Goal: Task Accomplishment & Management: Manage account settings

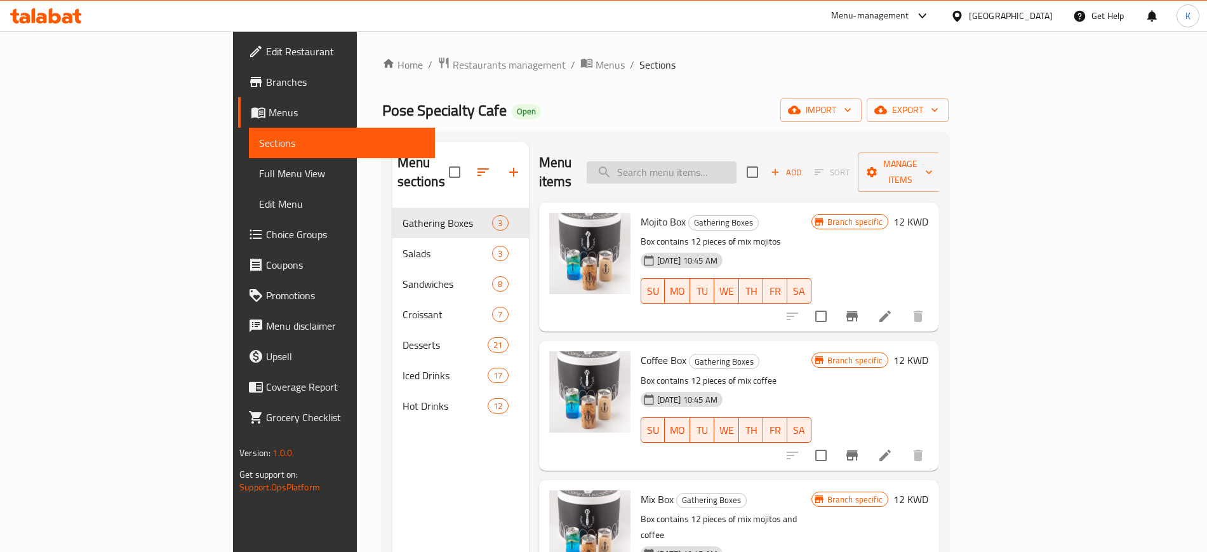
click at [737, 165] on input "search" at bounding box center [662, 172] width 150 height 22
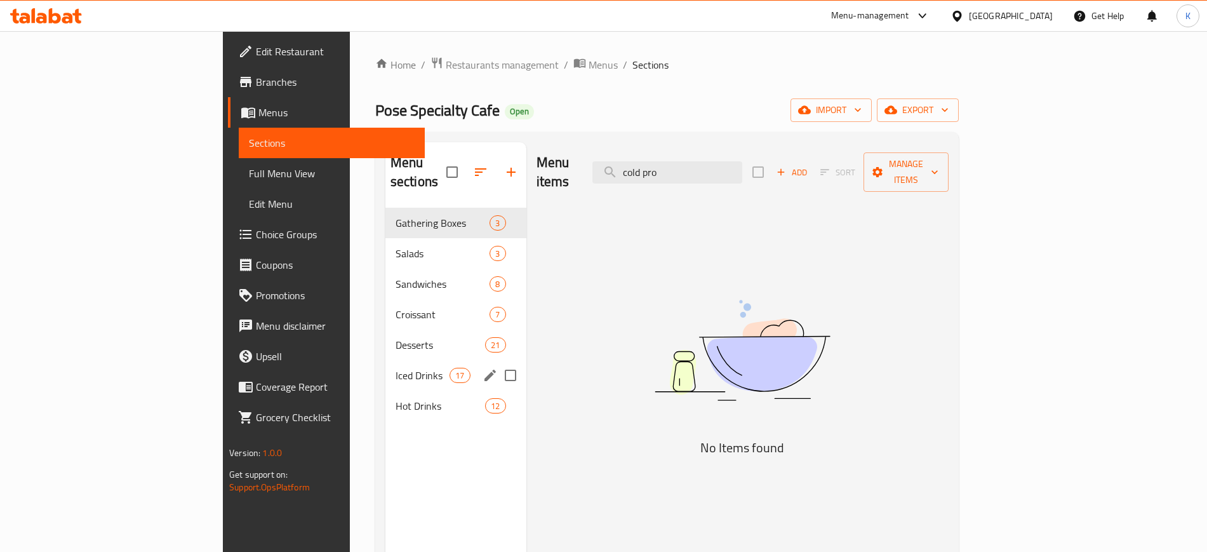
click at [396, 368] on span "Iced Drinks" at bounding box center [423, 375] width 54 height 15
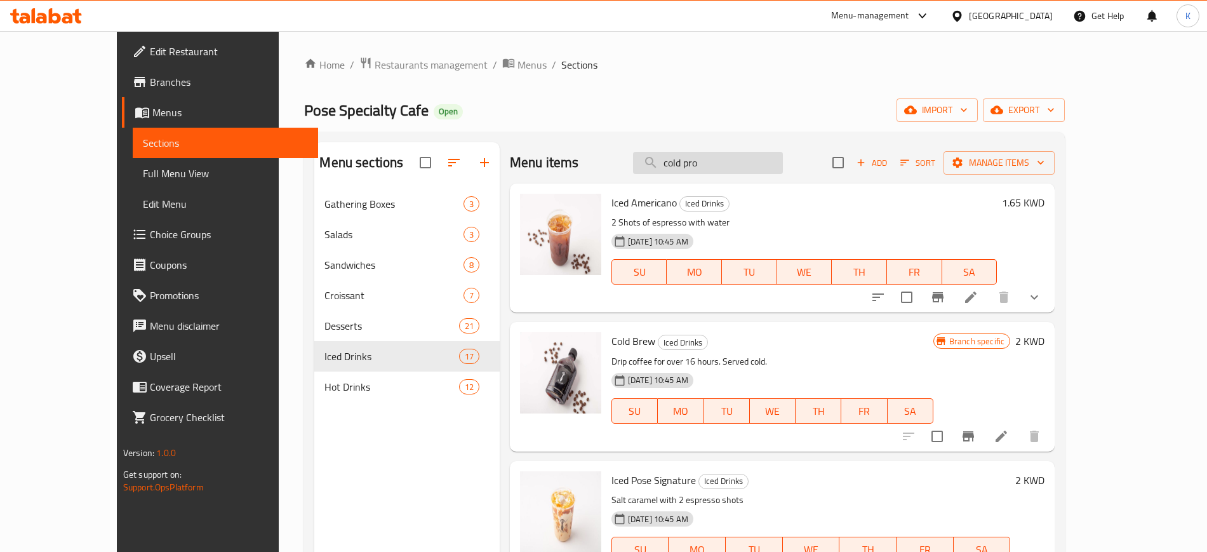
click at [780, 161] on input "cold pro" at bounding box center [708, 163] width 150 height 22
paste input "F96A0212"
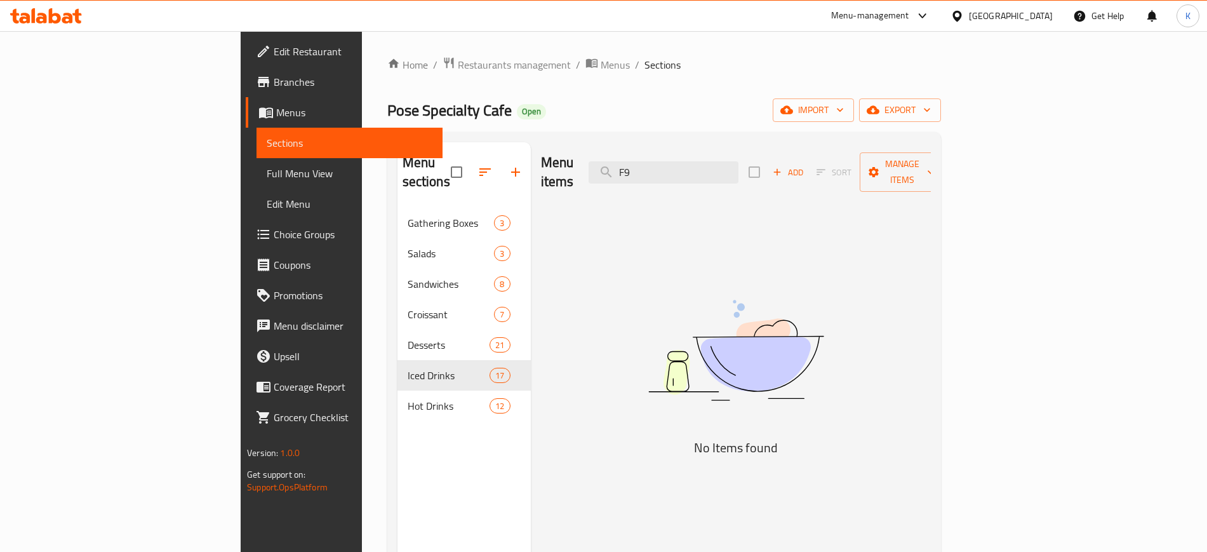
type input "F"
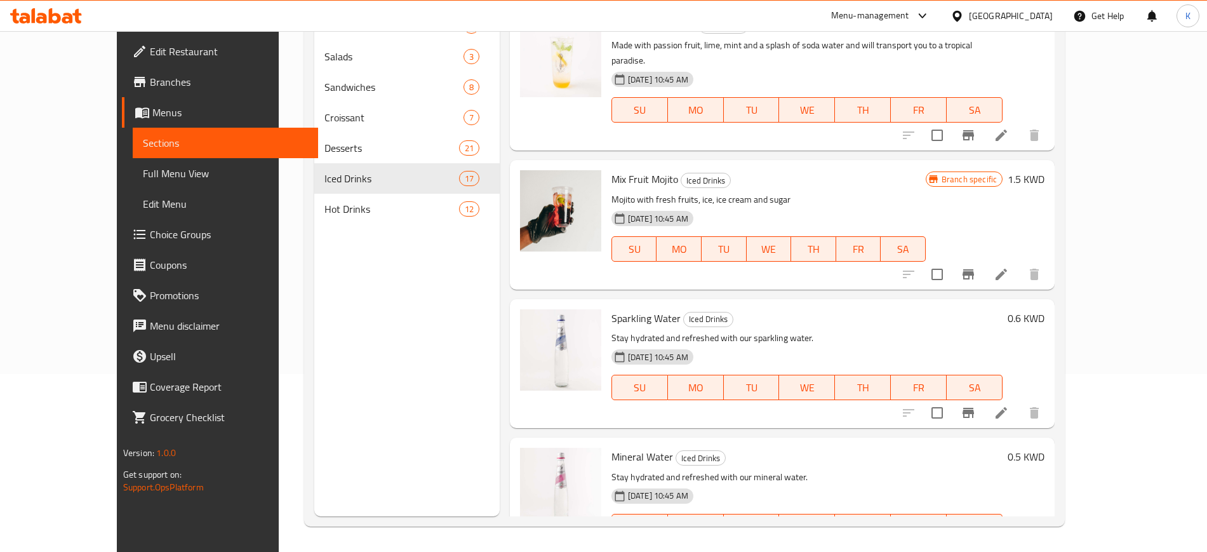
scroll to position [1870, 0]
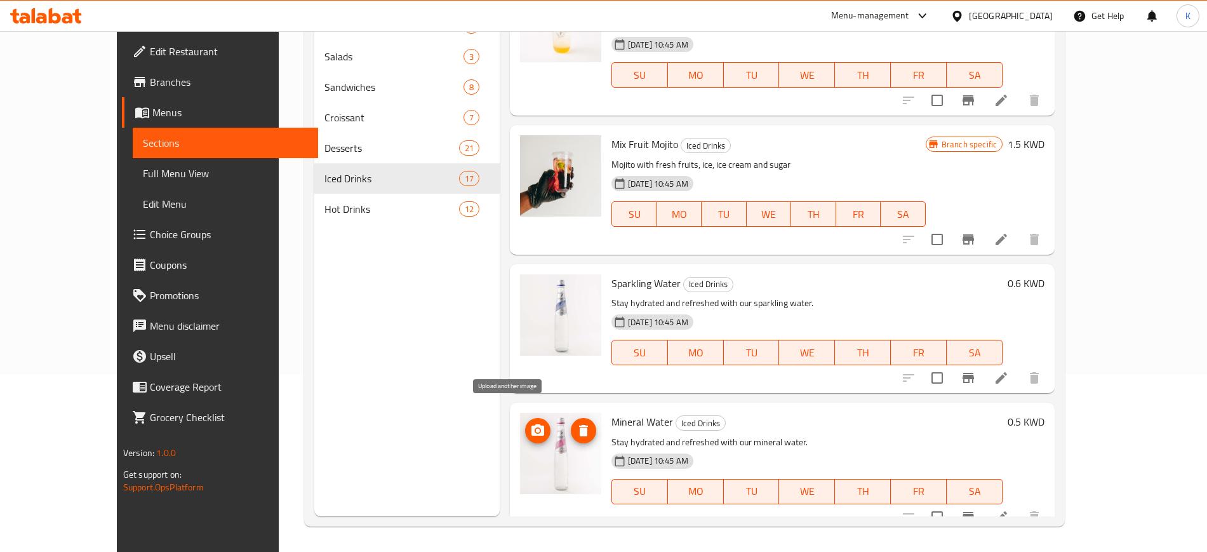
click at [531, 424] on icon "upload picture" at bounding box center [537, 429] width 13 height 11
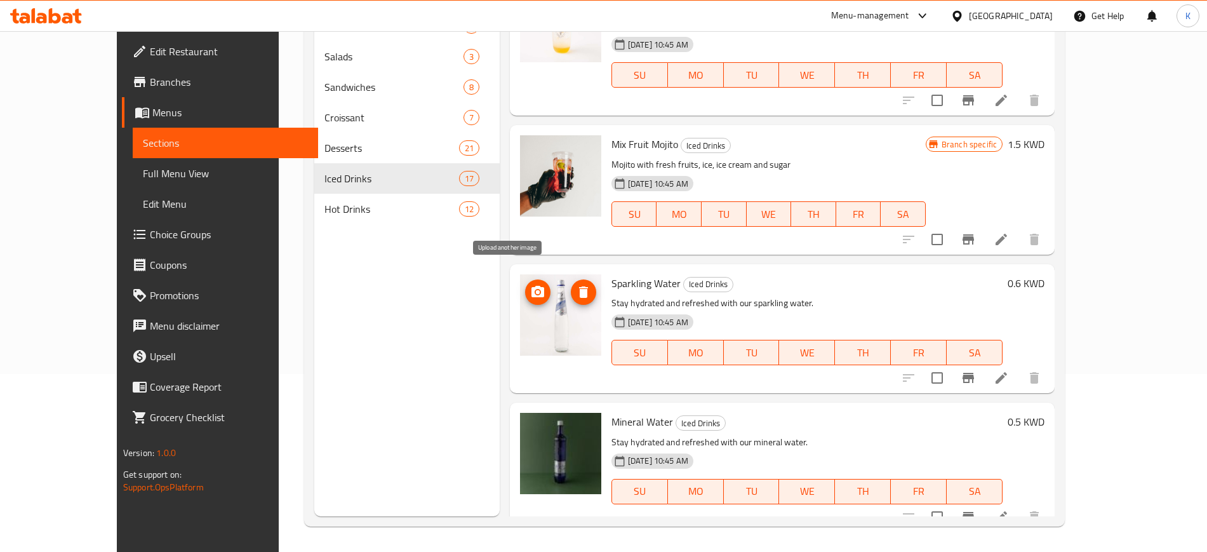
click at [531, 286] on icon "upload picture" at bounding box center [537, 291] width 13 height 11
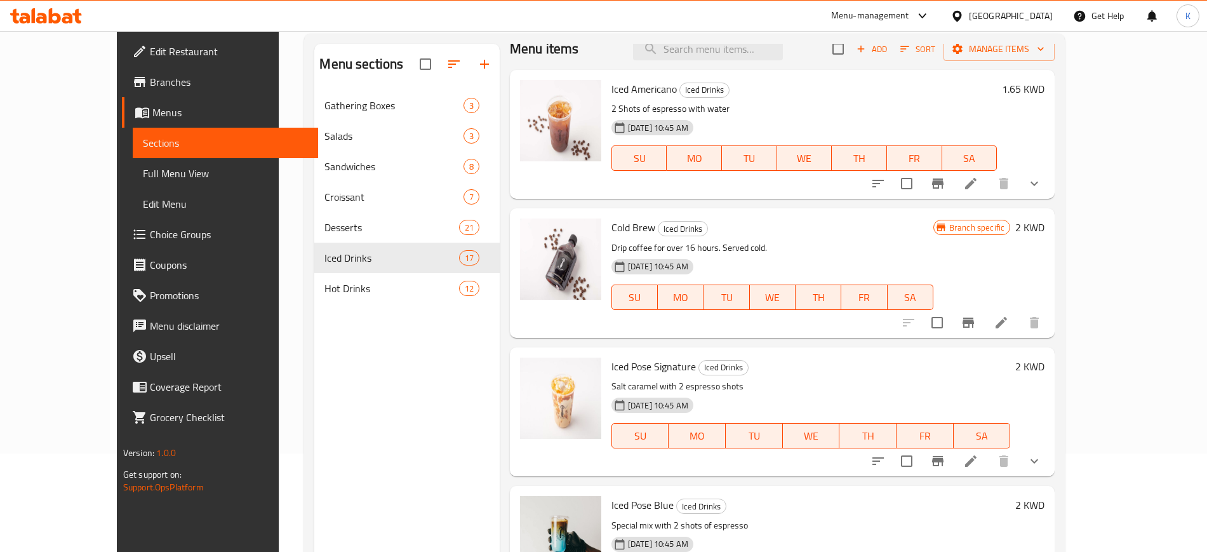
scroll to position [0, 0]
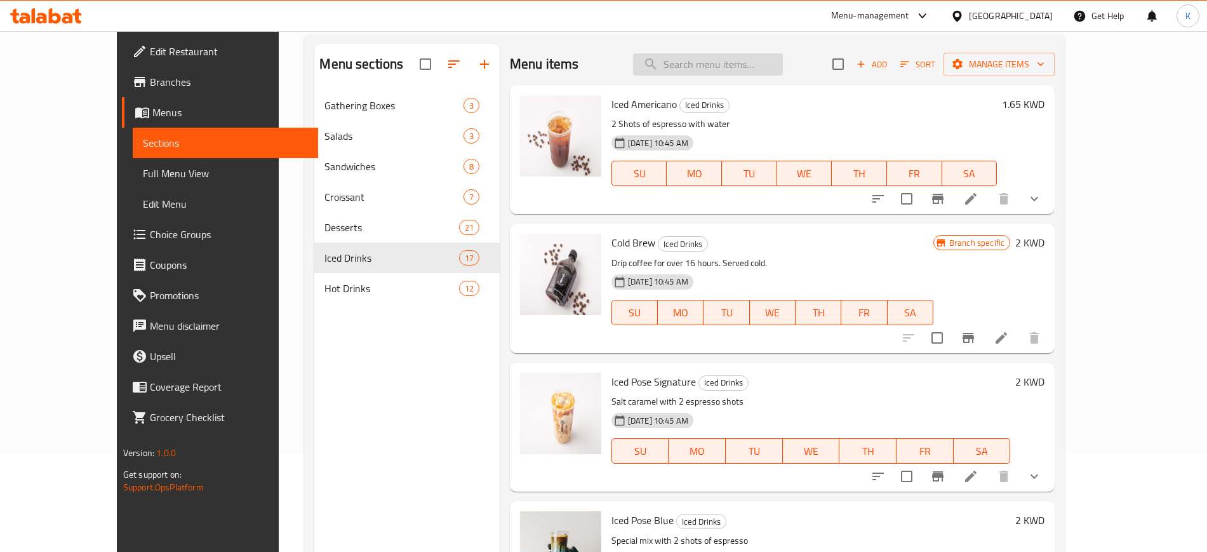
click at [725, 69] on input "search" at bounding box center [708, 64] width 150 height 22
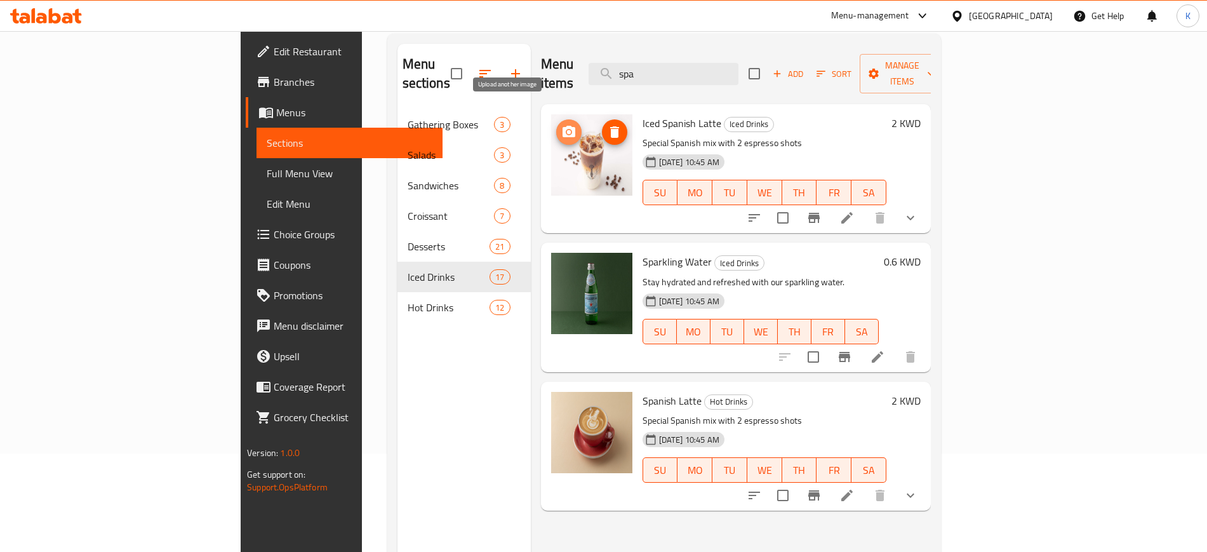
click at [566, 130] on circle "upload picture" at bounding box center [568, 132] width 4 height 4
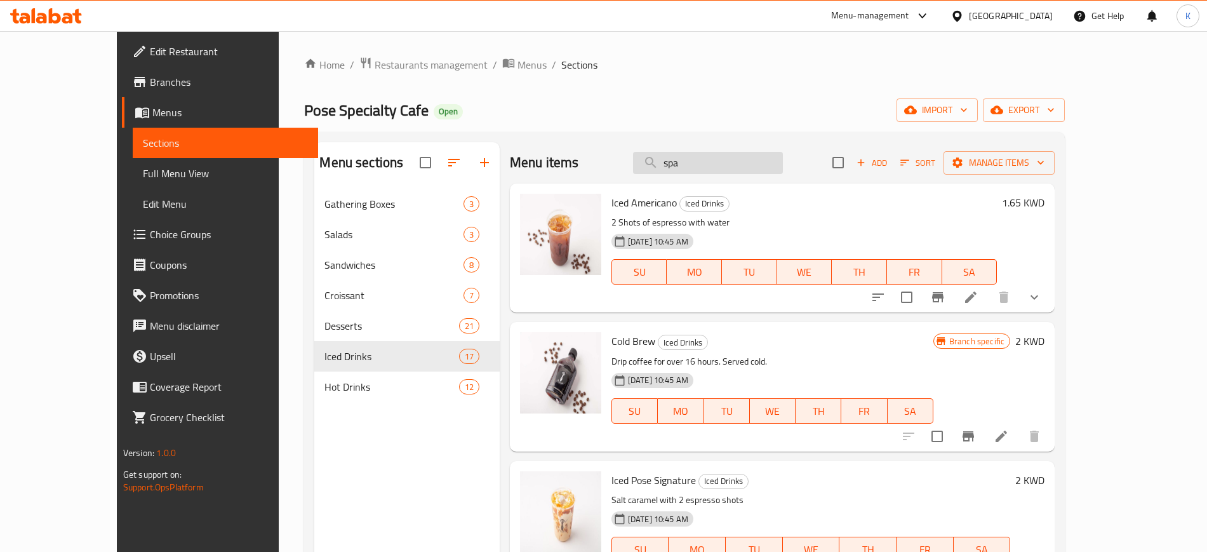
click at [759, 155] on input "spa" at bounding box center [708, 163] width 150 height 22
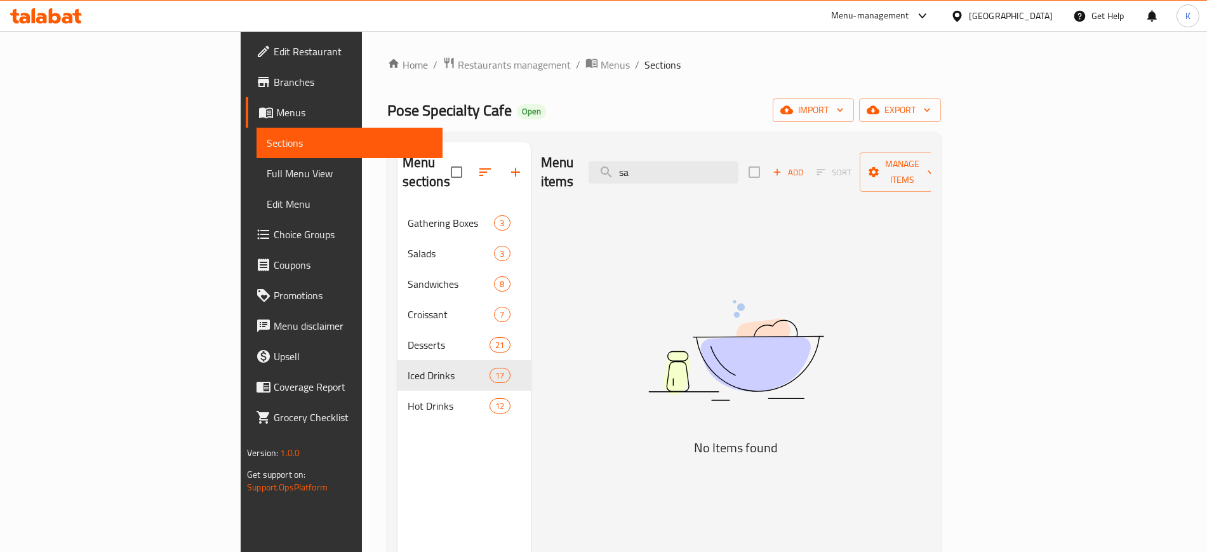
type input "s"
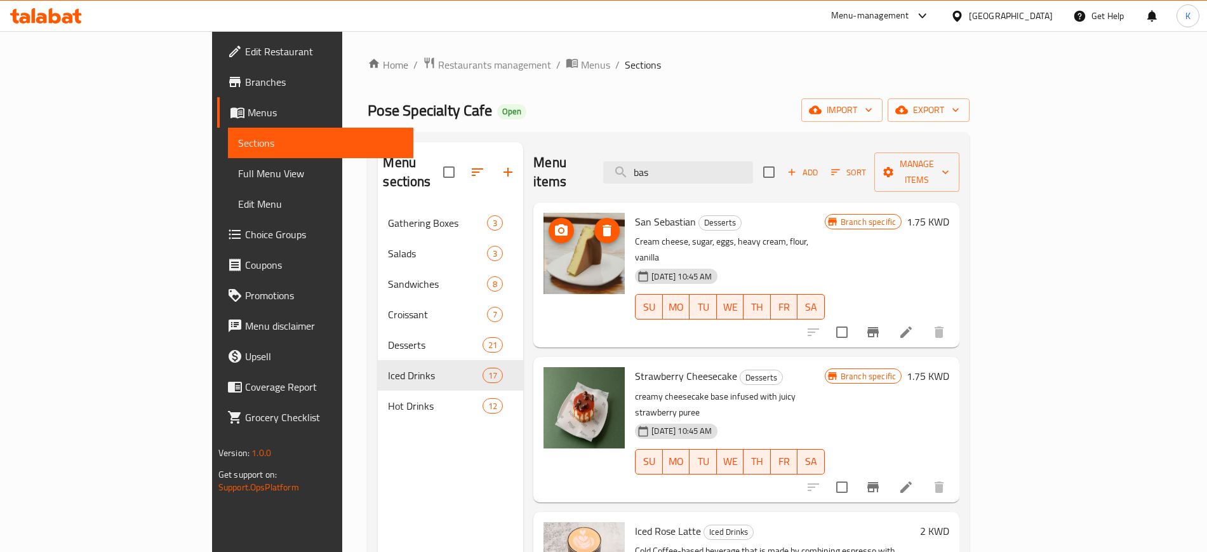
click at [559, 229] on circle "upload picture" at bounding box center [561, 231] width 4 height 4
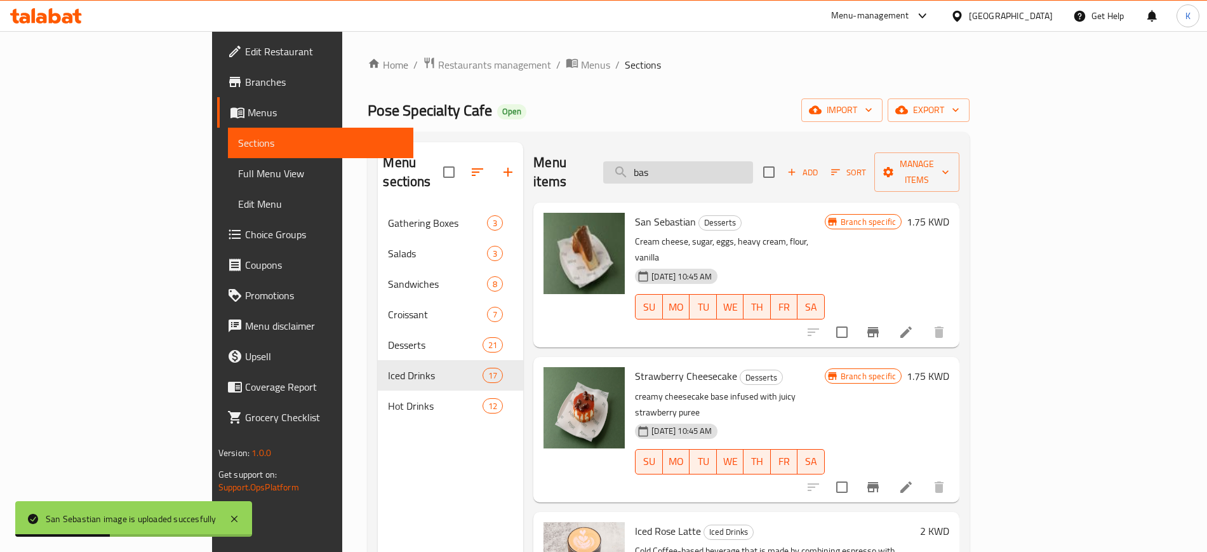
click at [753, 161] on input "bas" at bounding box center [678, 172] width 150 height 22
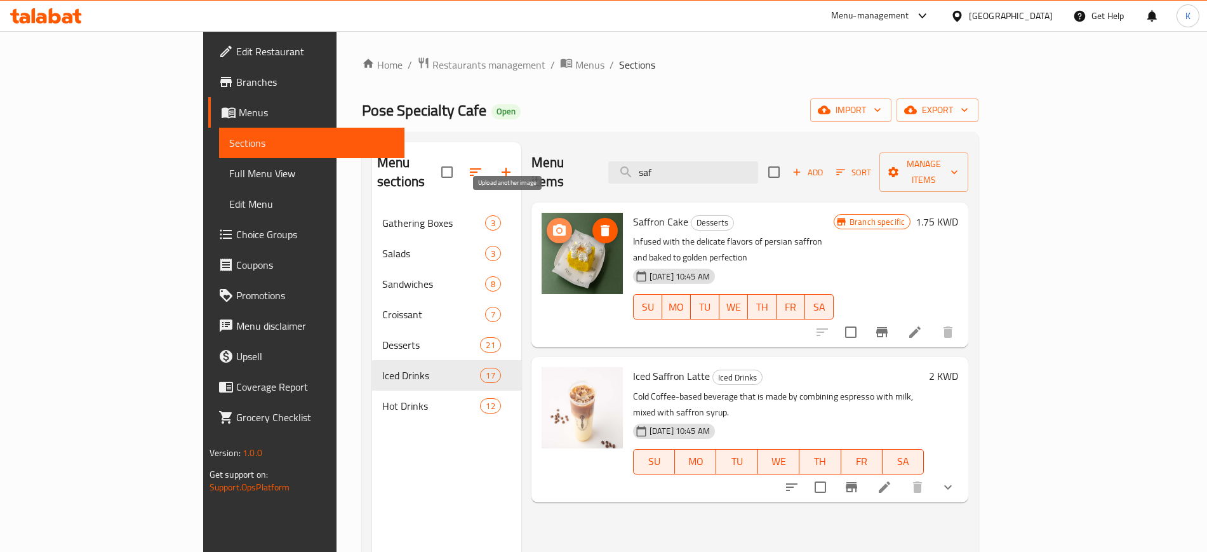
click at [552, 223] on icon "upload picture" at bounding box center [559, 230] width 15 height 15
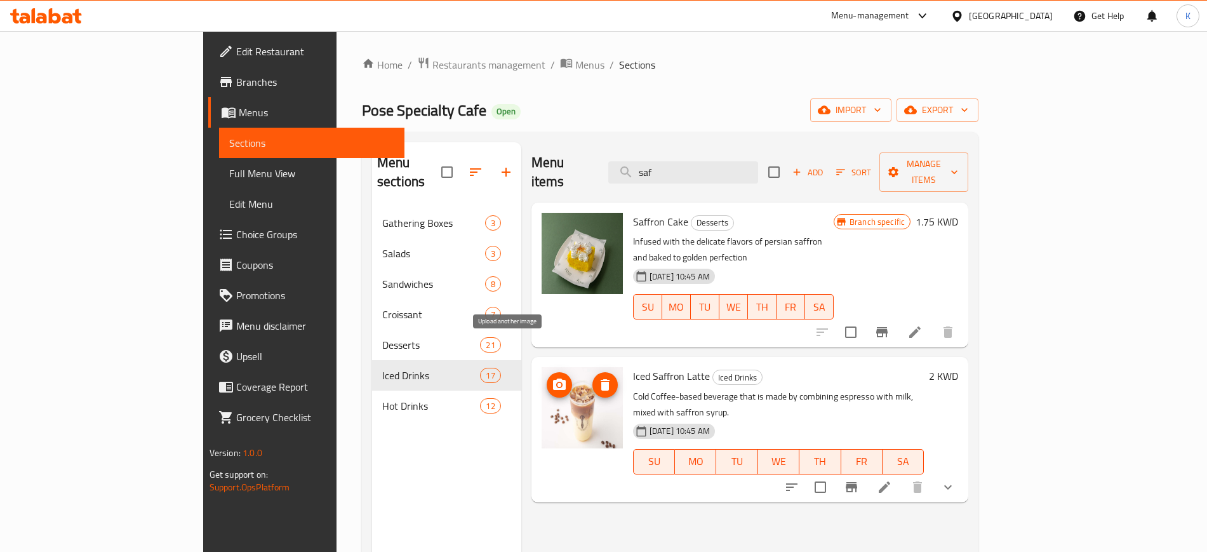
click at [552, 377] on icon "upload picture" at bounding box center [559, 384] width 15 height 15
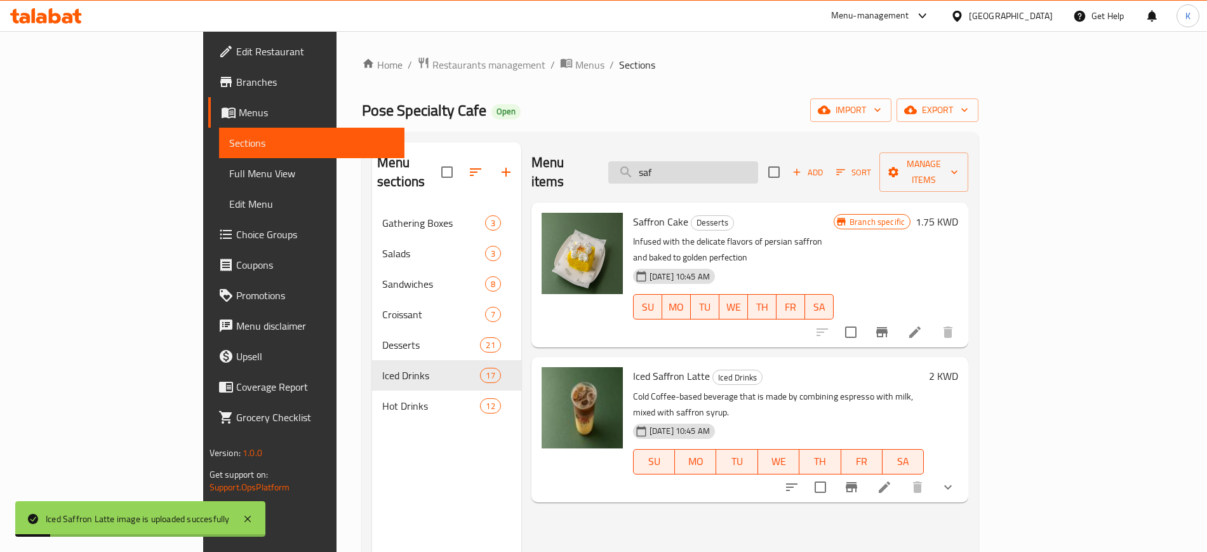
click at [729, 163] on input "saf" at bounding box center [683, 172] width 150 height 22
click at [728, 163] on input "saf" at bounding box center [683, 172] width 150 height 22
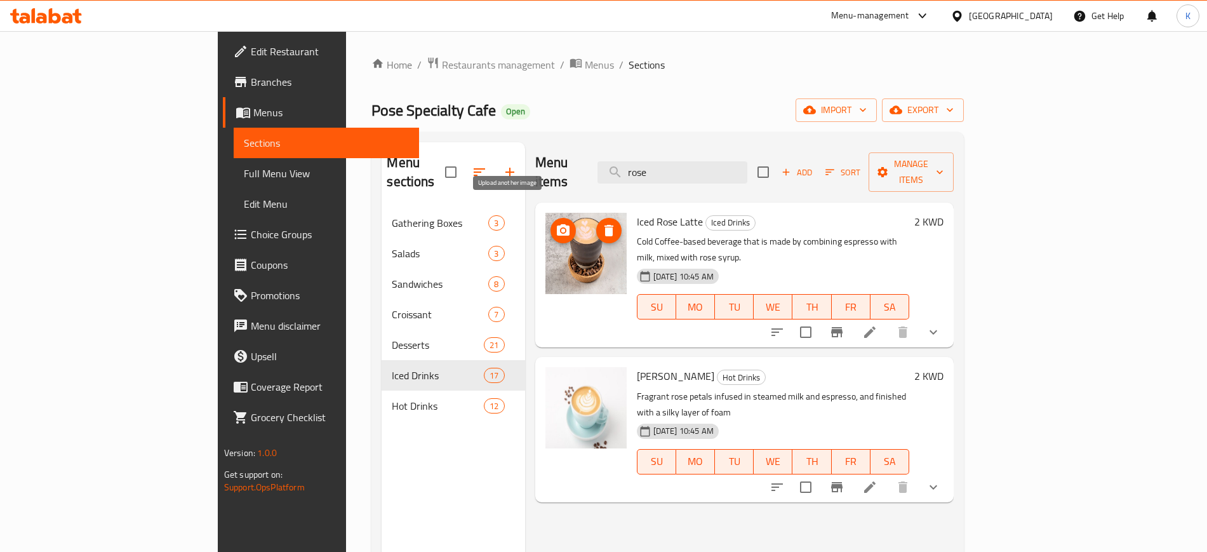
click at [557, 224] on icon "upload picture" at bounding box center [563, 229] width 13 height 11
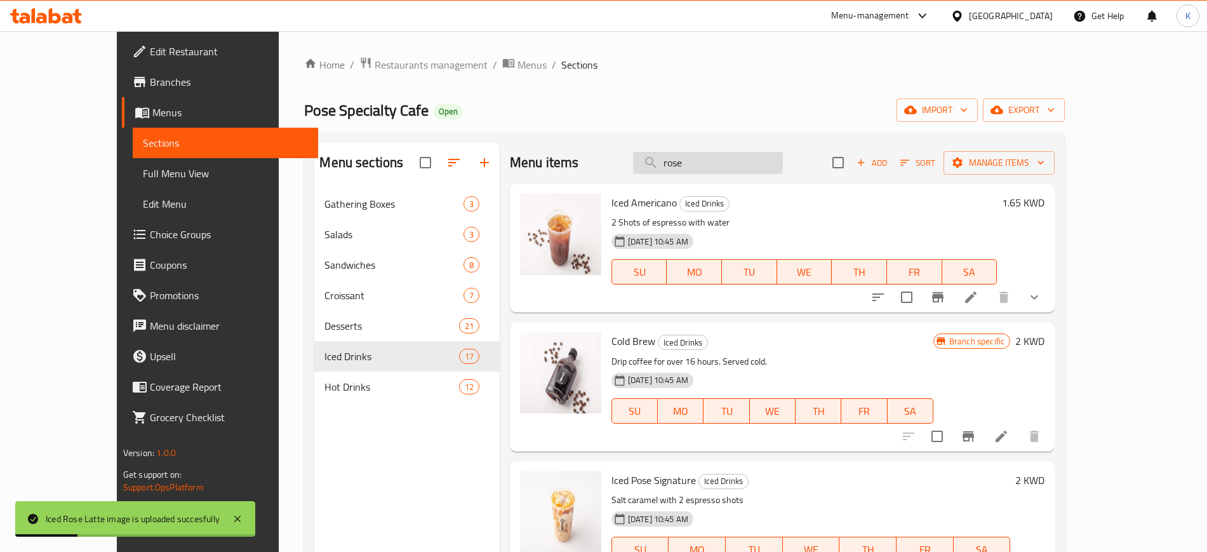
click at [741, 168] on input "rose" at bounding box center [708, 163] width 150 height 22
click at [761, 161] on input "rose" at bounding box center [708, 163] width 150 height 22
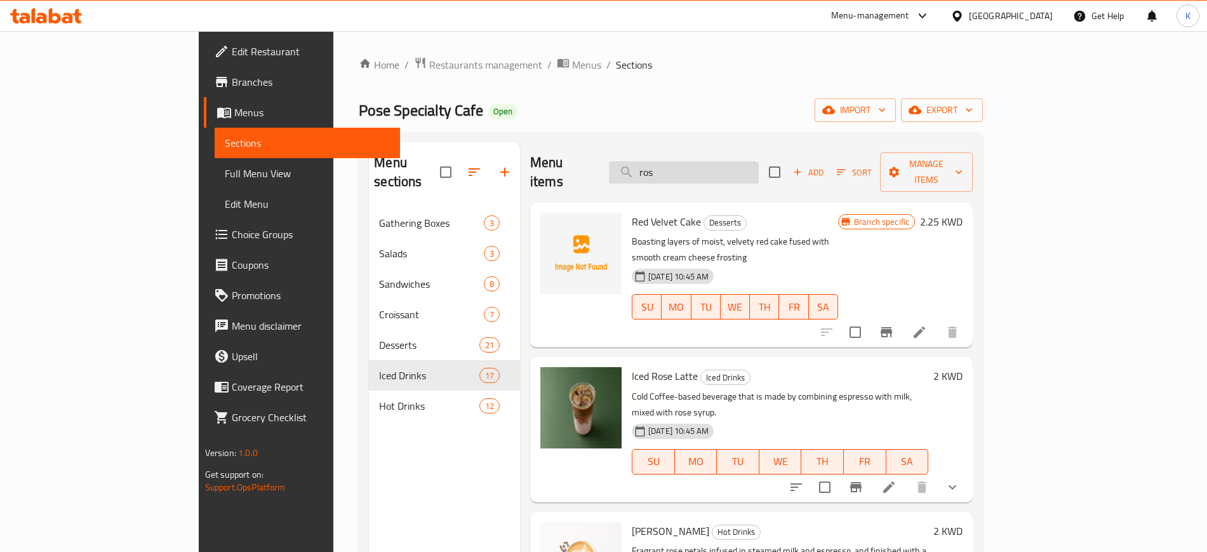
click at [759, 164] on input "ros" at bounding box center [684, 172] width 150 height 22
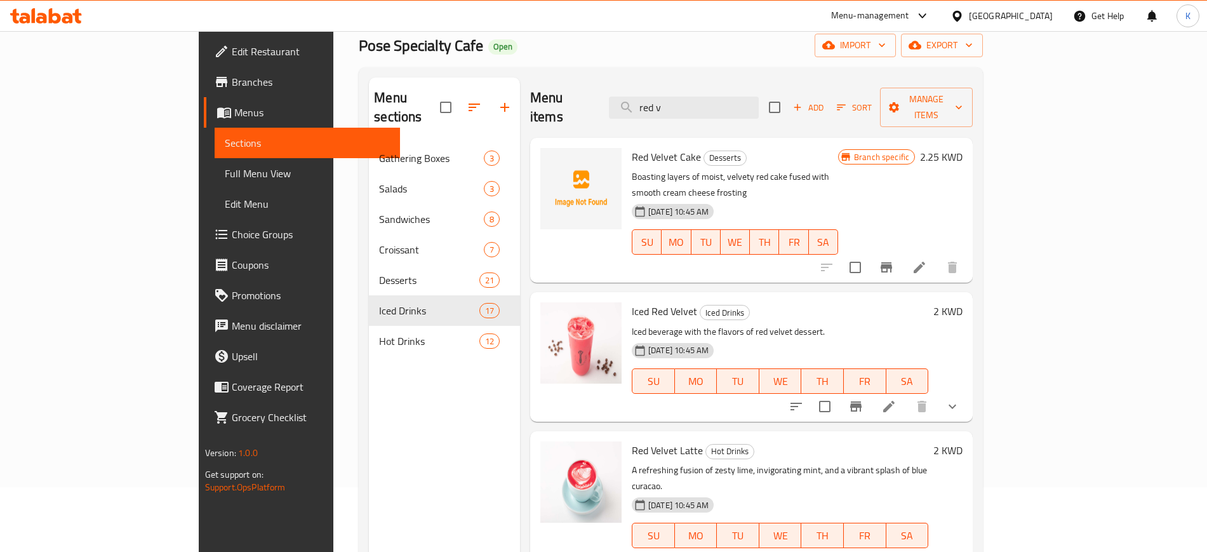
scroll to position [159, 0]
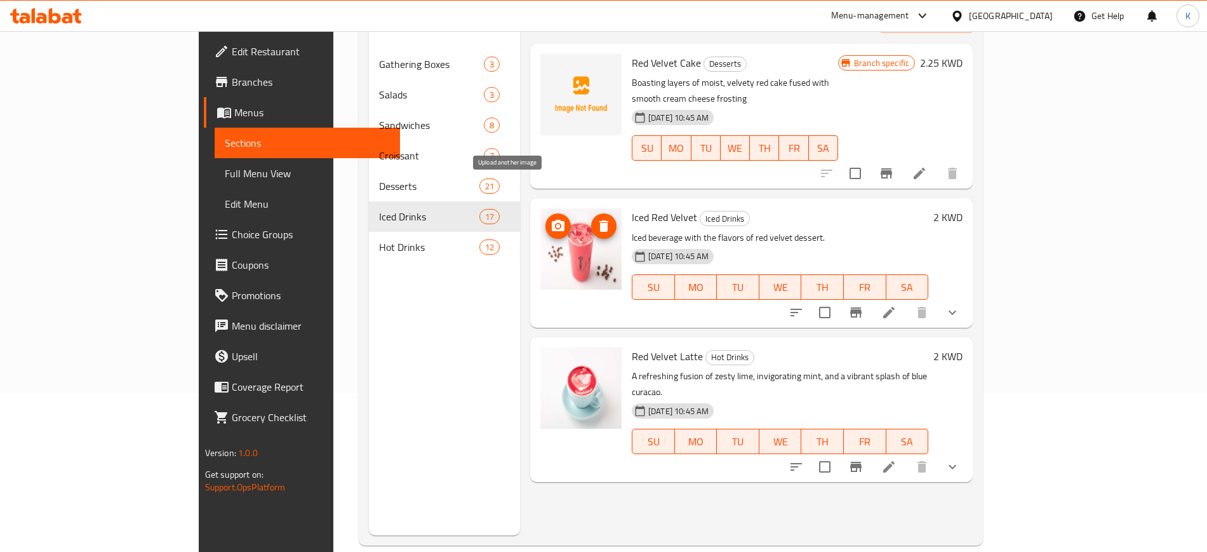
click at [551, 218] on icon "upload picture" at bounding box center [558, 225] width 15 height 15
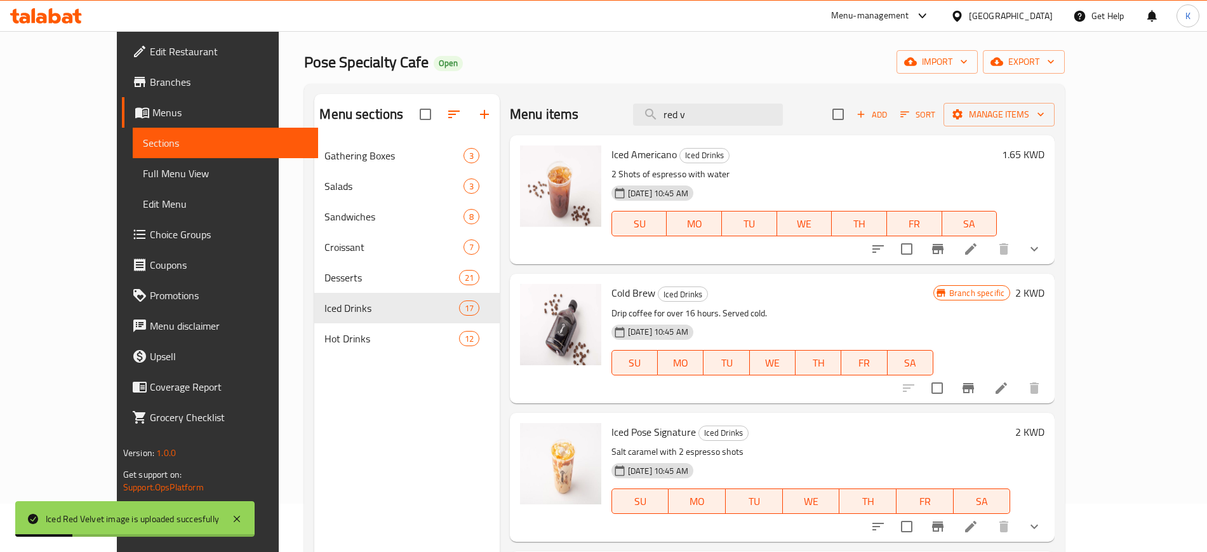
scroll to position [0, 0]
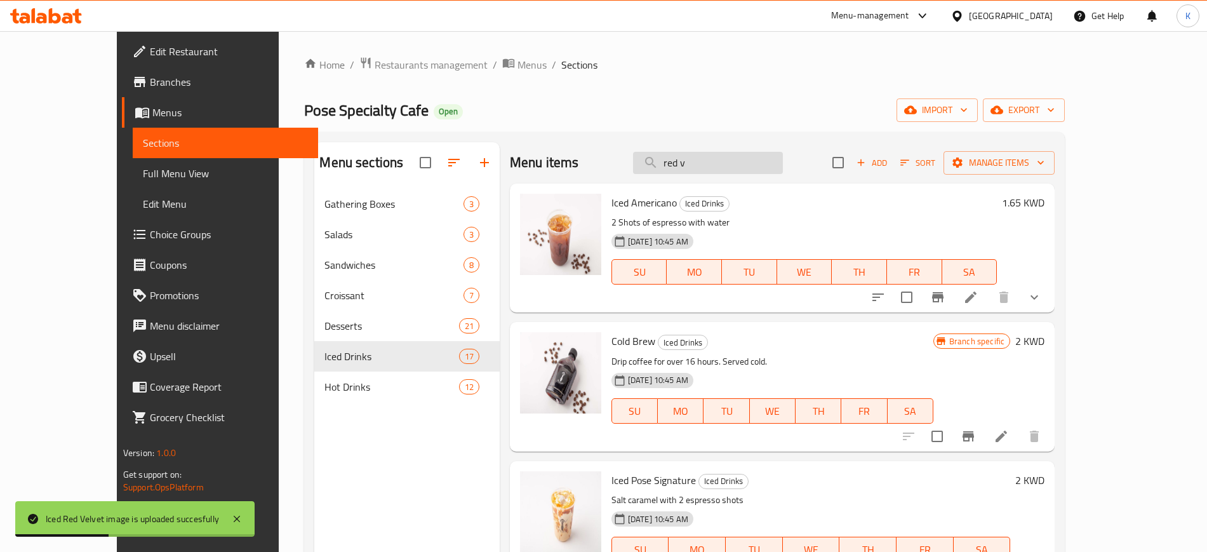
click at [742, 169] on input "red v" at bounding box center [708, 163] width 150 height 22
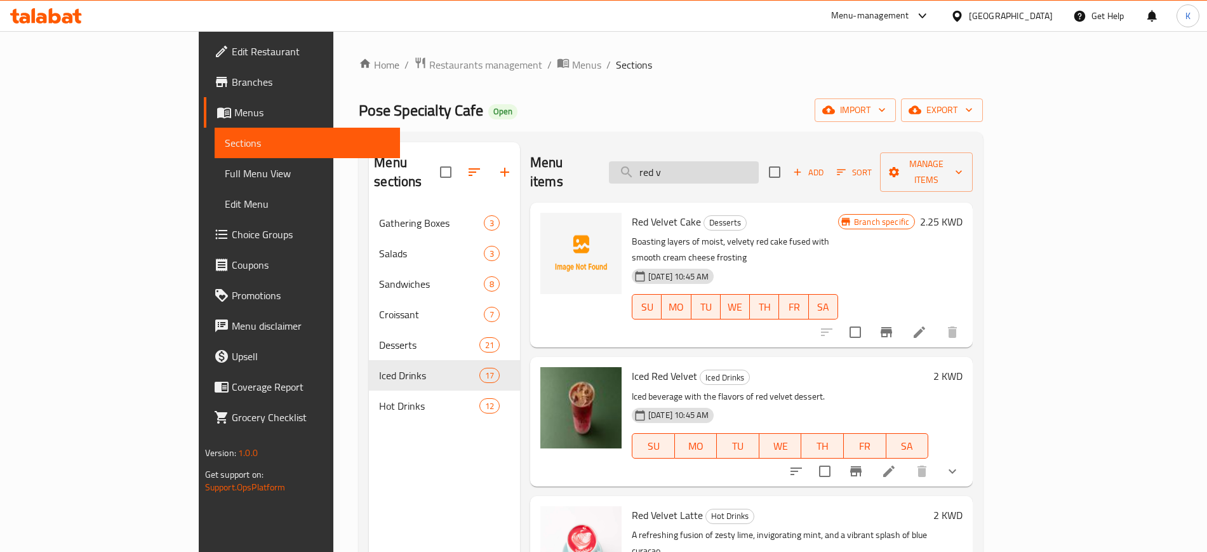
click at [759, 164] on input "red v" at bounding box center [684, 172] width 150 height 22
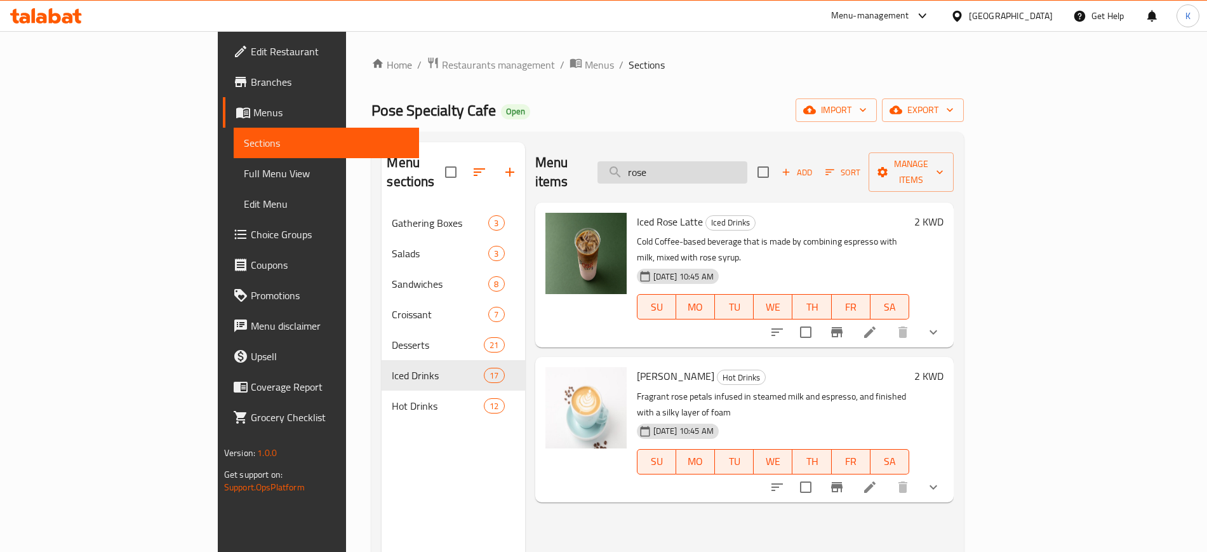
click at [744, 161] on input "rose" at bounding box center [673, 172] width 150 height 22
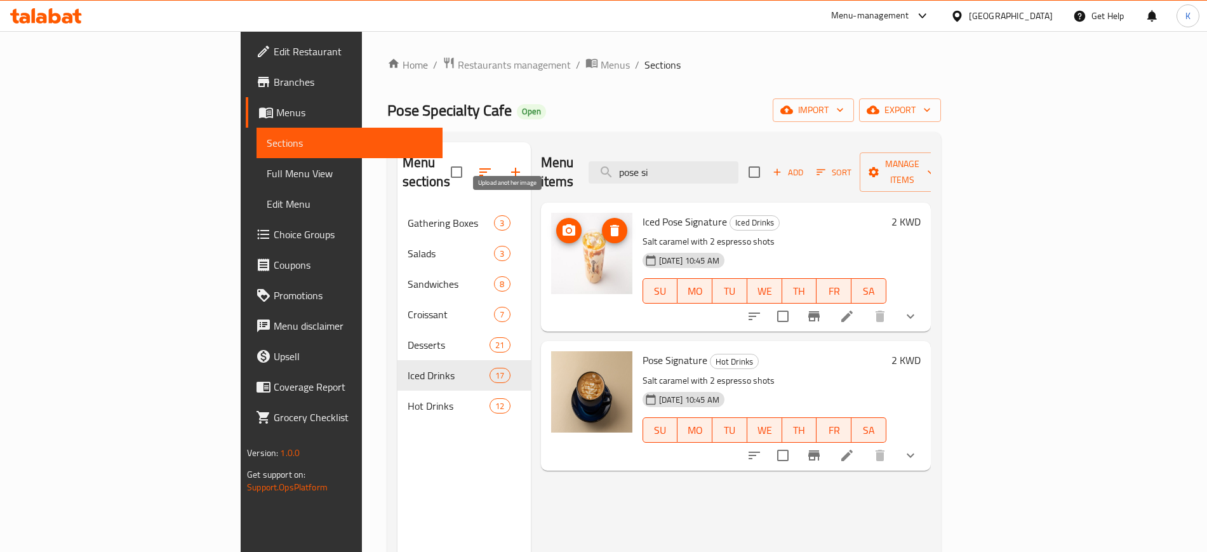
click at [561, 223] on icon "upload picture" at bounding box center [568, 230] width 15 height 15
click at [556, 223] on span "upload picture" at bounding box center [568, 230] width 25 height 15
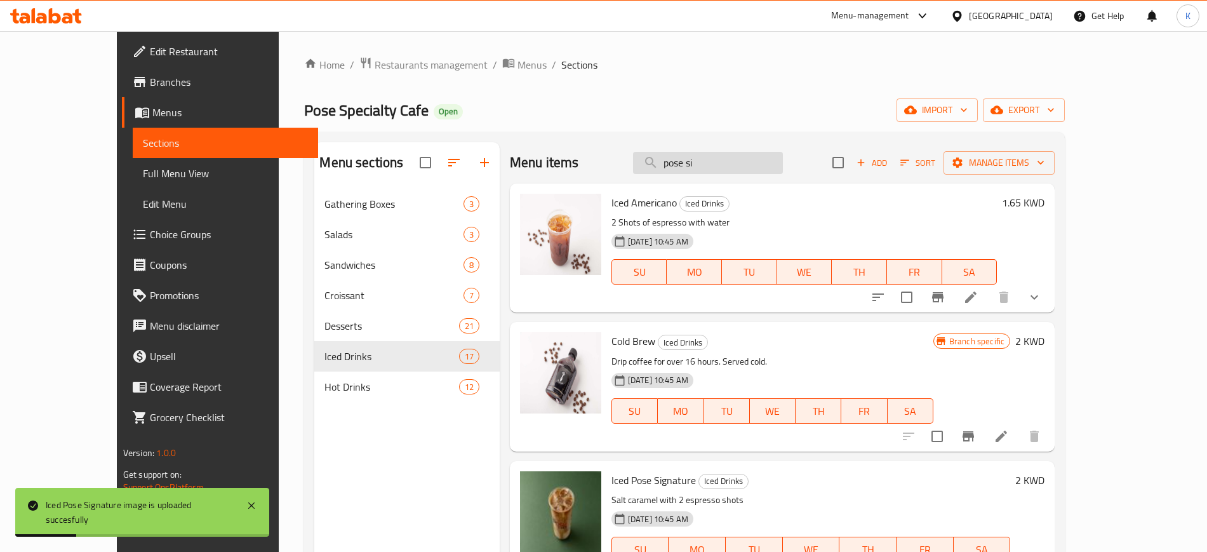
click at [745, 168] on input "pose si" at bounding box center [708, 163] width 150 height 22
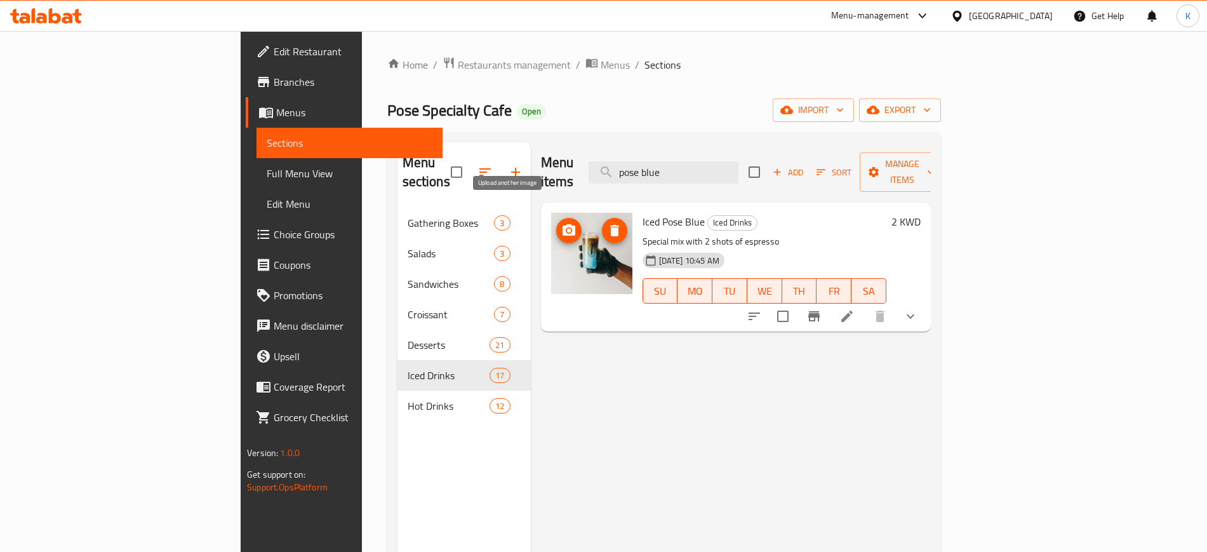
click at [561, 223] on icon "upload picture" at bounding box center [568, 230] width 15 height 15
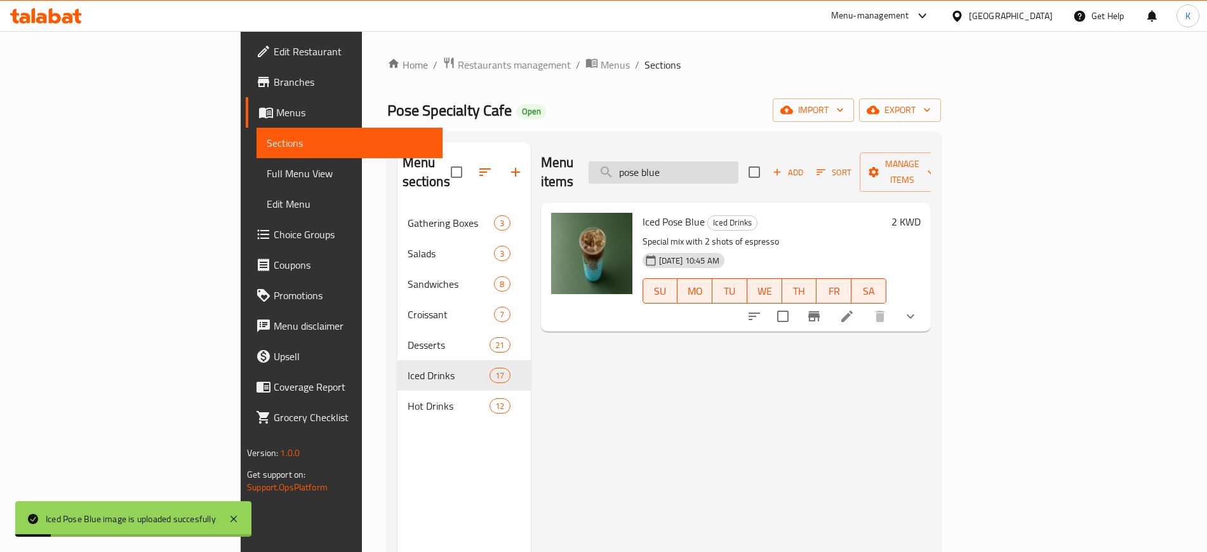
click at [738, 170] on input "pose blue" at bounding box center [664, 172] width 150 height 22
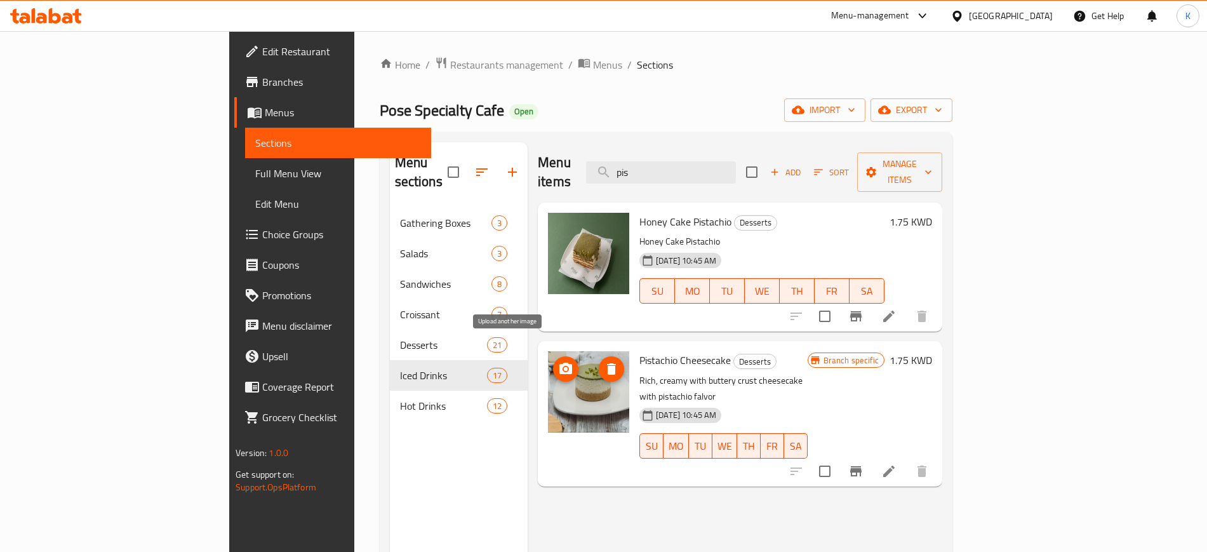
click at [559, 363] on icon "upload picture" at bounding box center [565, 368] width 13 height 11
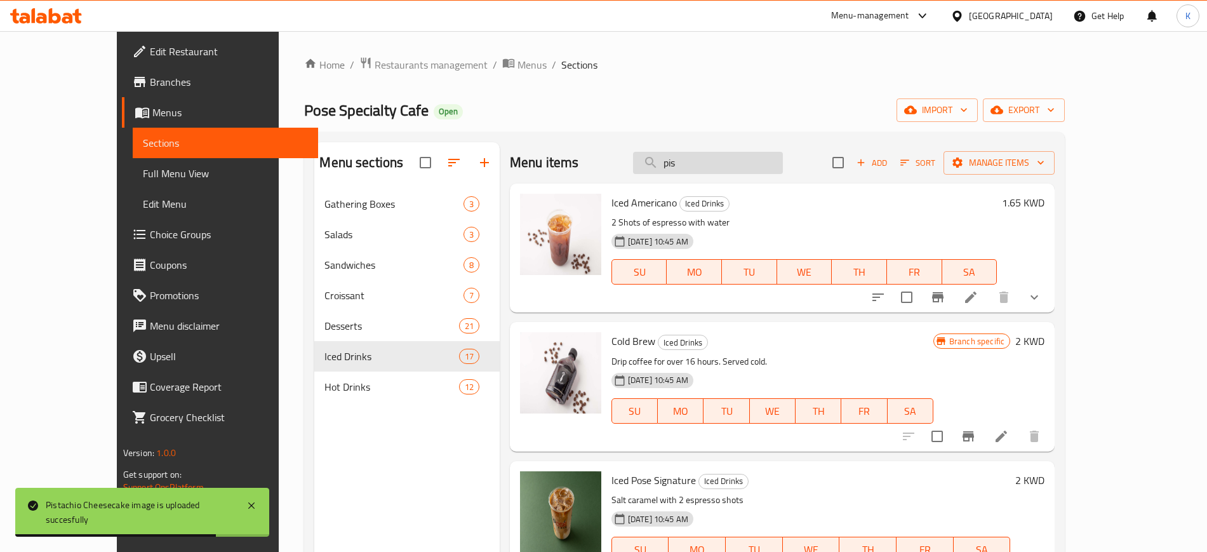
click at [700, 167] on input "pis" at bounding box center [708, 163] width 150 height 22
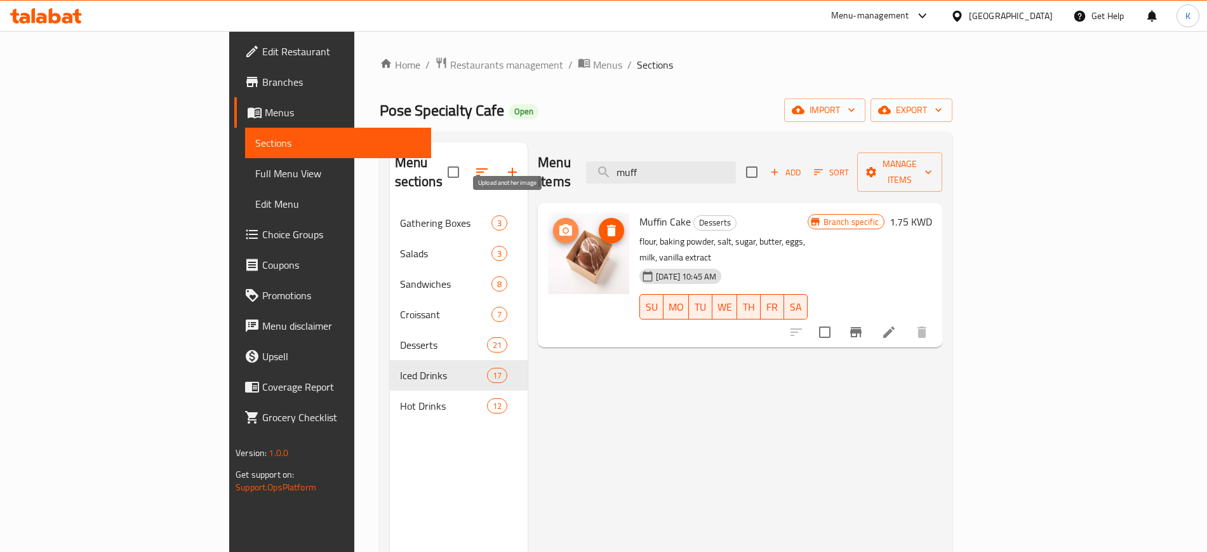
click at [558, 223] on icon "upload picture" at bounding box center [565, 230] width 15 height 15
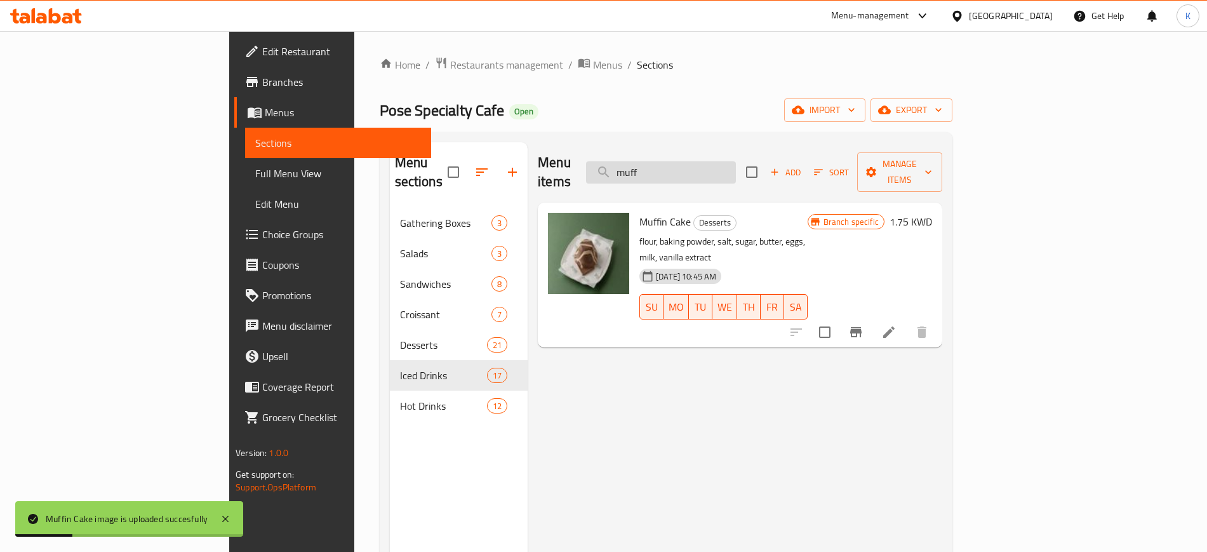
click at [732, 169] on input "muff" at bounding box center [661, 172] width 150 height 22
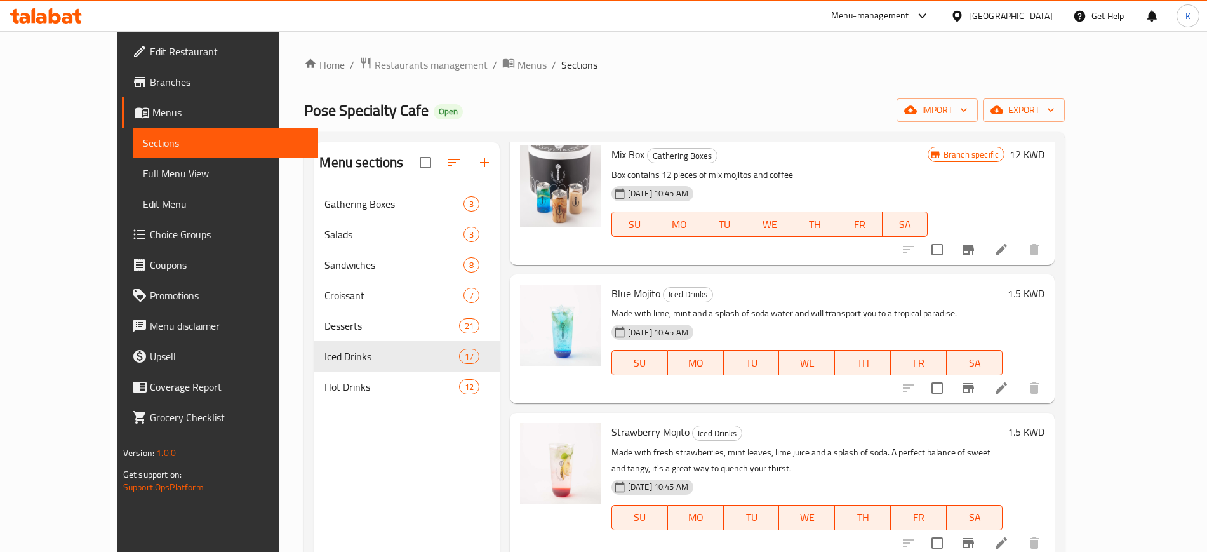
scroll to position [238, 0]
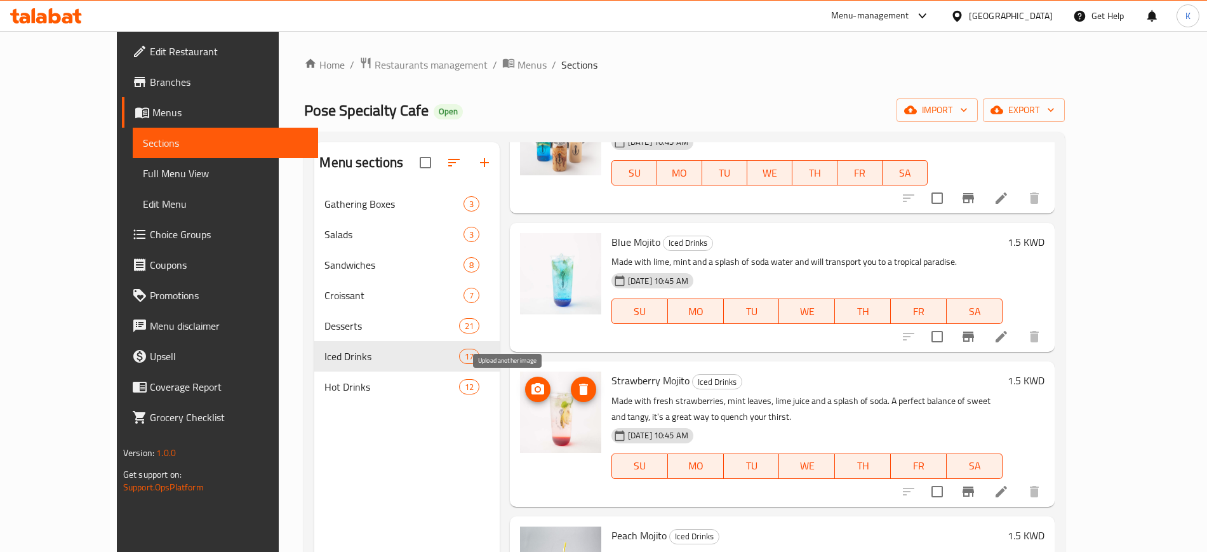
click at [531, 385] on icon "upload picture" at bounding box center [537, 388] width 13 height 11
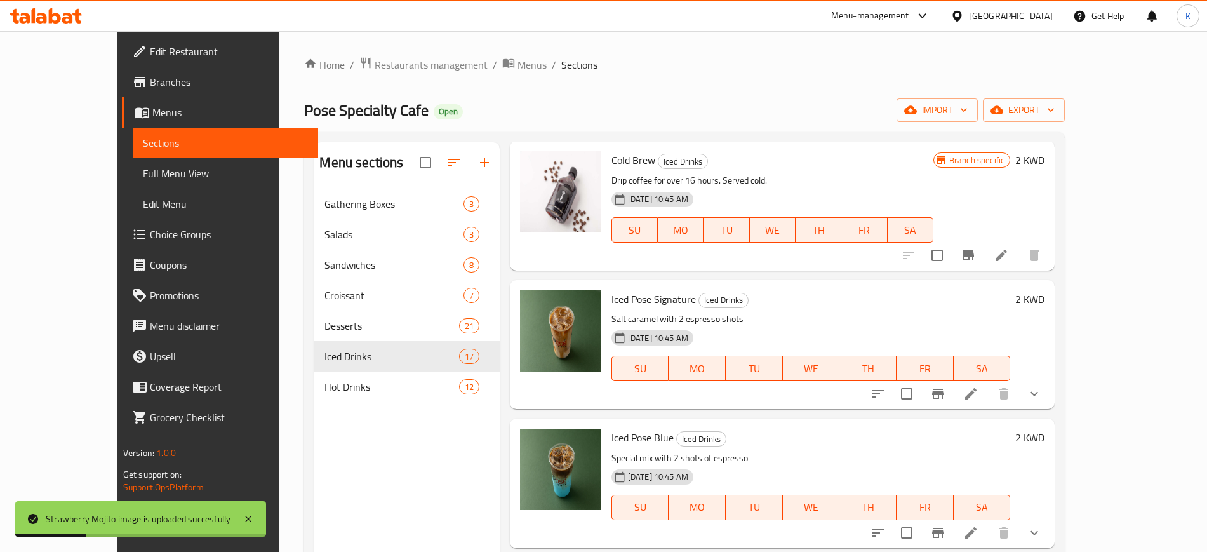
scroll to position [0, 0]
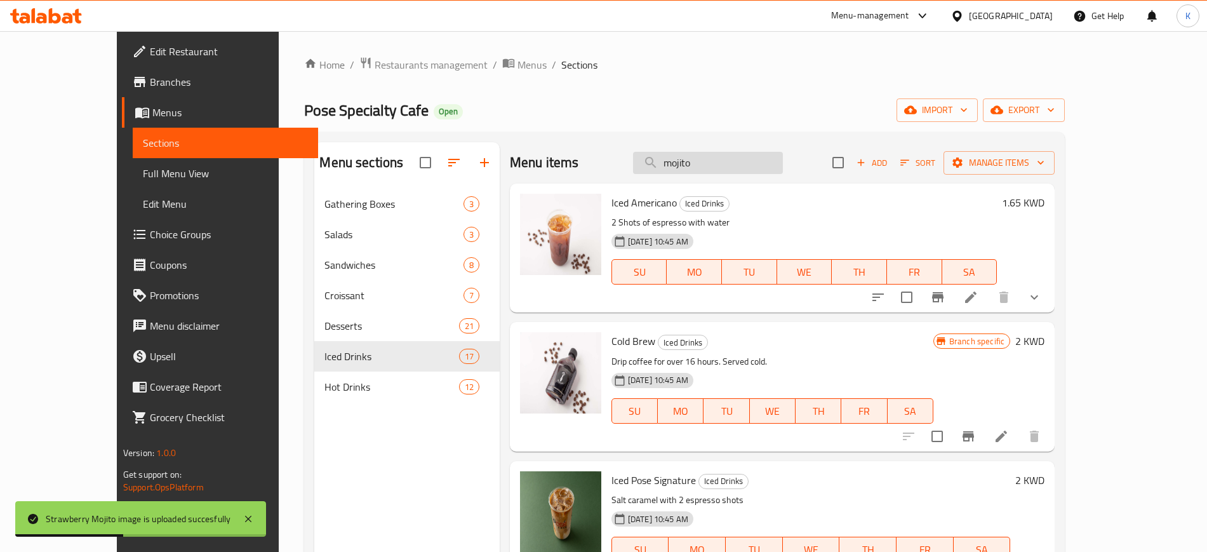
click at [739, 163] on input "mojito" at bounding box center [708, 163] width 150 height 22
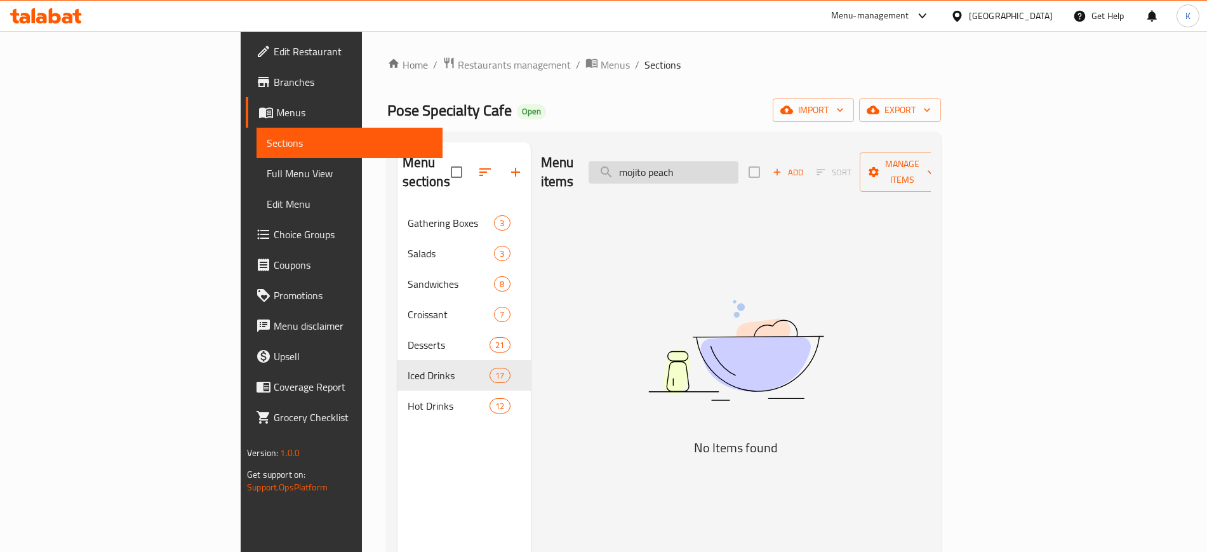
click at [737, 163] on input "mojito peach" at bounding box center [664, 172] width 150 height 22
click at [738, 164] on input "mojitpeach" at bounding box center [664, 172] width 150 height 22
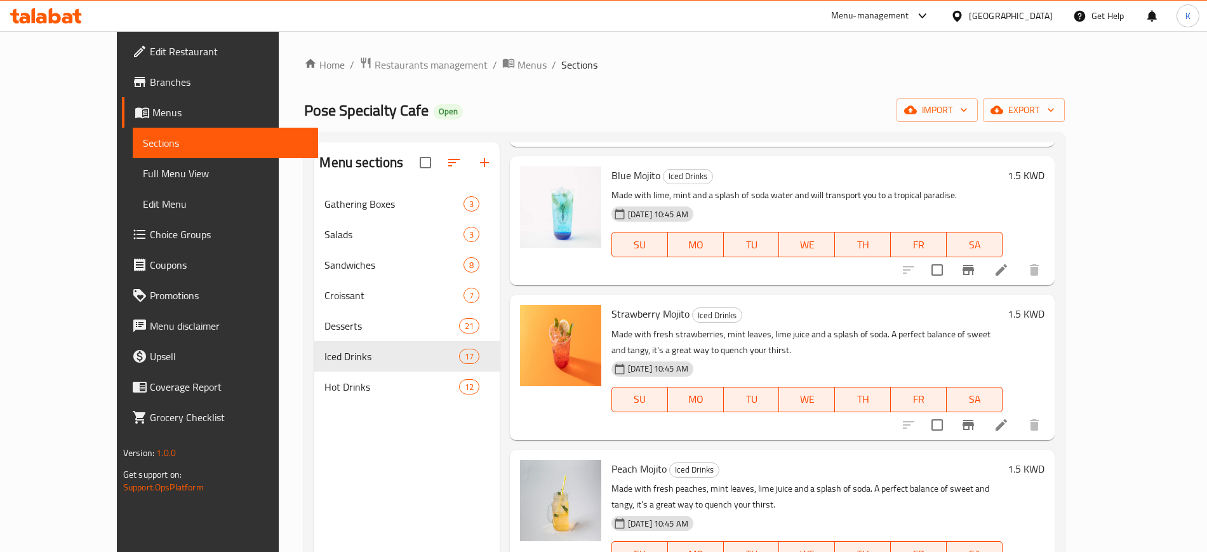
scroll to position [397, 0]
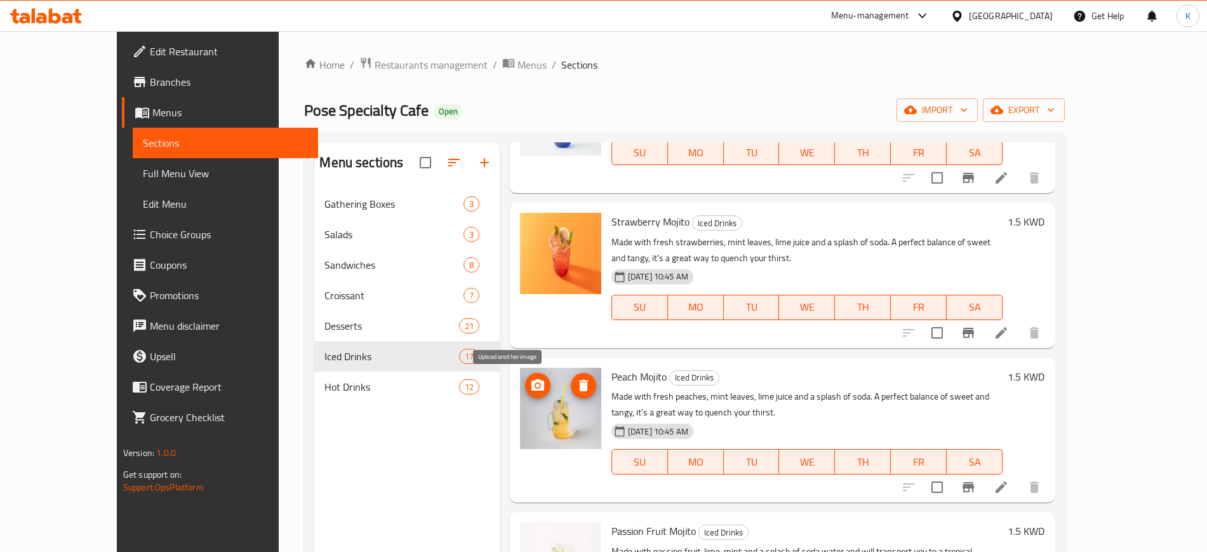
click at [536, 387] on circle "upload picture" at bounding box center [538, 386] width 4 height 4
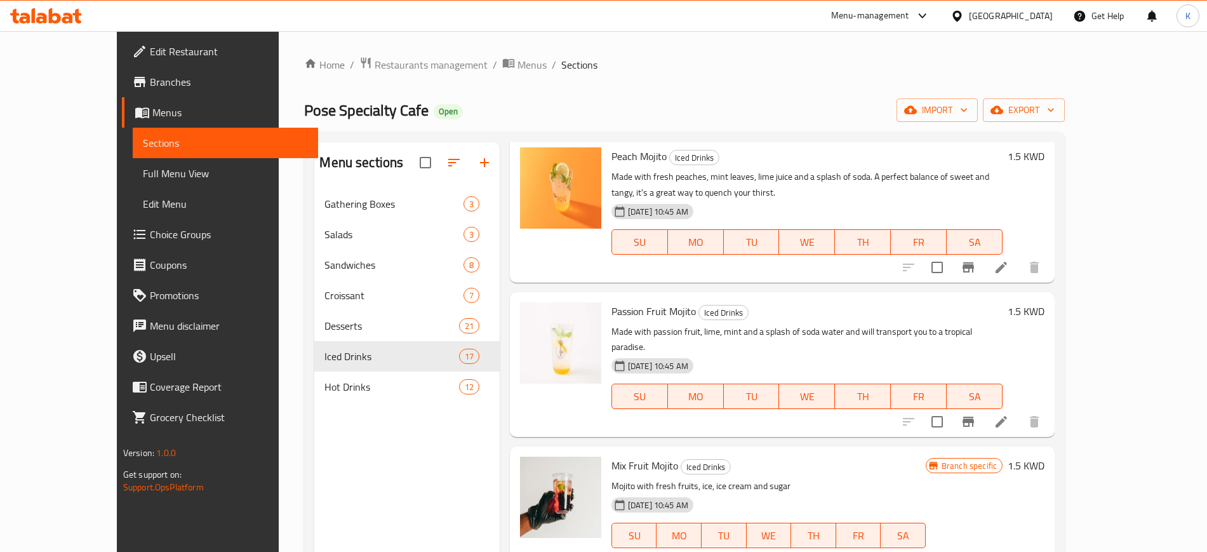
scroll to position [1753, 0]
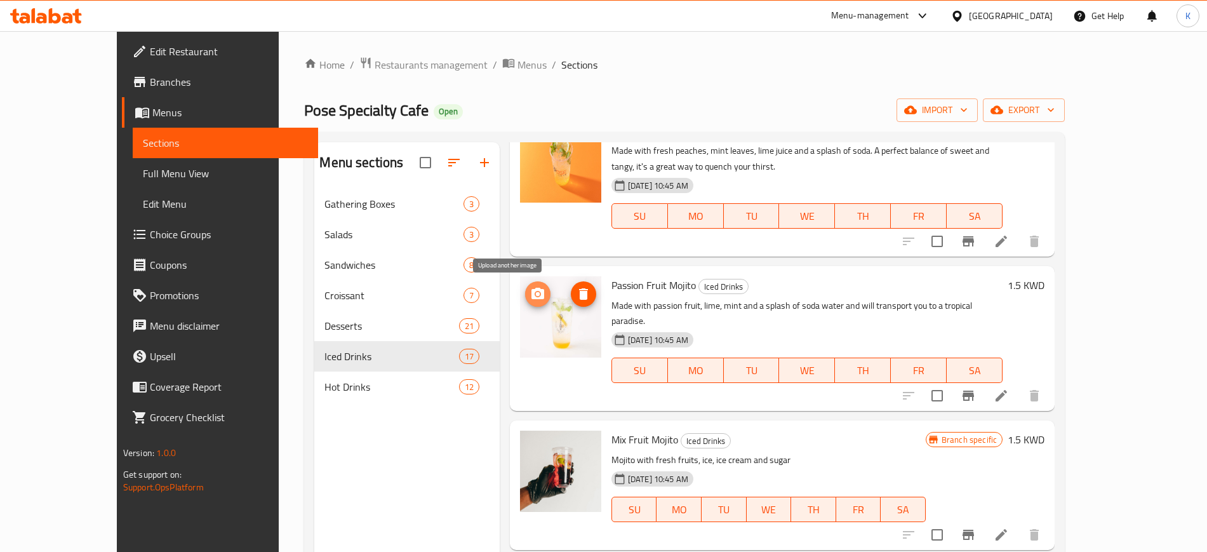
click at [530, 296] on icon "upload picture" at bounding box center [537, 293] width 15 height 15
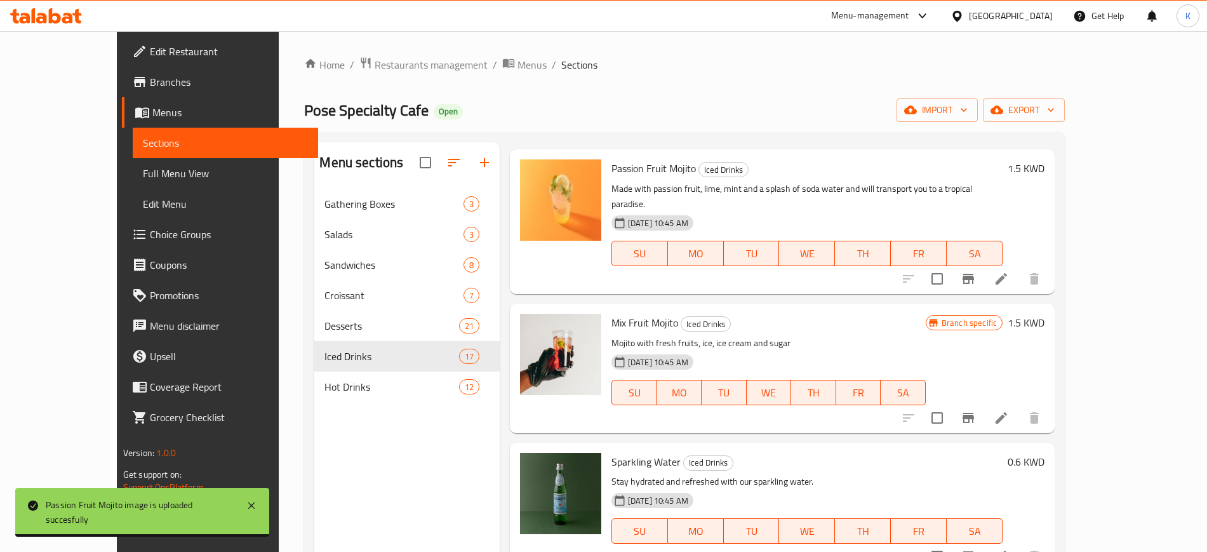
scroll to position [1870, 0]
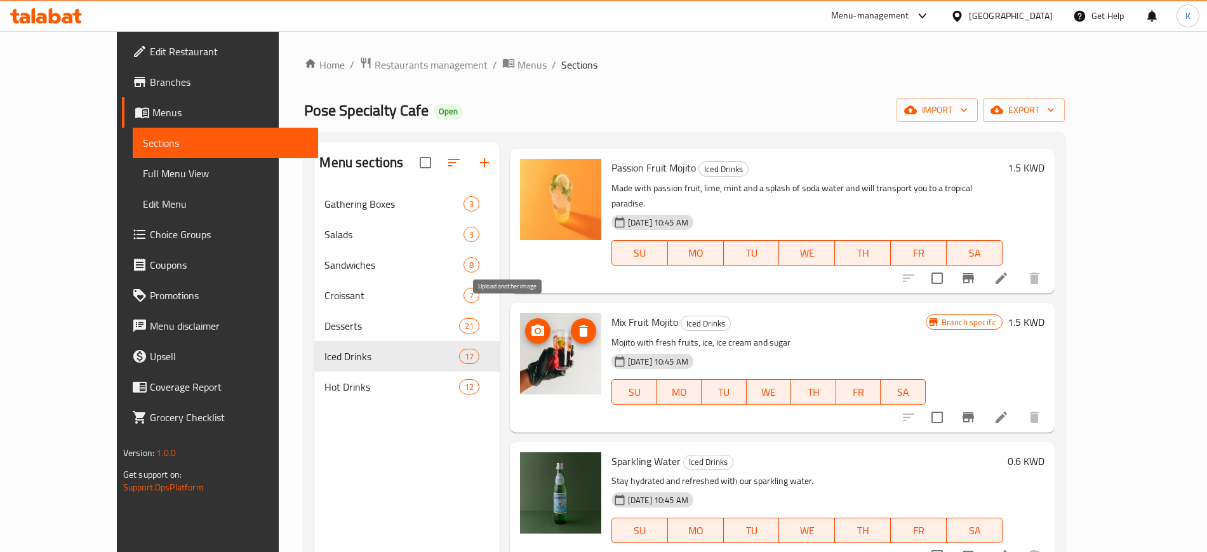
click at [530, 323] on icon "upload picture" at bounding box center [537, 330] width 15 height 15
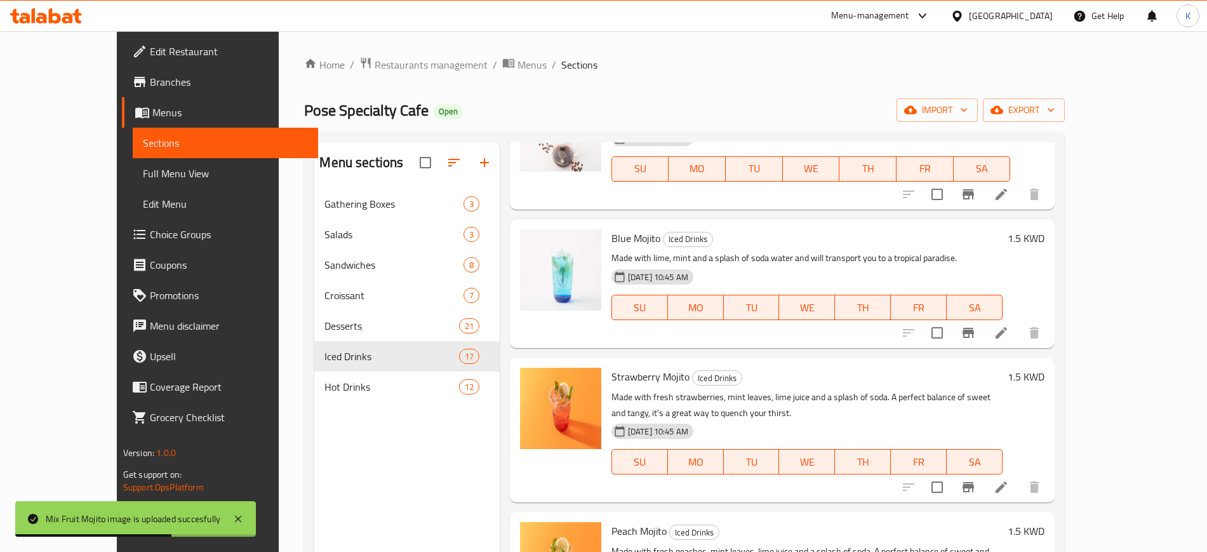
scroll to position [1314, 0]
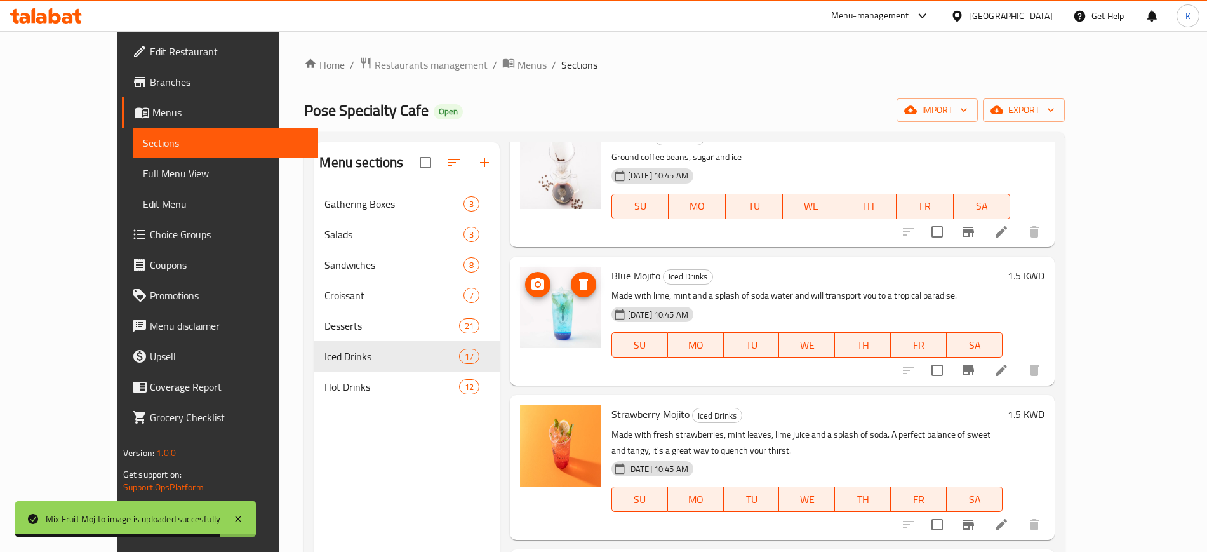
click at [531, 287] on icon "upload picture" at bounding box center [537, 283] width 13 height 11
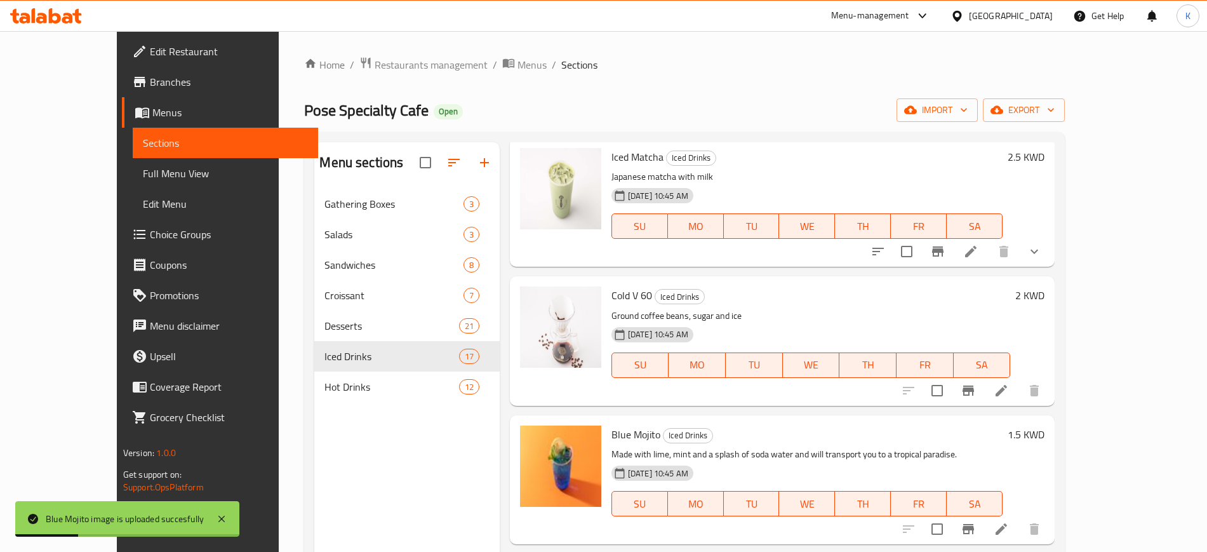
scroll to position [997, 0]
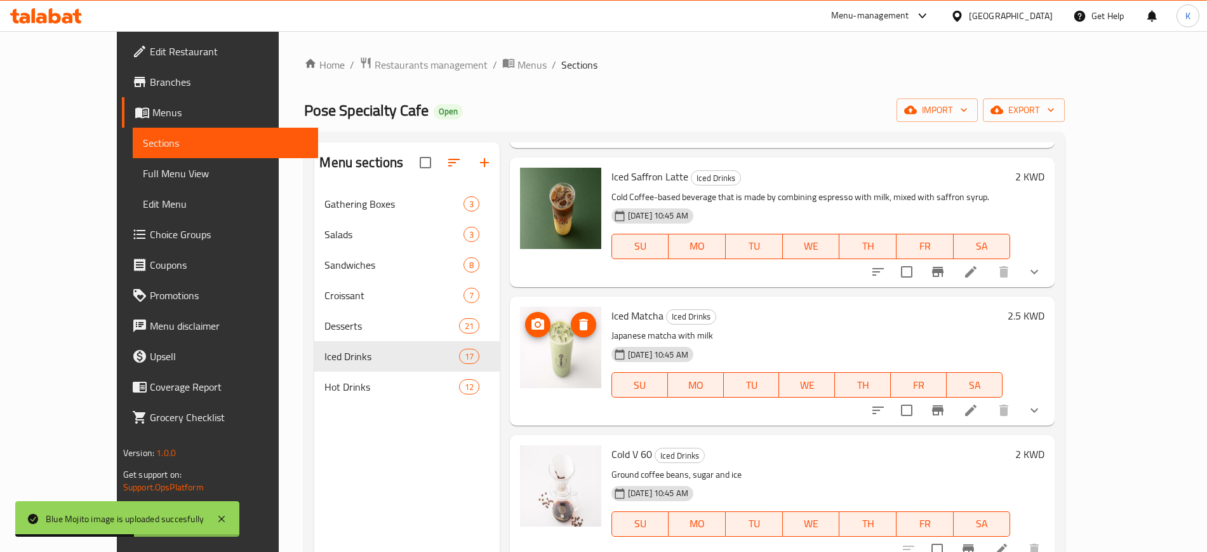
click at [531, 326] on icon "upload picture" at bounding box center [537, 323] width 13 height 11
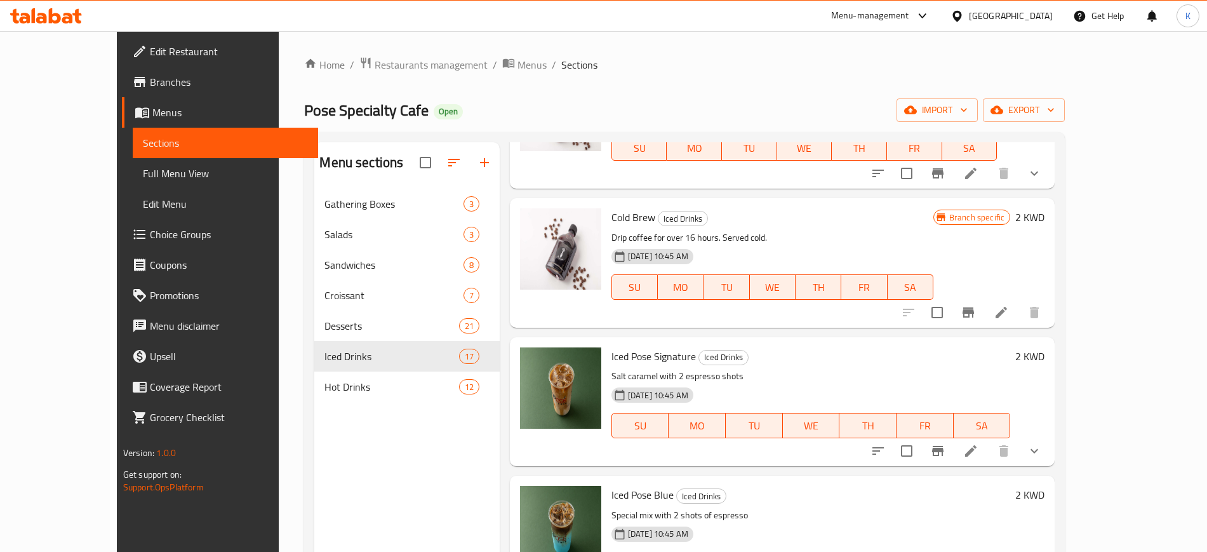
scroll to position [0, 0]
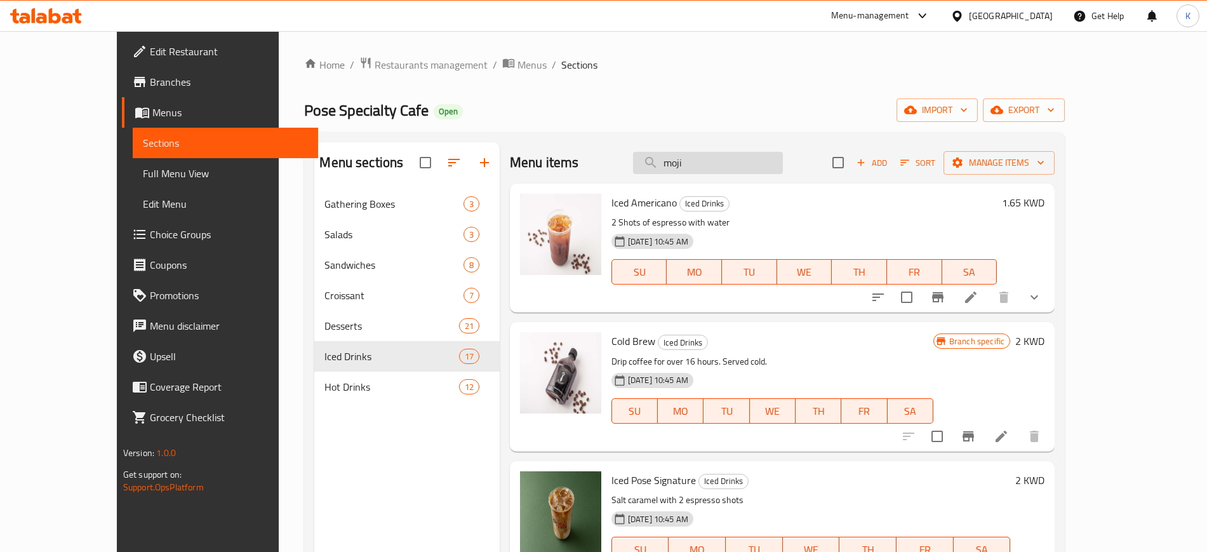
click at [738, 169] on input "moji" at bounding box center [708, 163] width 150 height 22
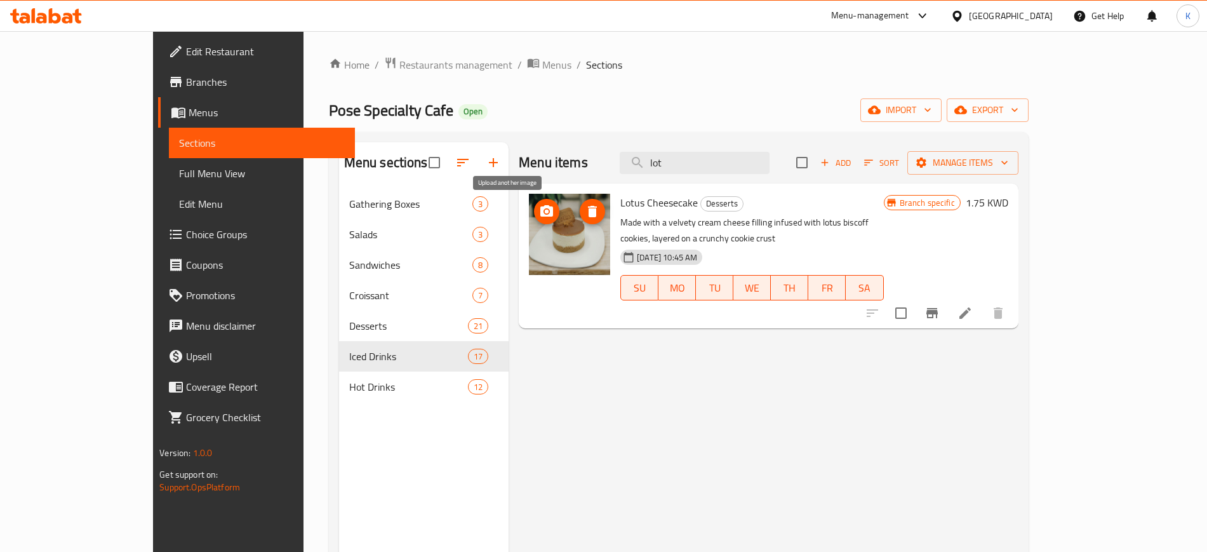
type input "lot"
click at [539, 217] on icon "upload picture" at bounding box center [546, 211] width 15 height 15
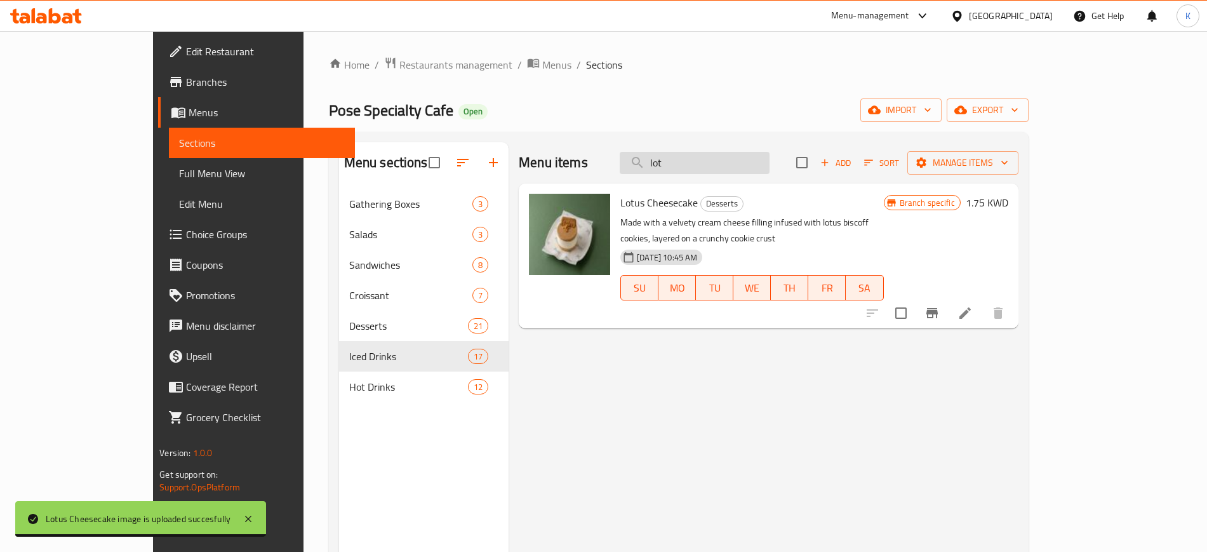
click at [770, 164] on input "lot" at bounding box center [695, 163] width 150 height 22
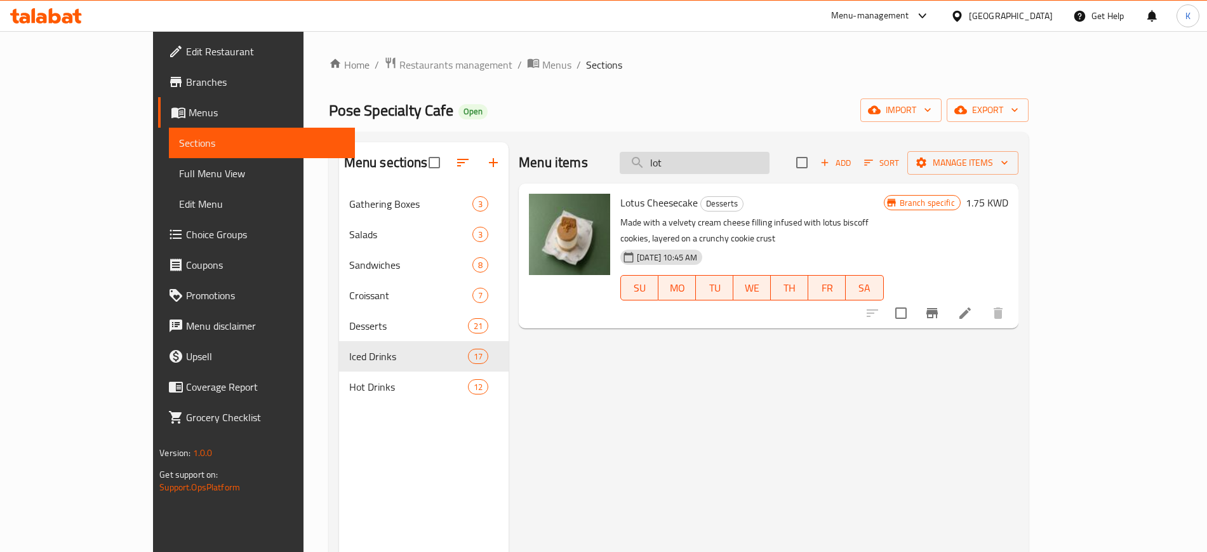
click at [770, 164] on input "lot" at bounding box center [695, 163] width 150 height 22
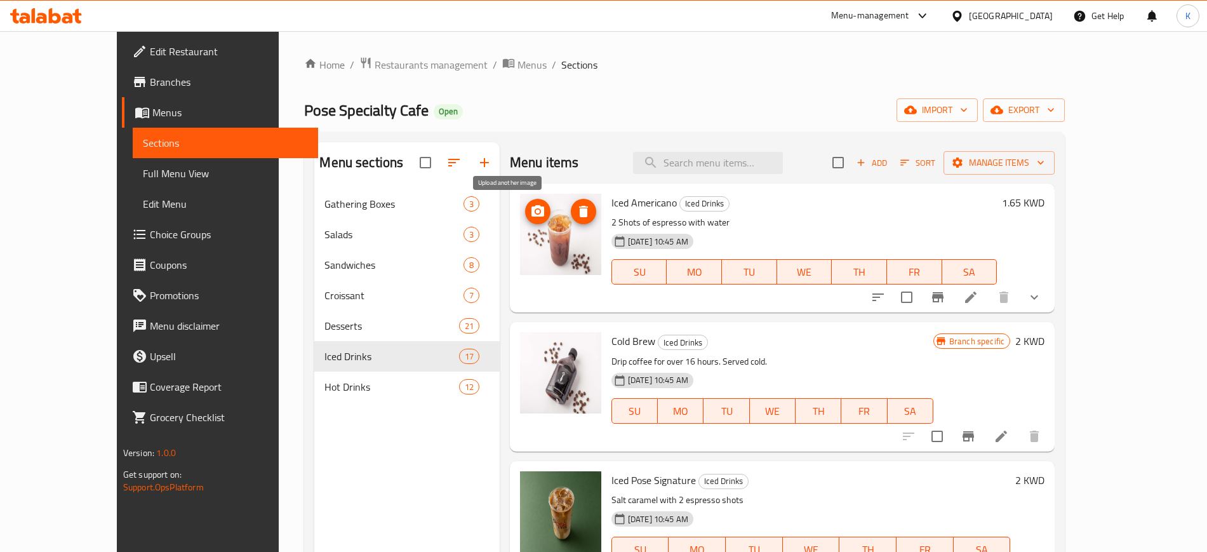
click at [525, 211] on span "upload picture" at bounding box center [537, 211] width 25 height 15
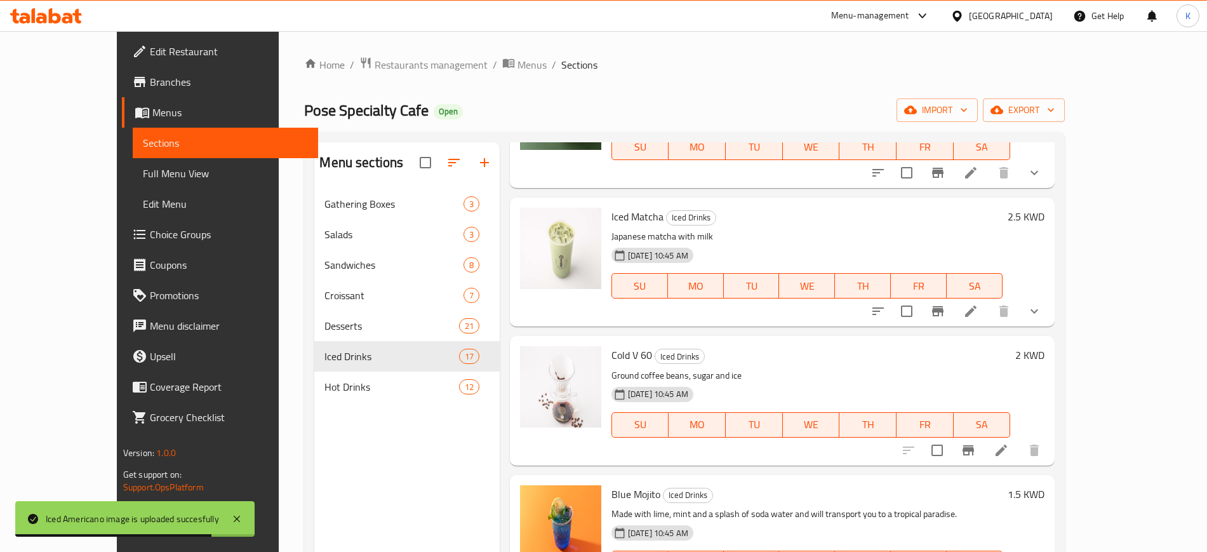
scroll to position [1191, 0]
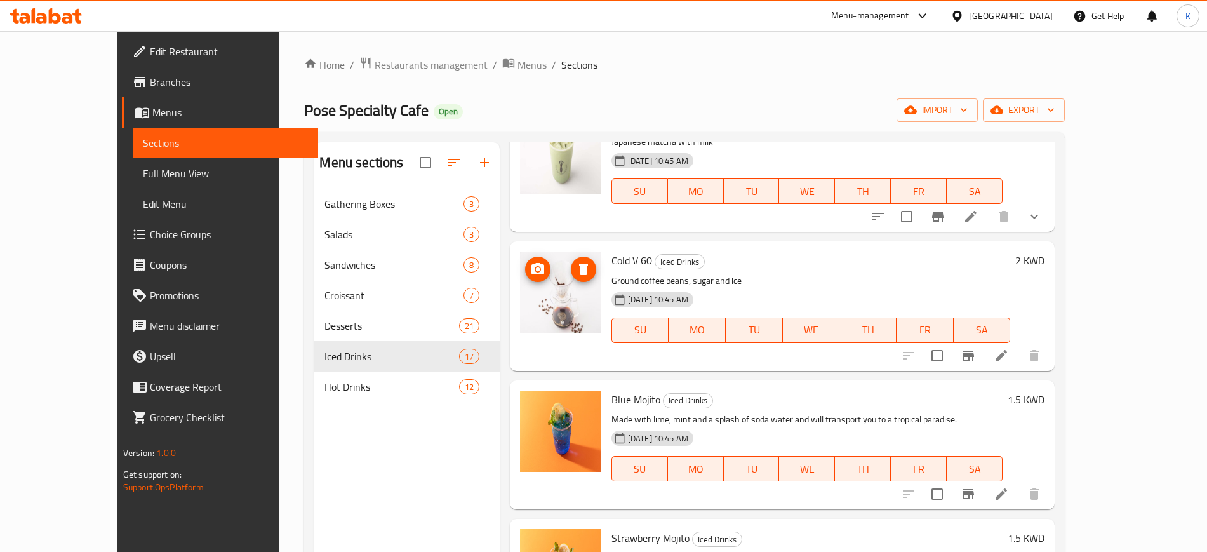
click at [536, 270] on circle "upload picture" at bounding box center [538, 269] width 4 height 4
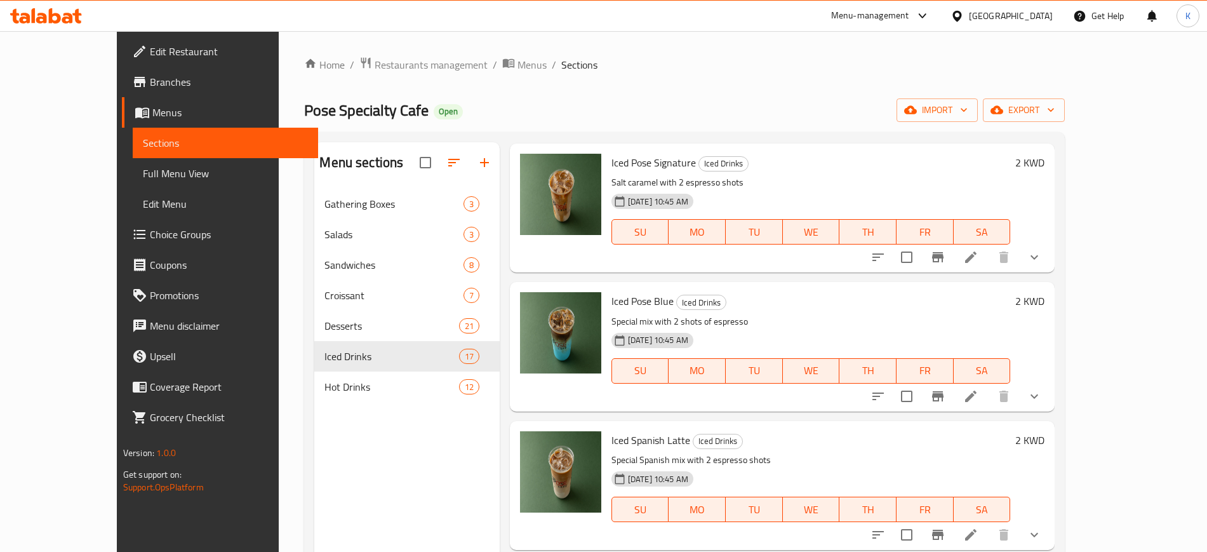
scroll to position [476, 0]
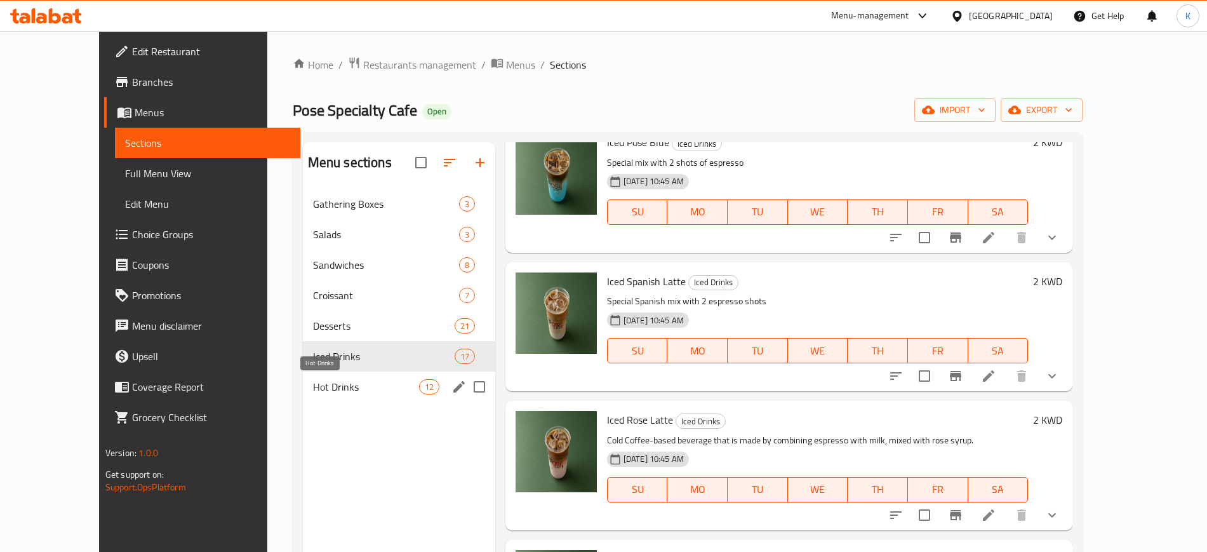
click at [324, 380] on span "Hot Drinks" at bounding box center [366, 386] width 106 height 15
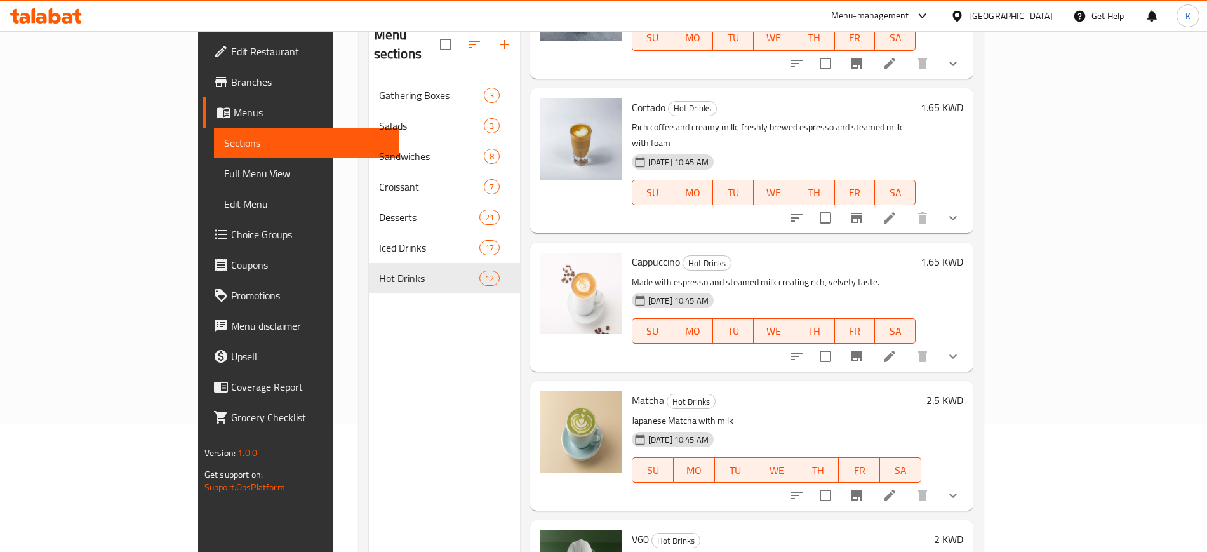
scroll to position [178, 0]
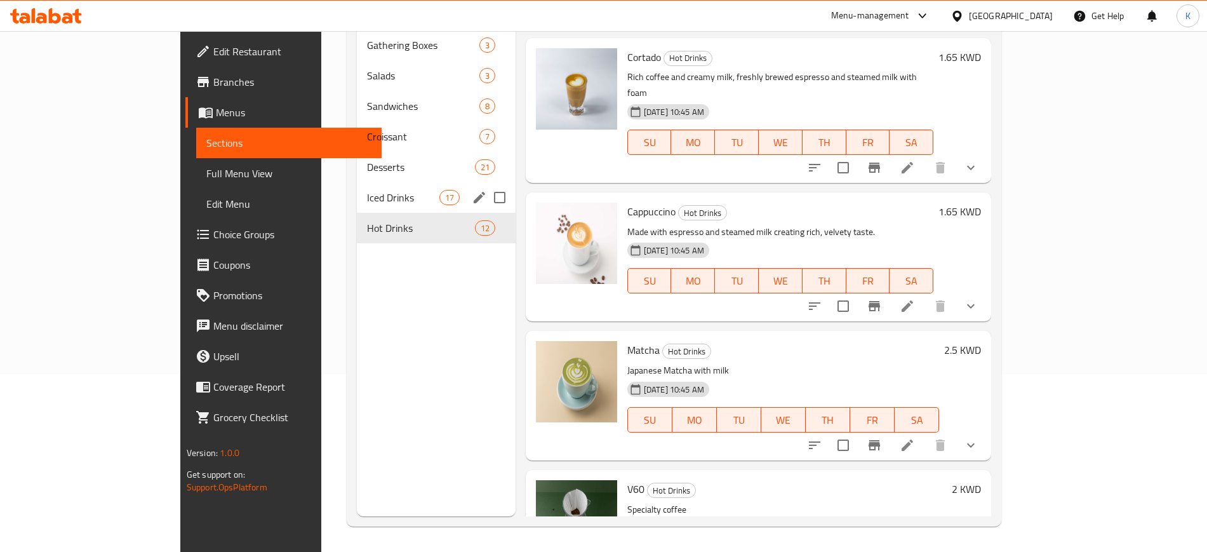
click at [367, 190] on span "Iced Drinks" at bounding box center [403, 197] width 72 height 15
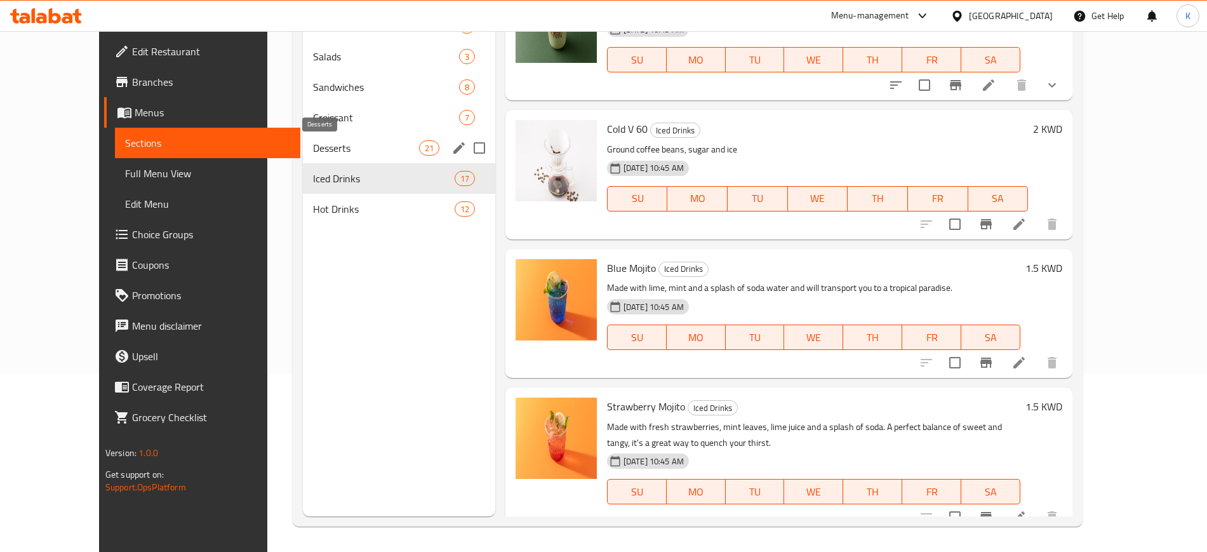
click at [320, 155] on span "Desserts" at bounding box center [366, 147] width 106 height 15
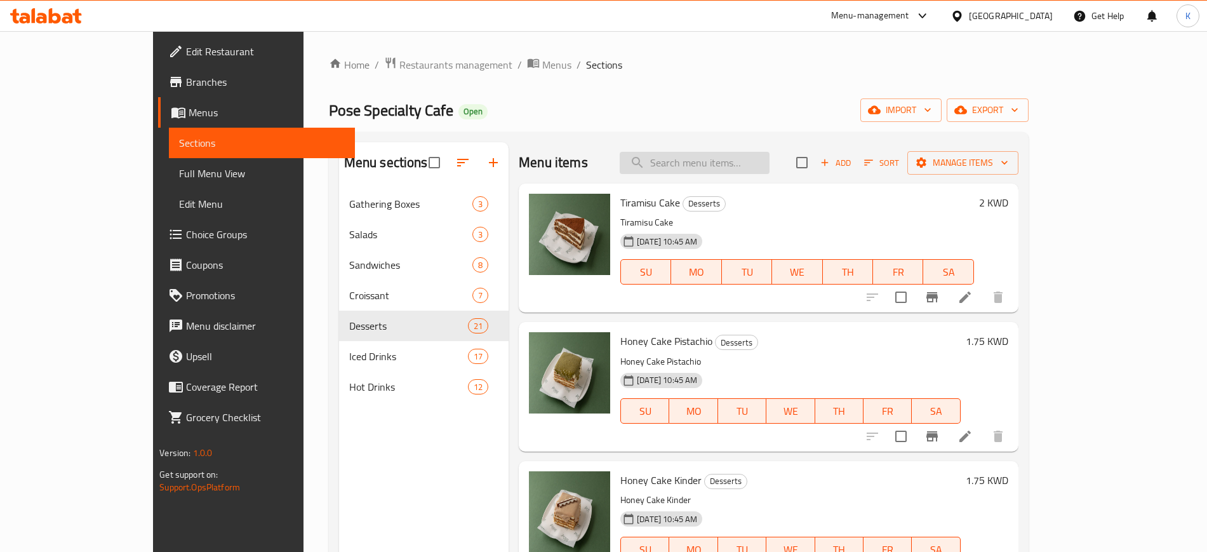
click at [752, 165] on input "search" at bounding box center [695, 163] width 150 height 22
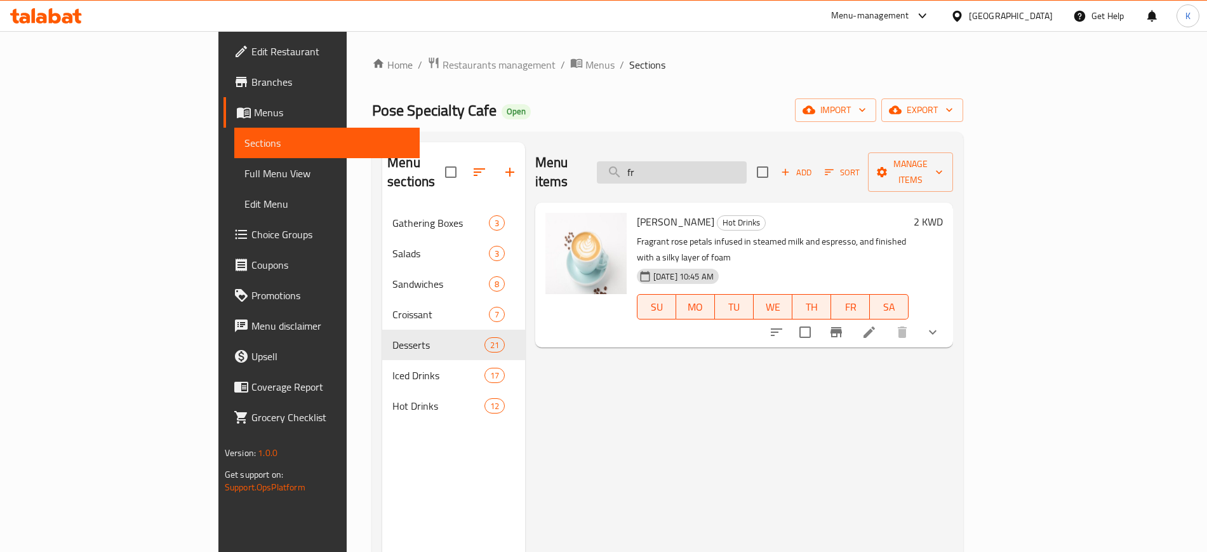
type input "f"
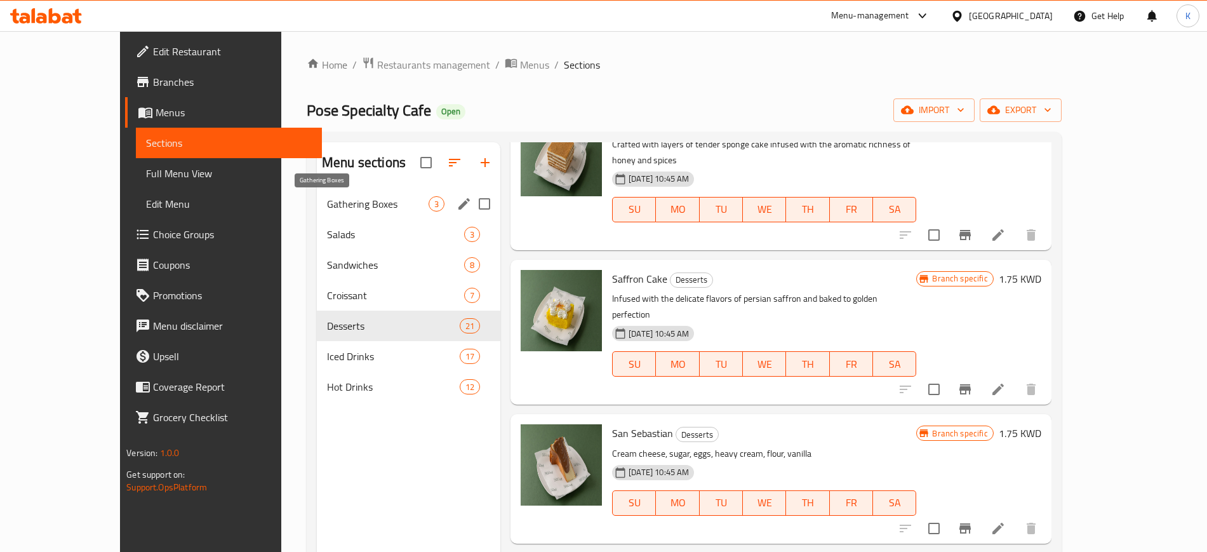
click at [327, 211] on span "Gathering Boxes" at bounding box center [378, 203] width 102 height 15
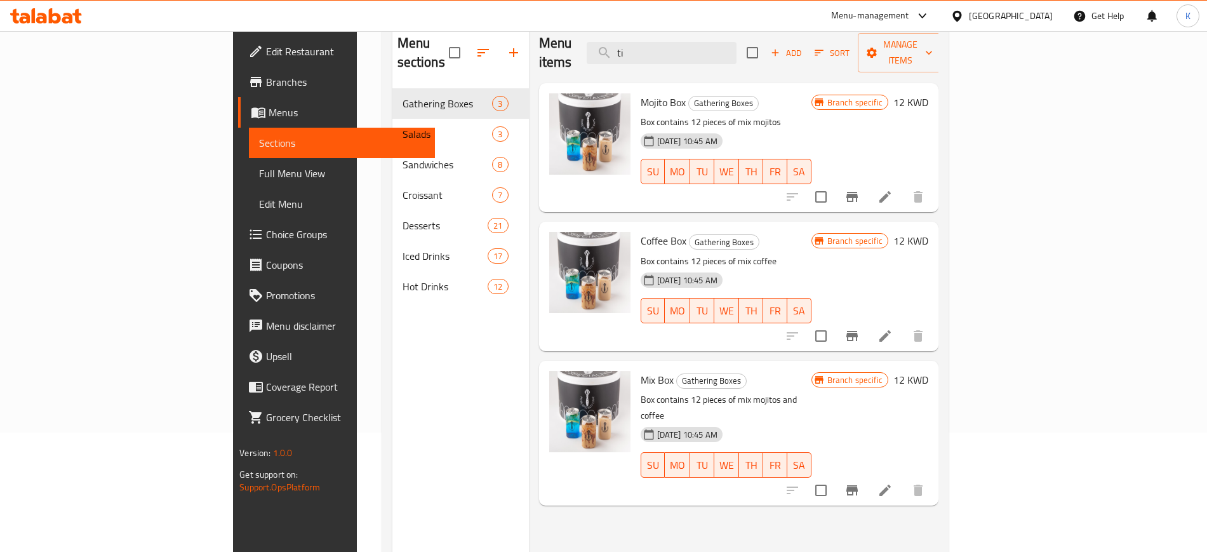
scroll to position [178, 0]
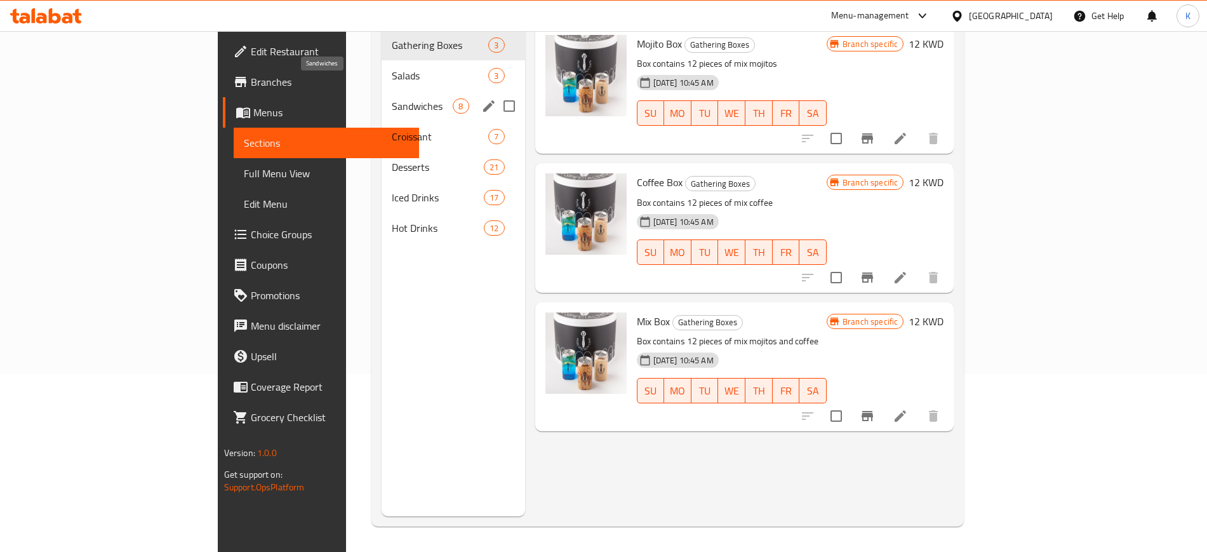
click at [392, 98] on span "Sandwiches" at bounding box center [422, 105] width 61 height 15
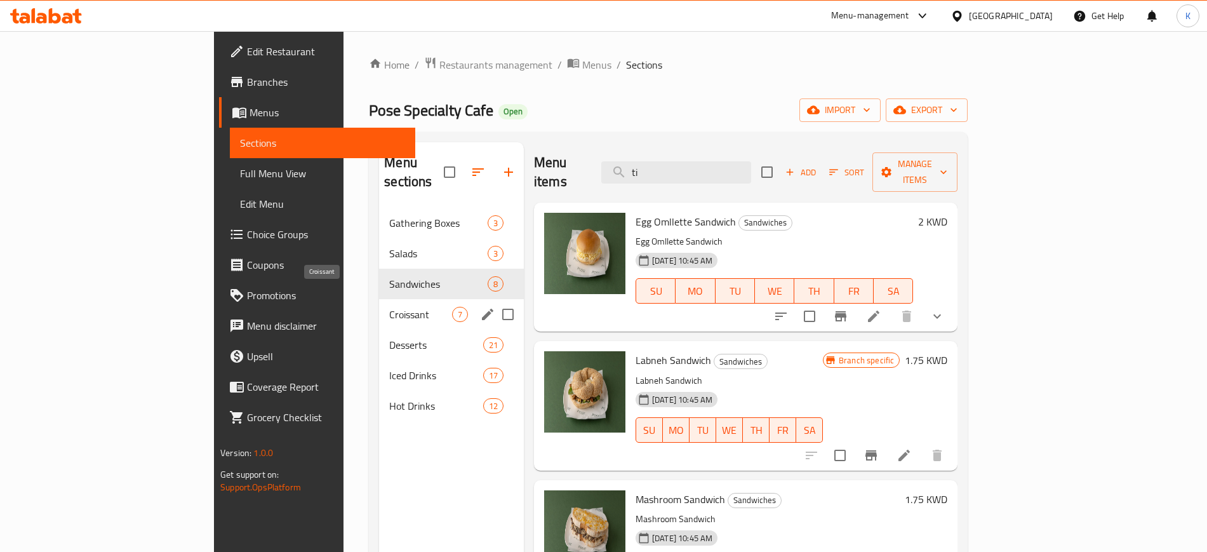
click at [389, 307] on span "Croissant" at bounding box center [420, 314] width 63 height 15
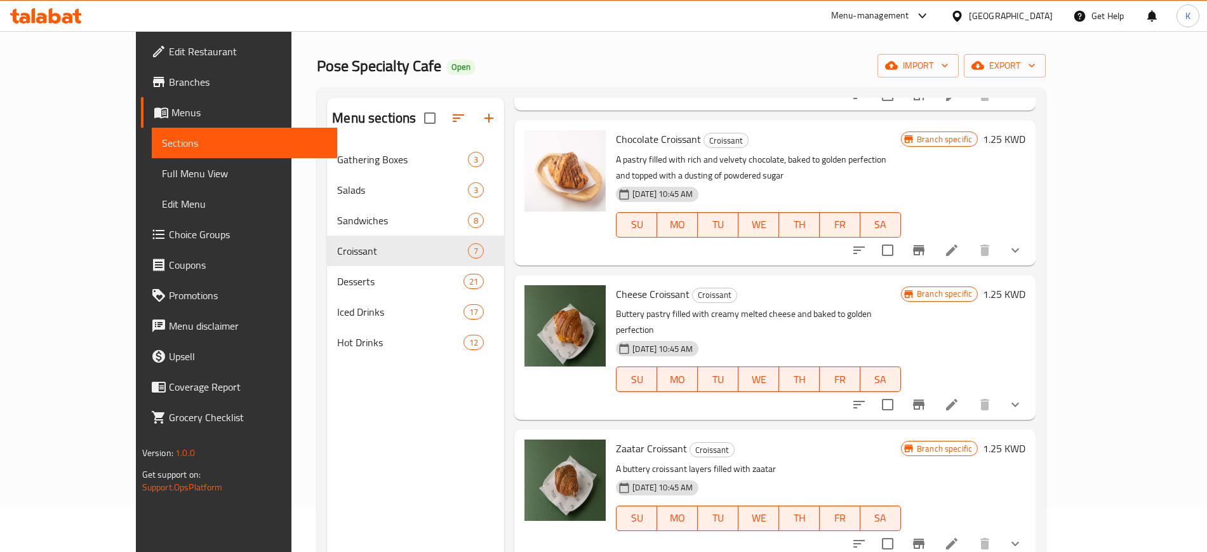
scroll to position [178, 0]
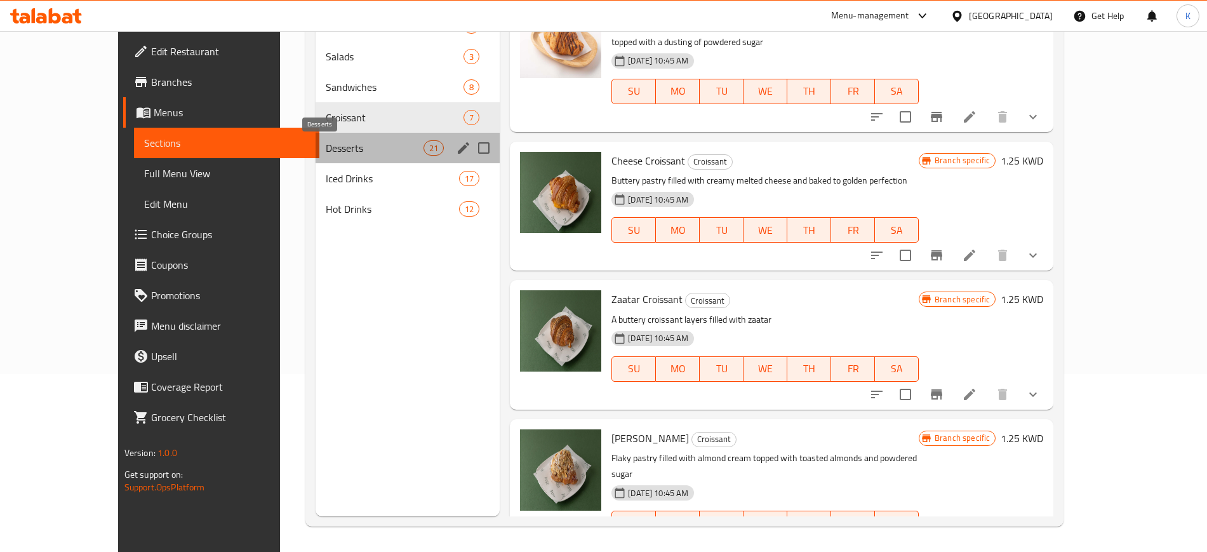
click at [326, 150] on span "Desserts" at bounding box center [375, 147] width 98 height 15
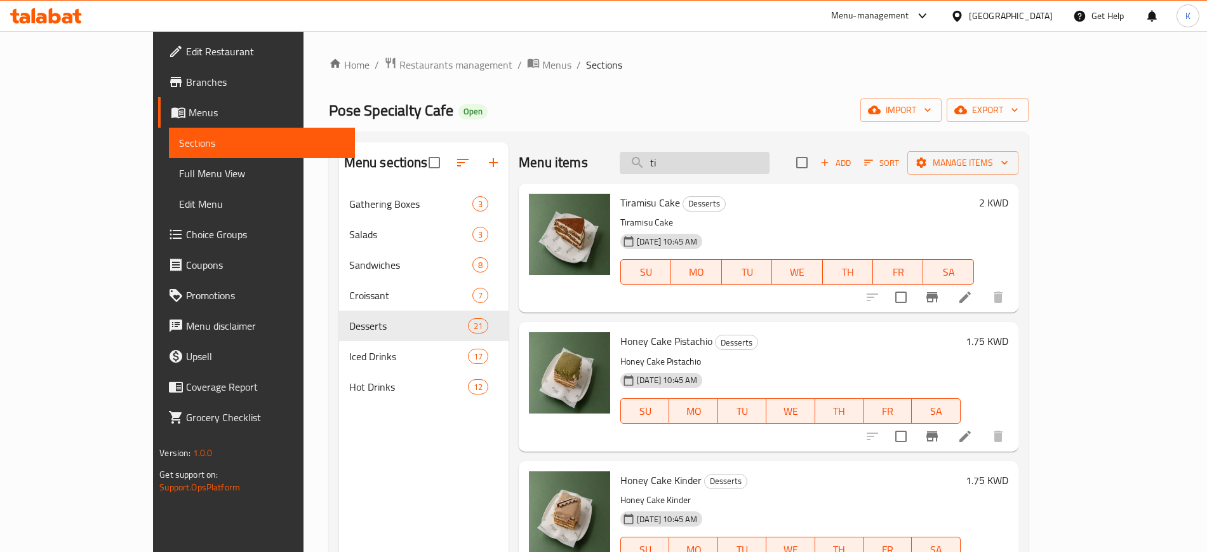
click at [732, 162] on input "ti" at bounding box center [695, 163] width 150 height 22
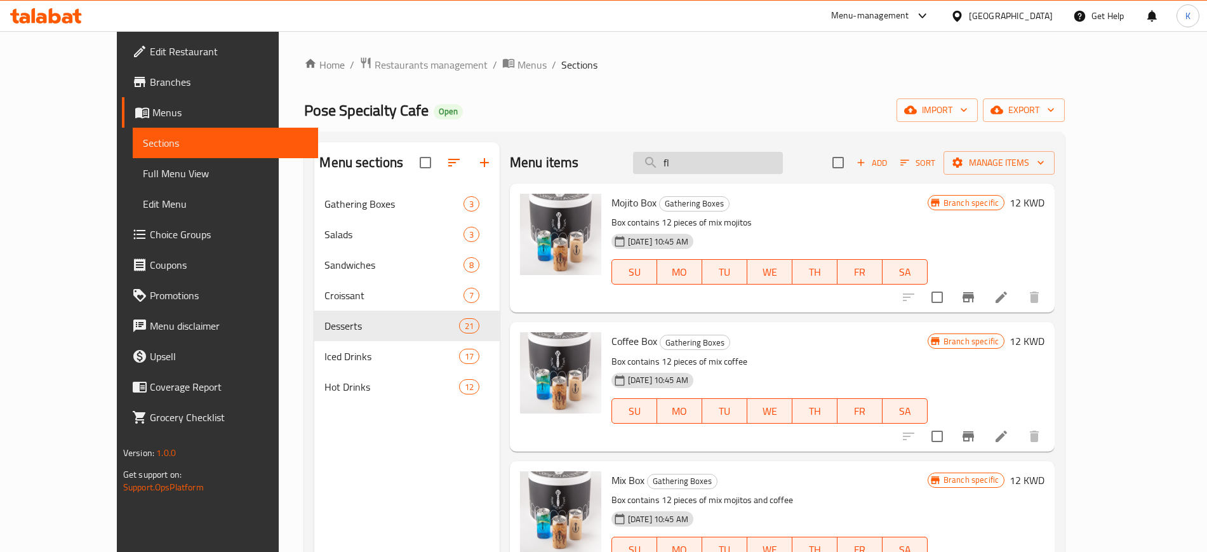
type input "fli"
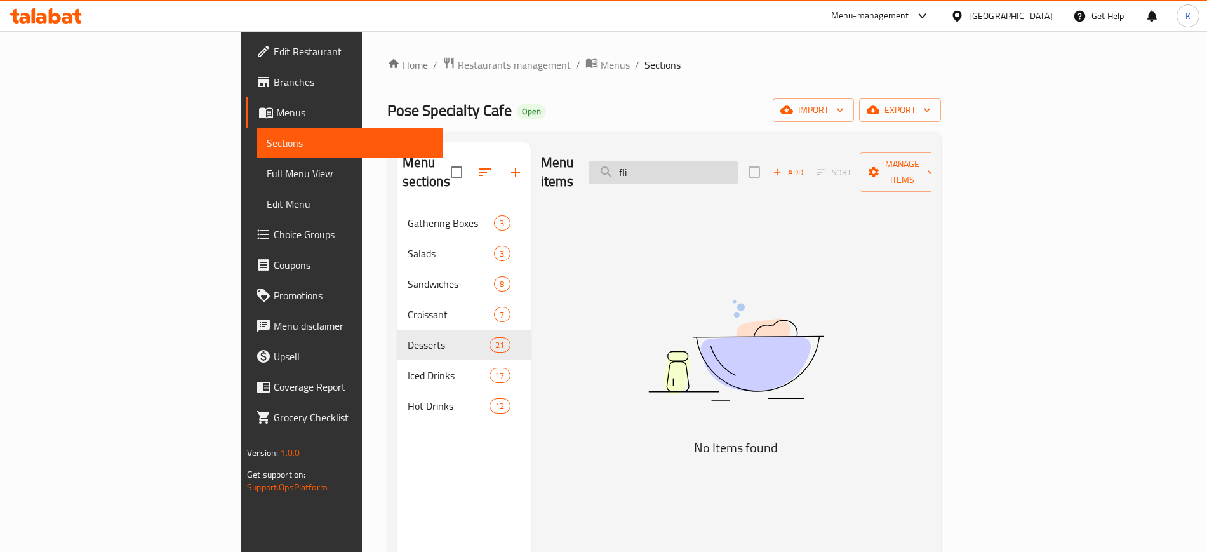
click at [725, 163] on input "fli" at bounding box center [664, 172] width 150 height 22
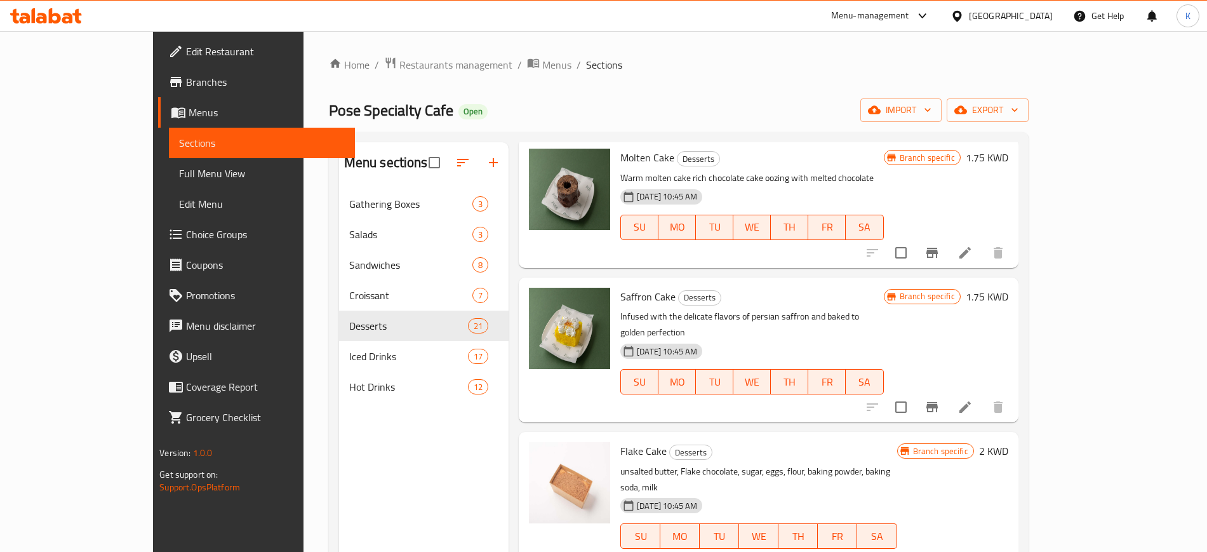
scroll to position [1191, 0]
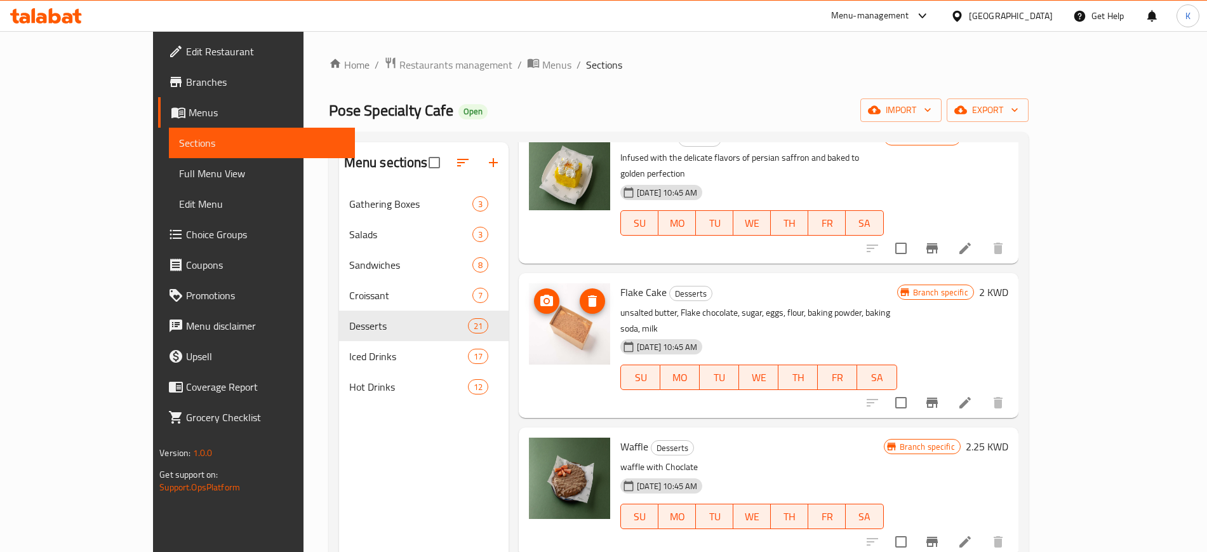
click at [529, 283] on img at bounding box center [569, 323] width 81 height 81
click at [534, 288] on button "upload picture" at bounding box center [546, 300] width 25 height 25
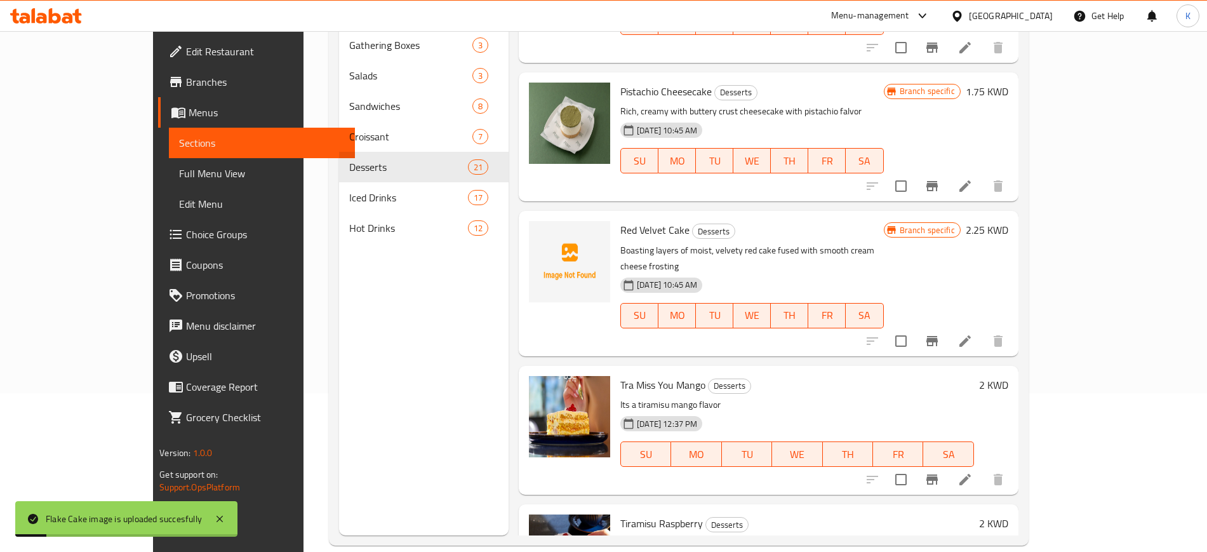
scroll to position [178, 0]
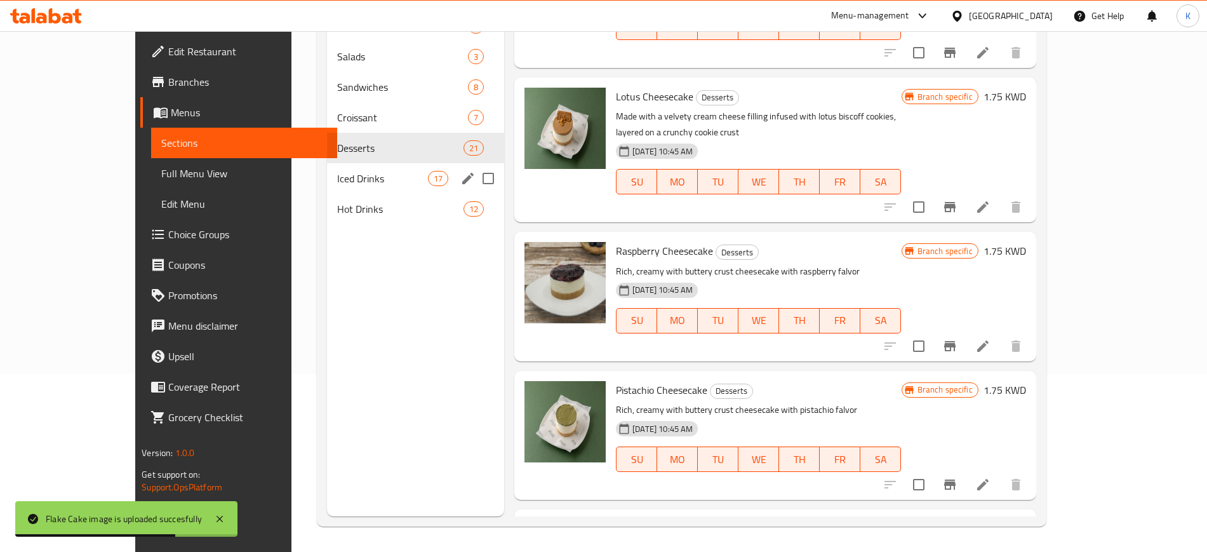
click at [346, 185] on span "Iced Drinks" at bounding box center [382, 178] width 91 height 15
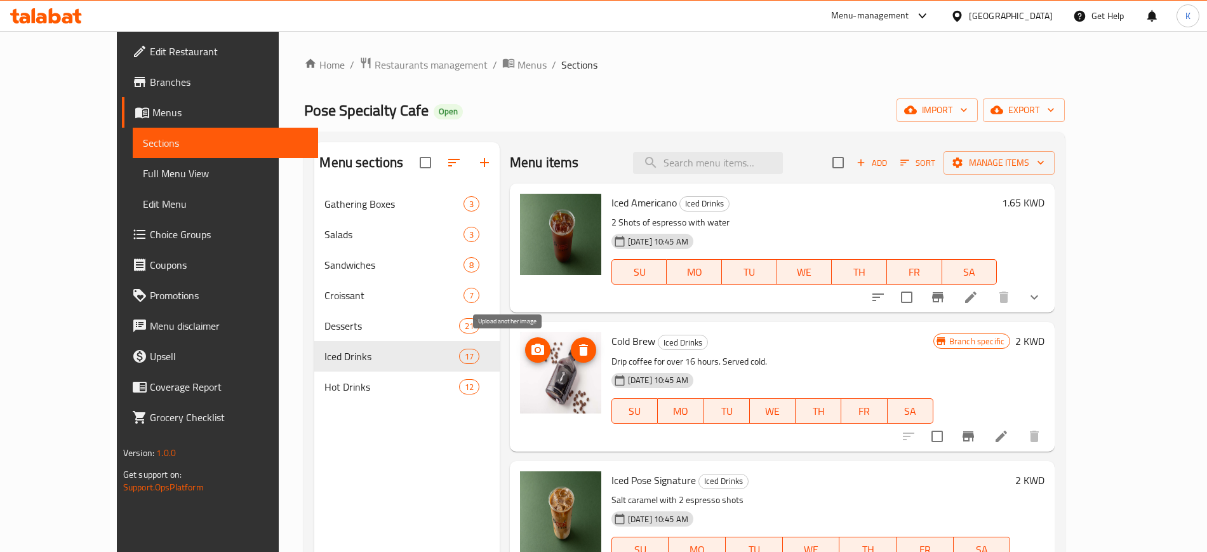
click at [530, 352] on icon "upload picture" at bounding box center [537, 349] width 15 height 15
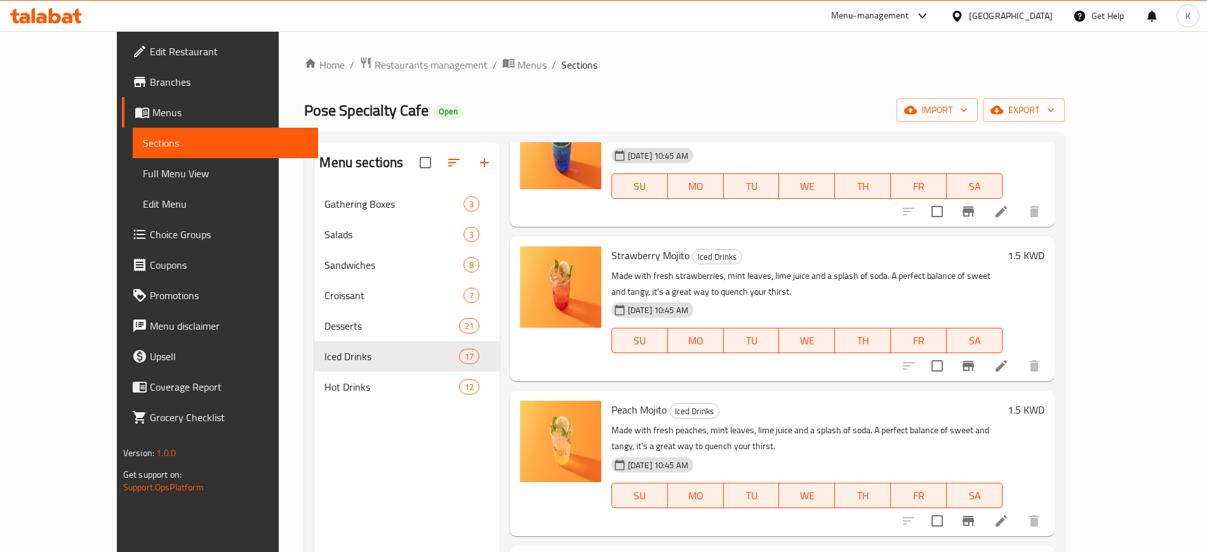
scroll to position [918, 0]
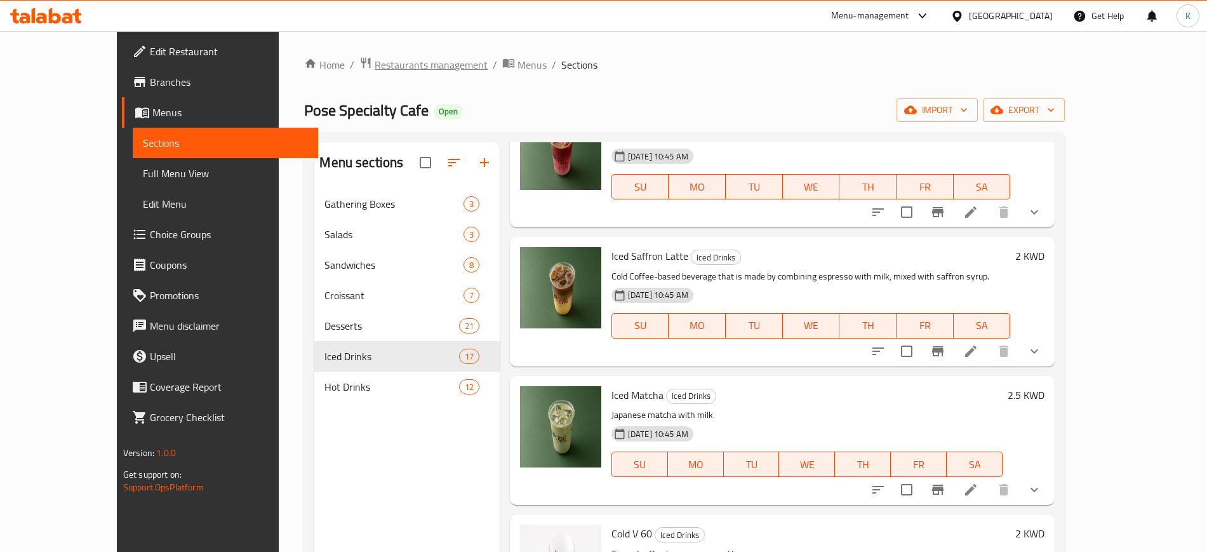
click at [375, 69] on span "Restaurants management" at bounding box center [431, 64] width 113 height 15
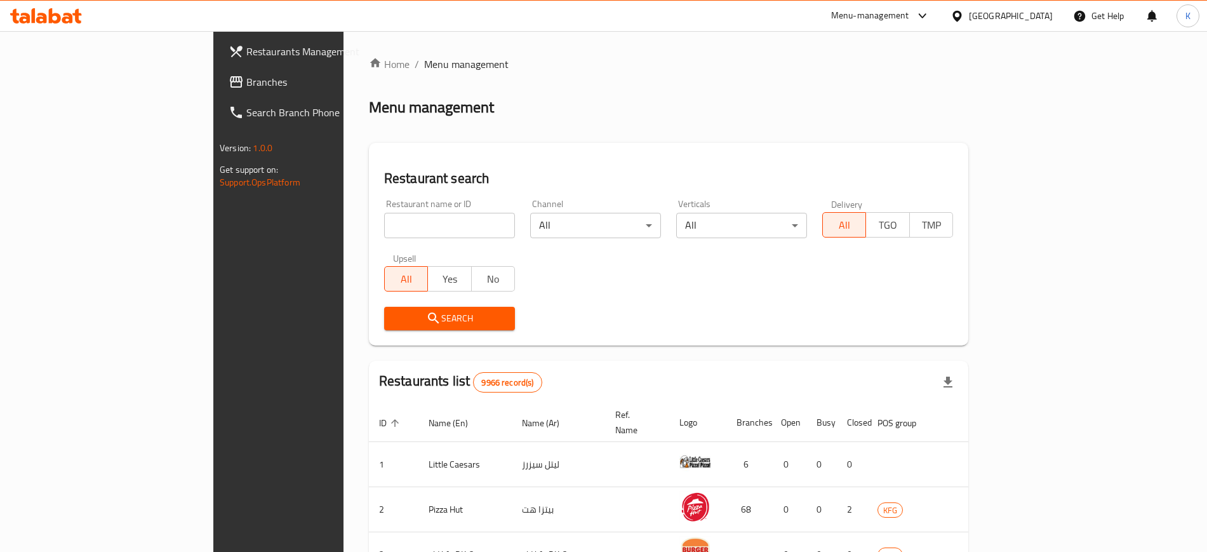
click at [384, 224] on input "search" at bounding box center [449, 225] width 131 height 25
click at [585, 288] on div "Restaurant name or ID Chuck's Restaurant name or ID Channel All ​ Verticals All…" at bounding box center [669, 265] width 584 height 146
click at [384, 225] on input "Chuck's" at bounding box center [449, 225] width 131 height 25
click at [384, 227] on input "Chuck" at bounding box center [449, 225] width 131 height 25
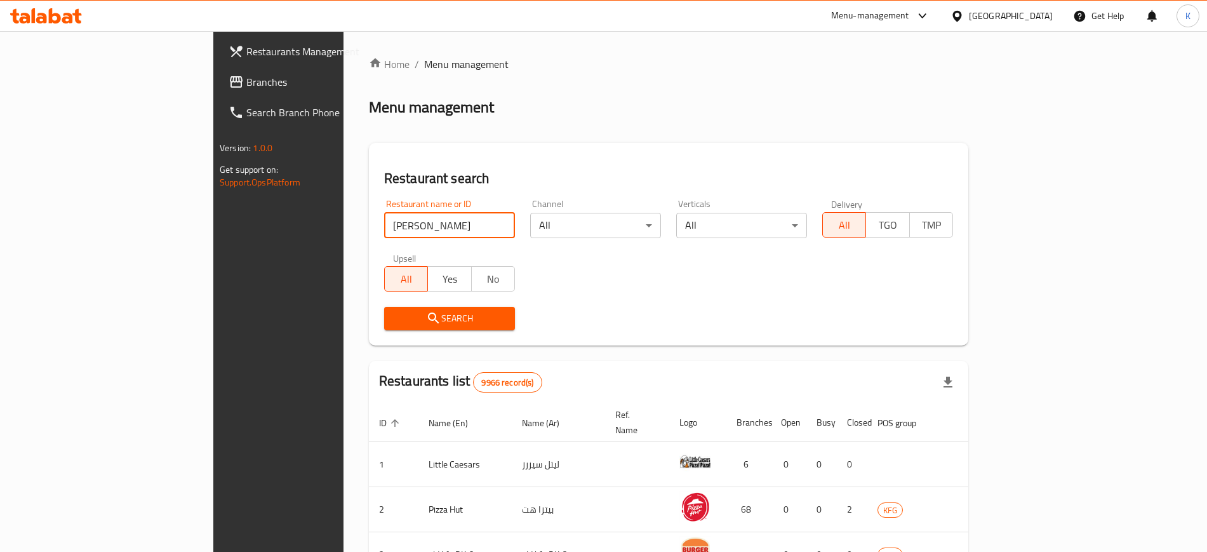
click at [384, 227] on input "Chuck" at bounding box center [449, 225] width 131 height 25
paste input "E Cheese"
type input "Chuck E Cheese"
click button "Search" at bounding box center [449, 318] width 131 height 23
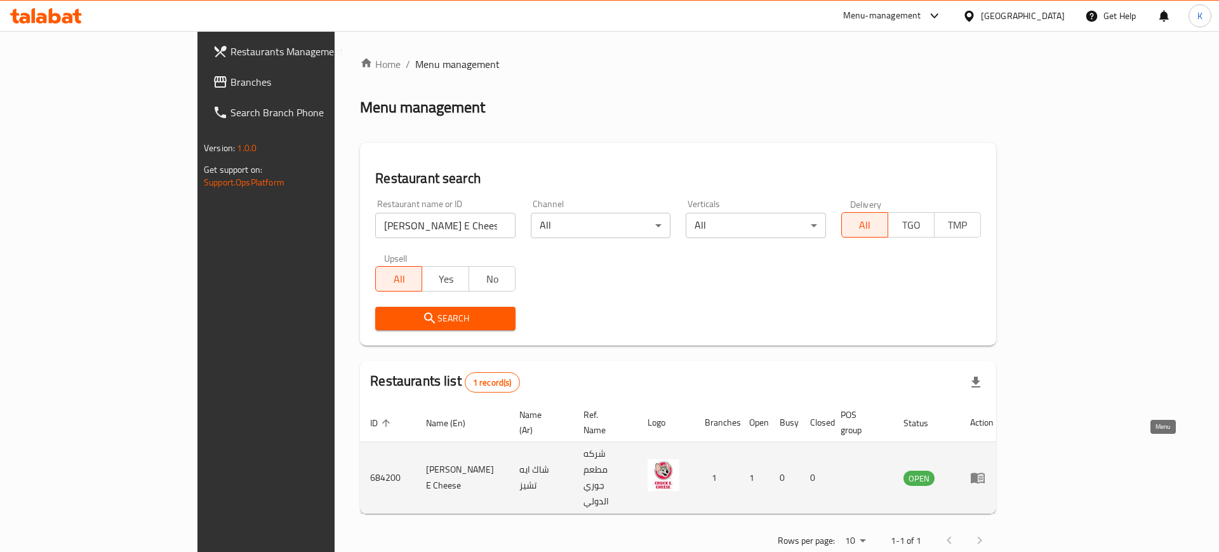
click at [985, 473] on icon "enhanced table" at bounding box center [978, 478] width 14 height 11
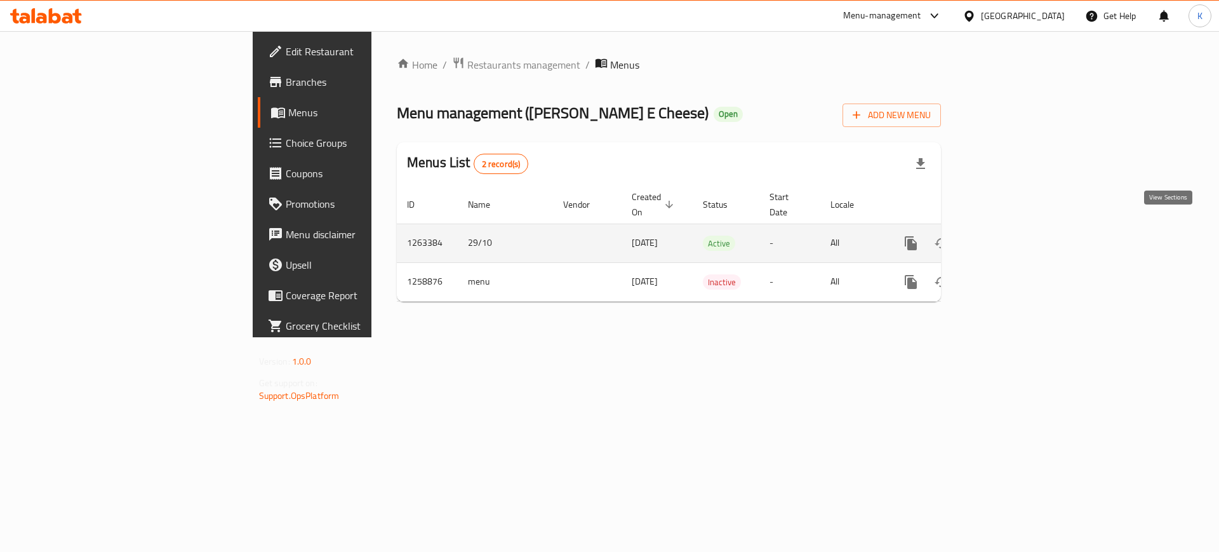
click at [1010, 236] on icon "enhanced table" at bounding box center [1002, 243] width 15 height 15
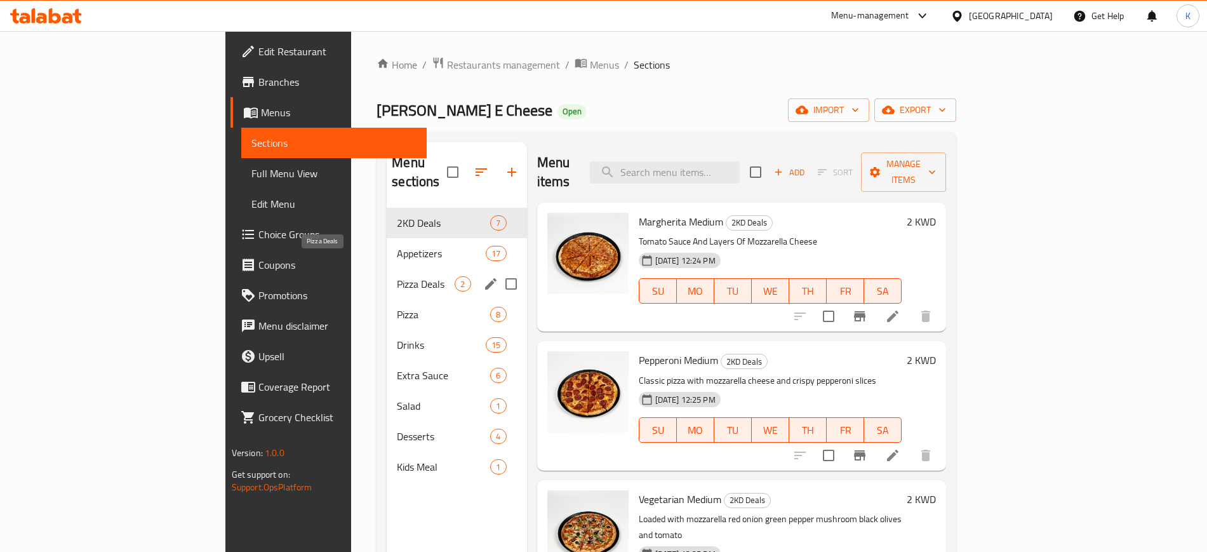
click at [397, 276] on span "Pizza Deals" at bounding box center [426, 283] width 58 height 15
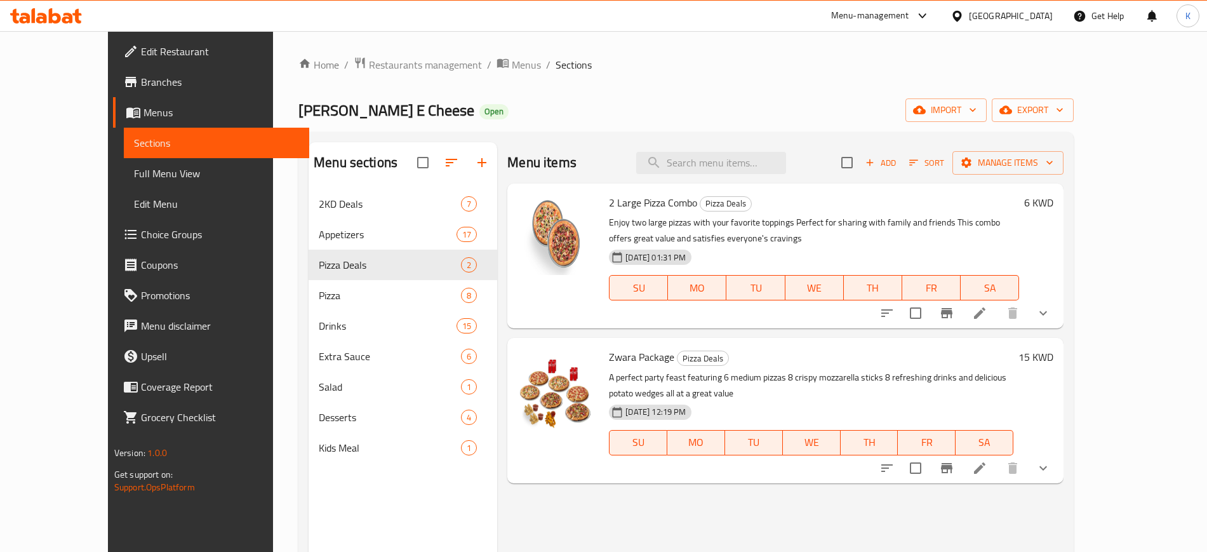
click at [519, 490] on div "Menu items Add Sort Manage items 2 Large Pizza Combo Pizza Deals Enjoy two larg…" at bounding box center [780, 418] width 566 height 552
click at [987, 460] on icon at bounding box center [979, 467] width 15 height 15
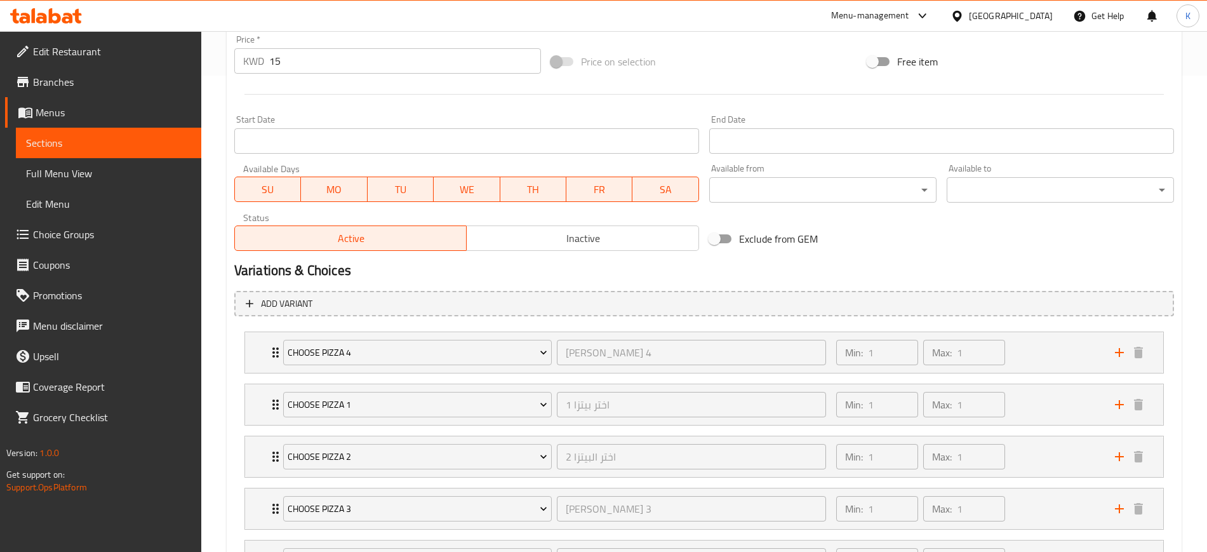
scroll to position [697, 0]
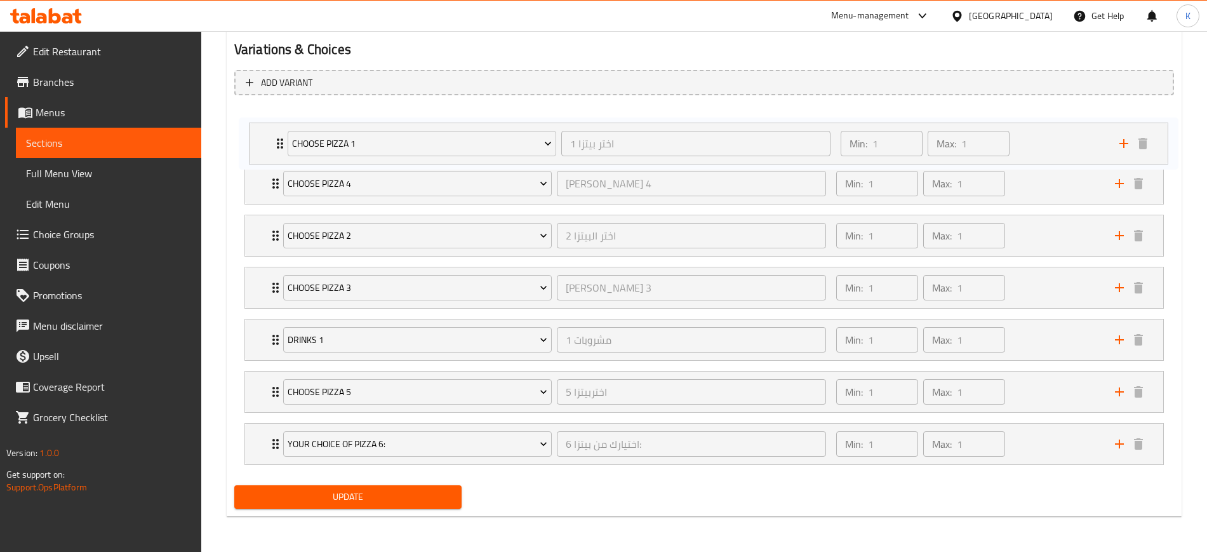
drag, startPoint x: 272, startPoint y: 185, endPoint x: 275, endPoint y: 142, distance: 43.3
click at [275, 142] on div "Choose Pizza 4 اختر بيتزا 4 ​ Min: 1 ​ Max: 1 ​ BBQ Chicken Pizza (ID: 21306300…" at bounding box center [704, 287] width 940 height 364
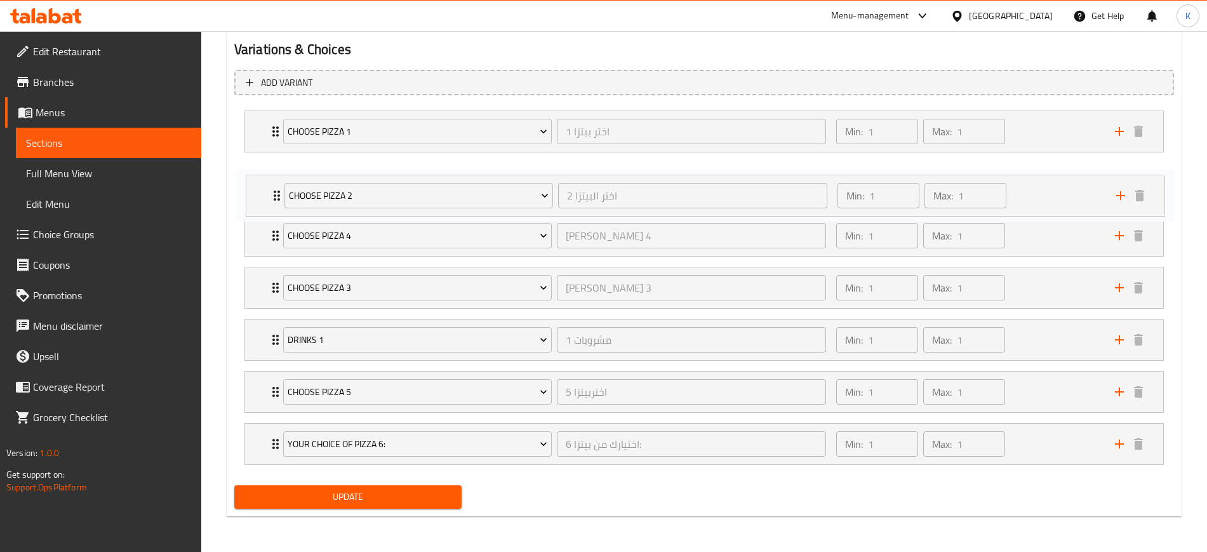
drag, startPoint x: 274, startPoint y: 233, endPoint x: 276, endPoint y: 177, distance: 56.6
click at [276, 175] on div "Choose Pizza 1 اختر بيتزا 1 ​ Min: 1 ​ Max: 1 ​ Pepperoni Pizza (ID: 2130713704…" at bounding box center [704, 287] width 940 height 364
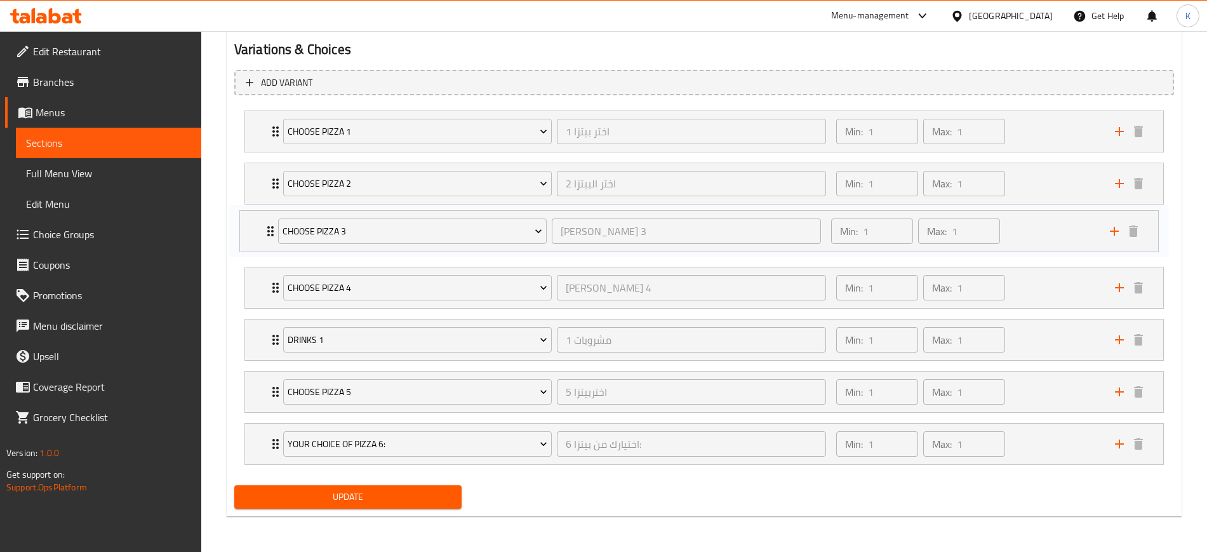
drag, startPoint x: 270, startPoint y: 283, endPoint x: 267, endPoint y: 219, distance: 64.2
click at [267, 218] on div "Choose Pizza 1 اختر بيتزا 1 ​ Min: 1 ​ Max: 1 ​ Pepperoni Pizza (ID: 2130713704…" at bounding box center [704, 287] width 940 height 364
click at [274, 335] on div "Choose Pizza 1 اختر بيتزا 1 ​ Min: 1 ​ Max: 1 ​ Pepperoni Pizza (ID: 2130713704…" at bounding box center [704, 287] width 940 height 364
drag, startPoint x: 272, startPoint y: 450, endPoint x: 276, endPoint y: 391, distance: 59.2
click at [275, 388] on div "Choose Pizza 1 اختر بيتزا 1 ​ Min: 1 ​ Max: 1 ​ Pepperoni Pizza (ID: 2130713704…" at bounding box center [704, 287] width 940 height 364
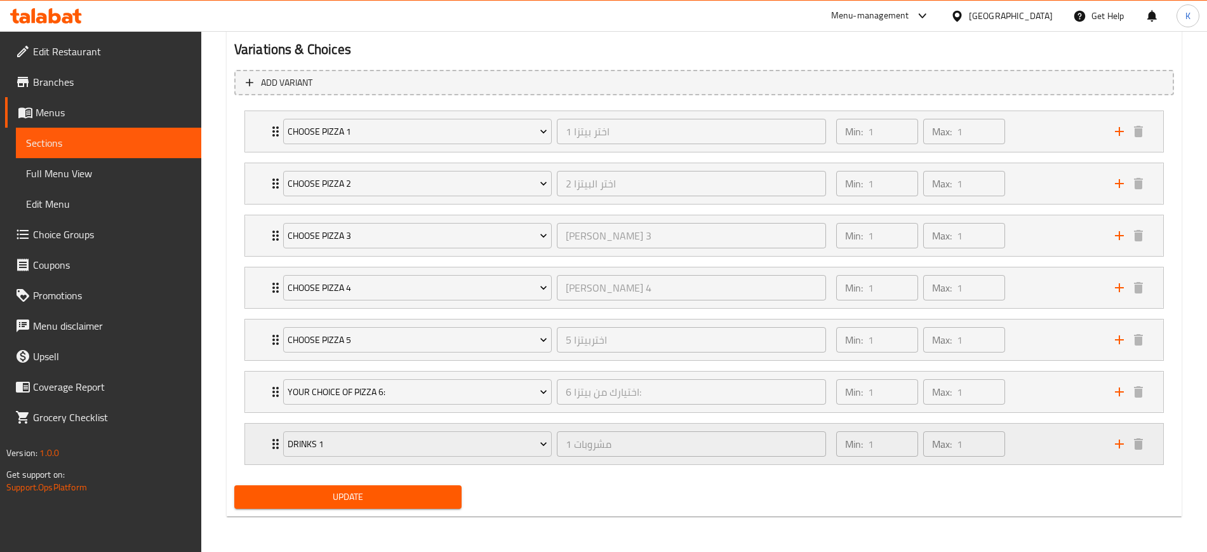
click at [276, 440] on div "Drinks 1 مشروبات 1 ​" at bounding box center [555, 444] width 558 height 41
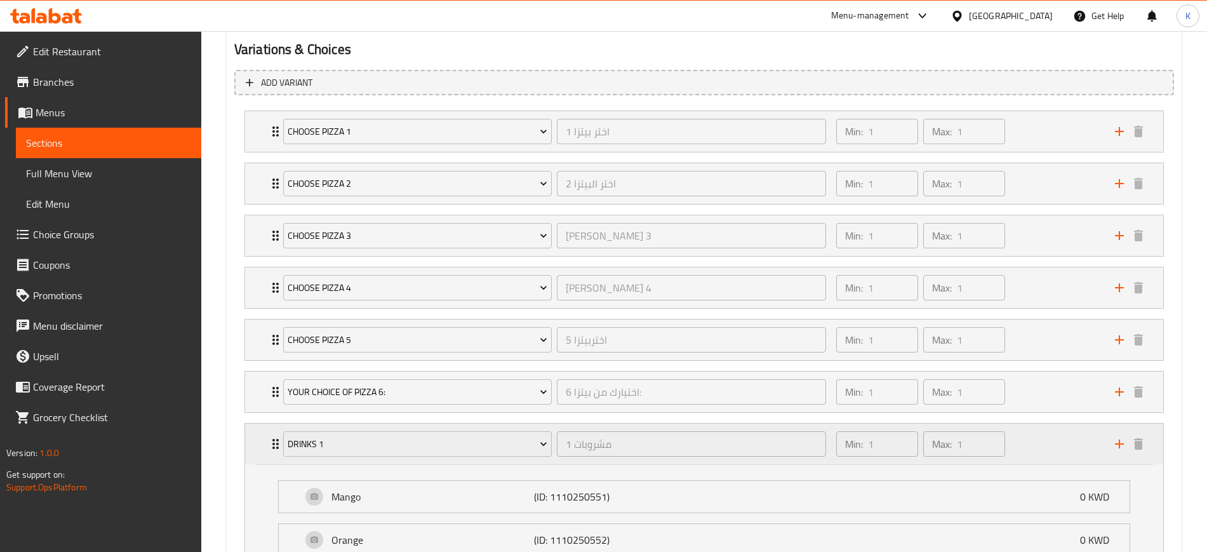
click at [274, 441] on icon "Expand" at bounding box center [275, 444] width 6 height 10
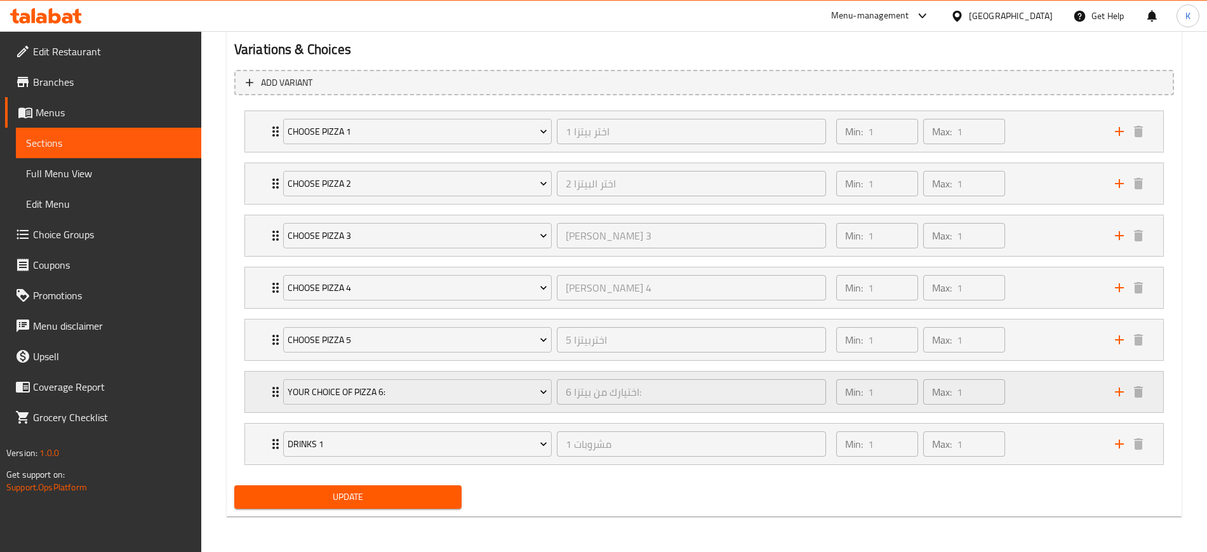
click at [274, 391] on icon "Expand" at bounding box center [275, 392] width 6 height 10
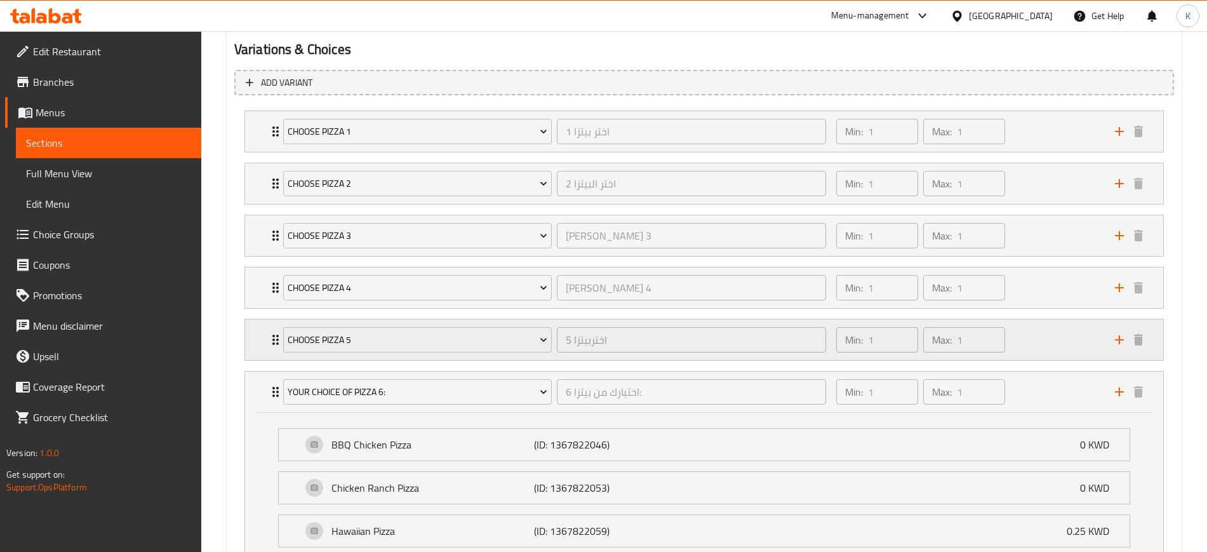
click at [276, 340] on div "Choose pizza 5 اختربيتزا 5 ​" at bounding box center [555, 339] width 558 height 41
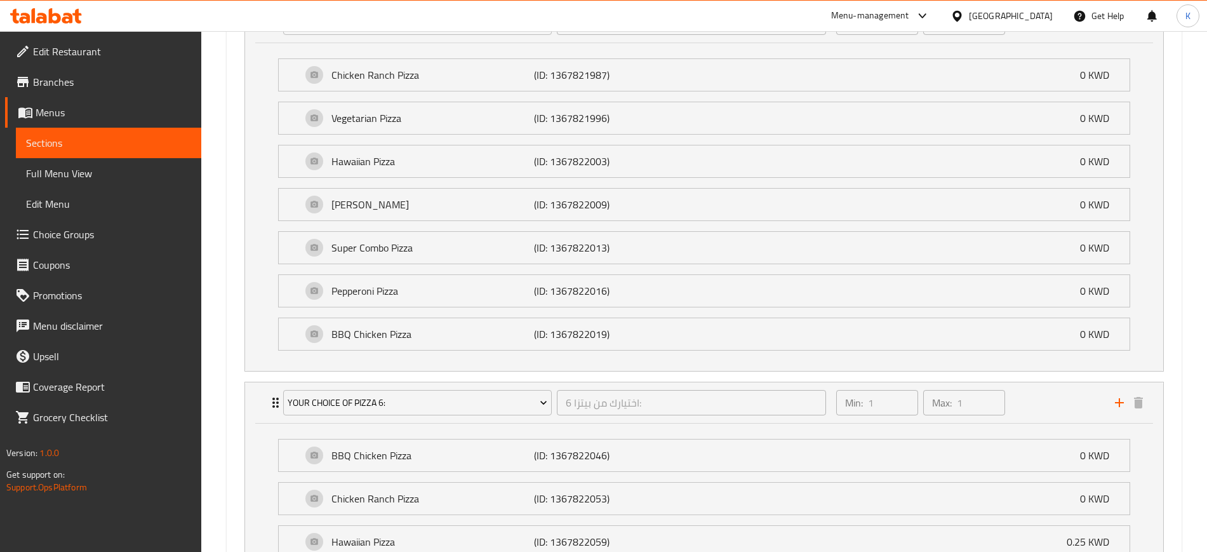
scroll to position [1094, 0]
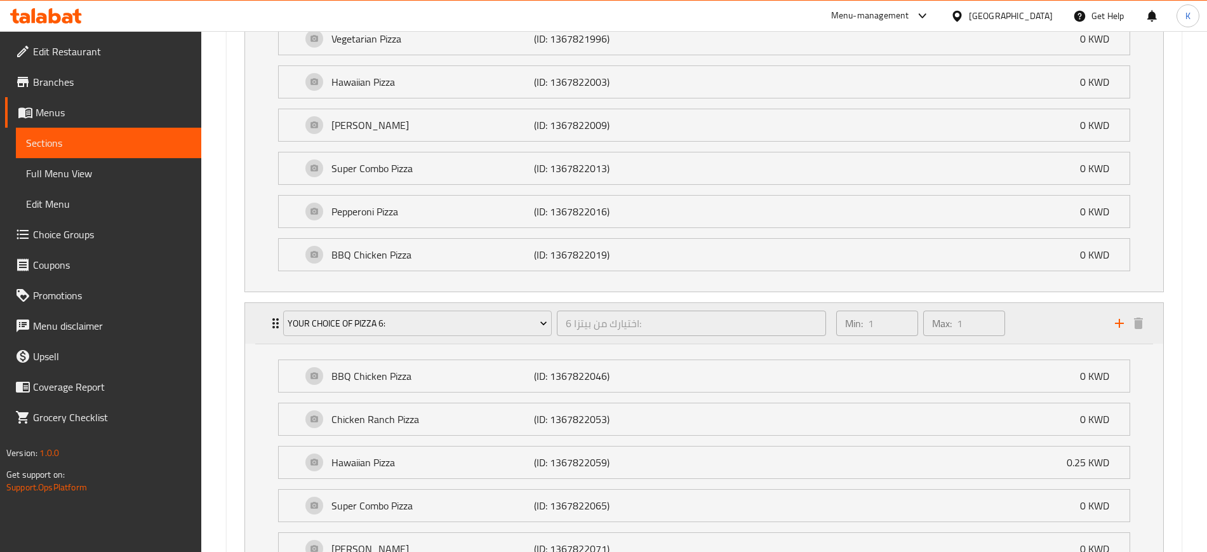
click at [272, 326] on icon "Expand" at bounding box center [275, 323] width 6 height 10
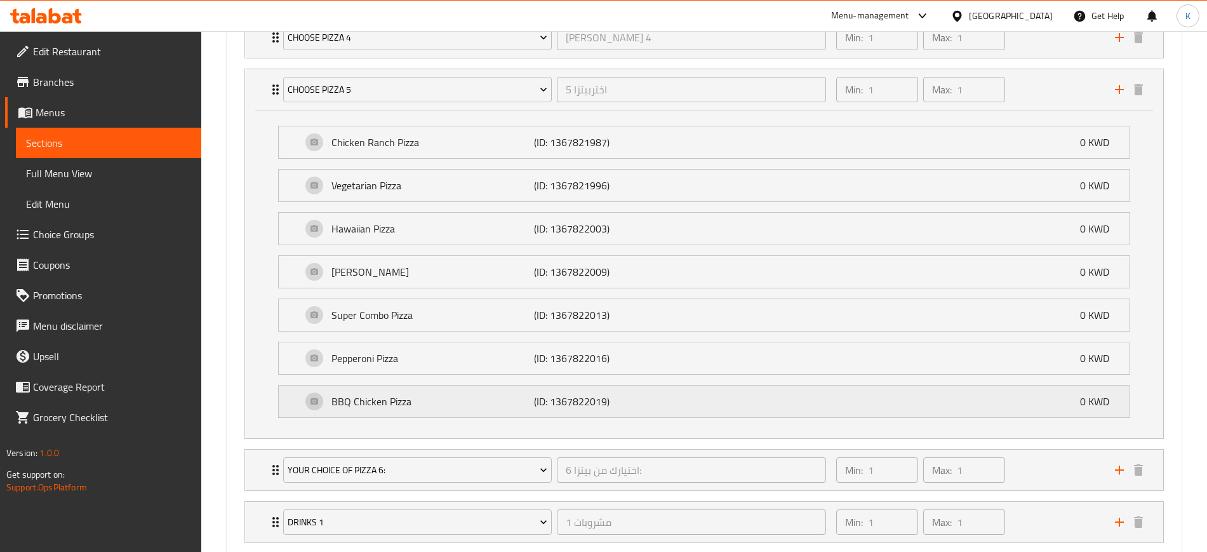
scroll to position [867, 0]
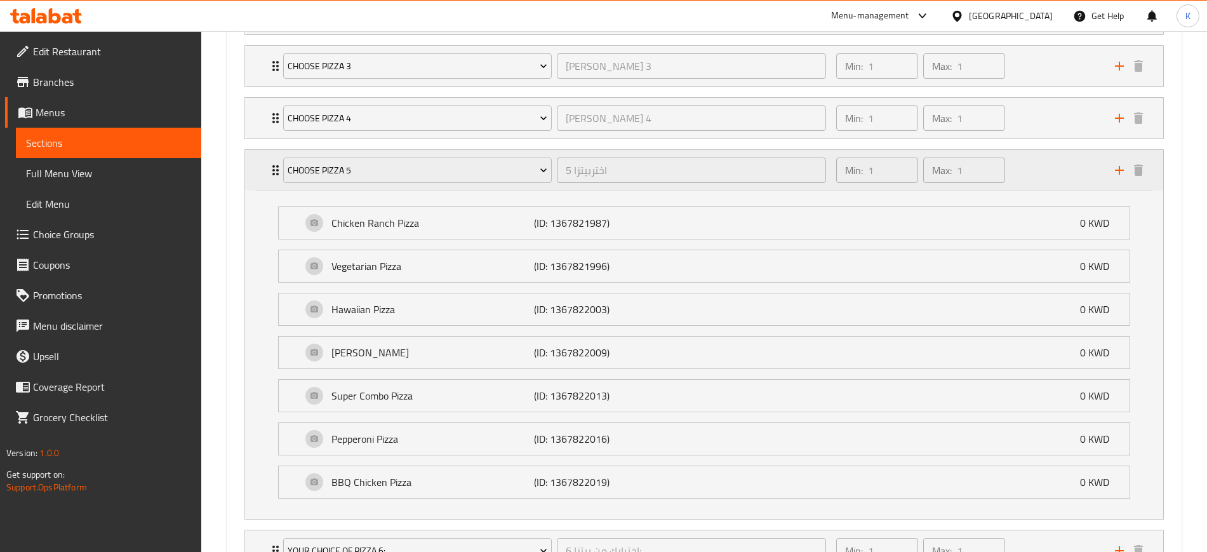
click at [272, 169] on icon "Expand" at bounding box center [275, 170] width 15 height 15
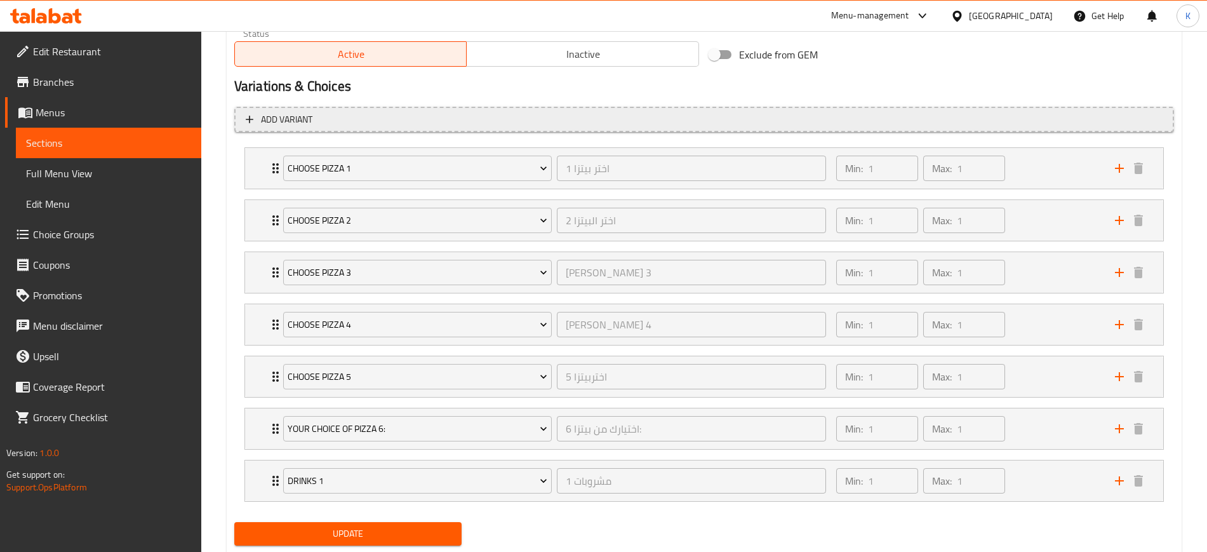
scroll to position [697, 0]
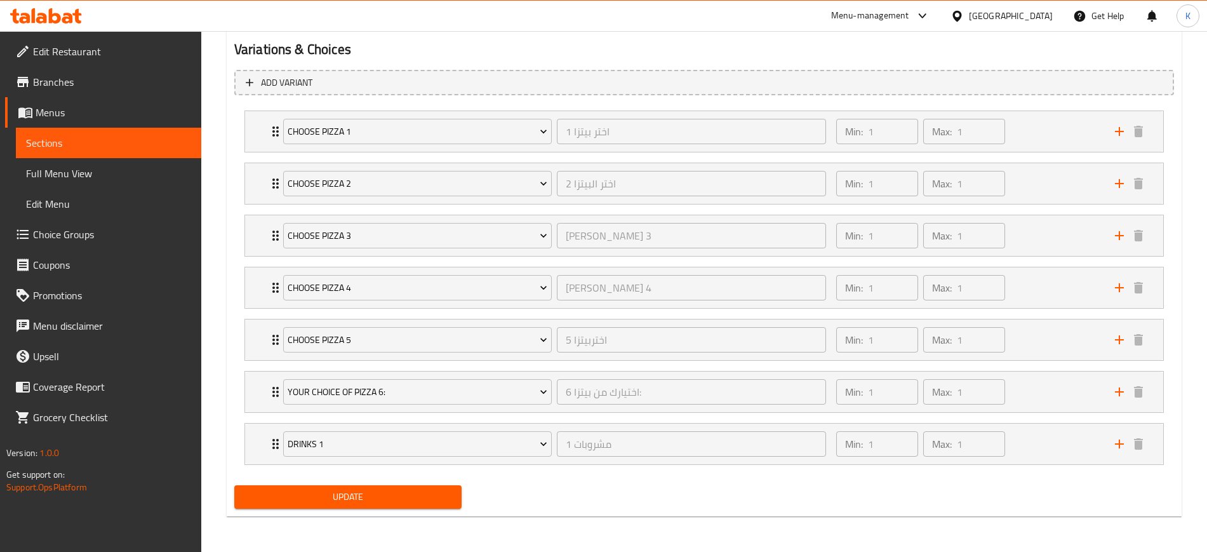
click at [363, 489] on span "Update" at bounding box center [347, 497] width 207 height 16
click at [414, 495] on span "Update" at bounding box center [347, 497] width 207 height 16
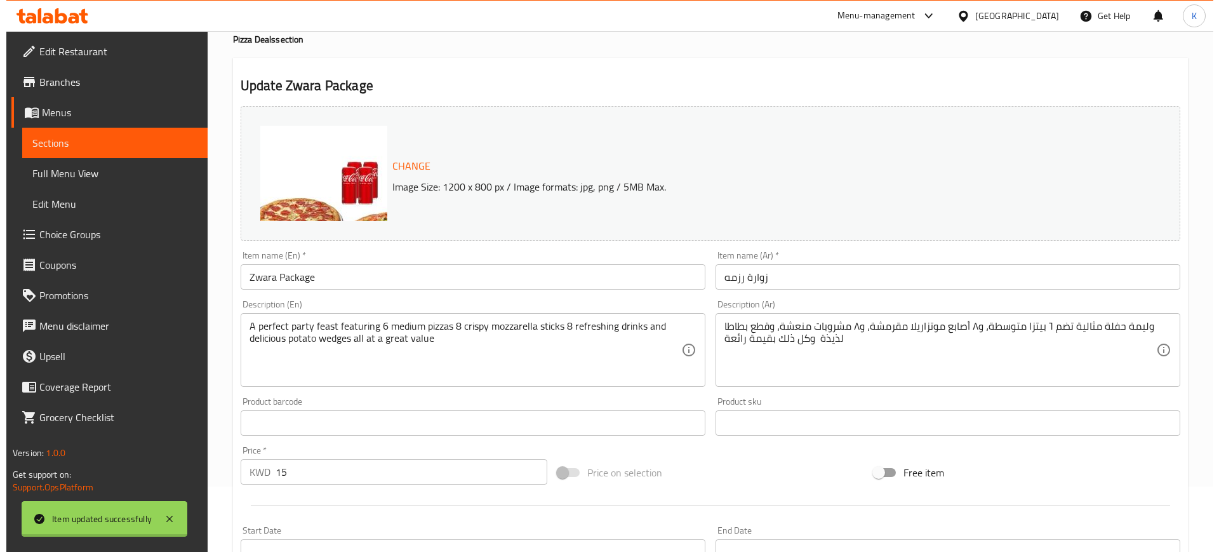
scroll to position [0, 0]
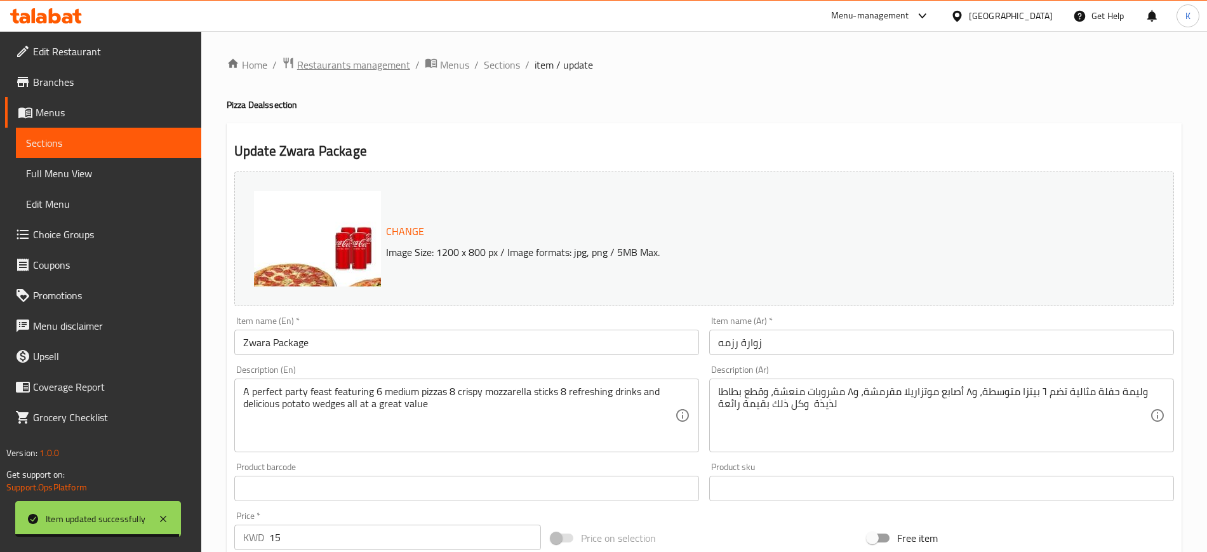
click at [374, 61] on span "Restaurants management" at bounding box center [353, 64] width 113 height 15
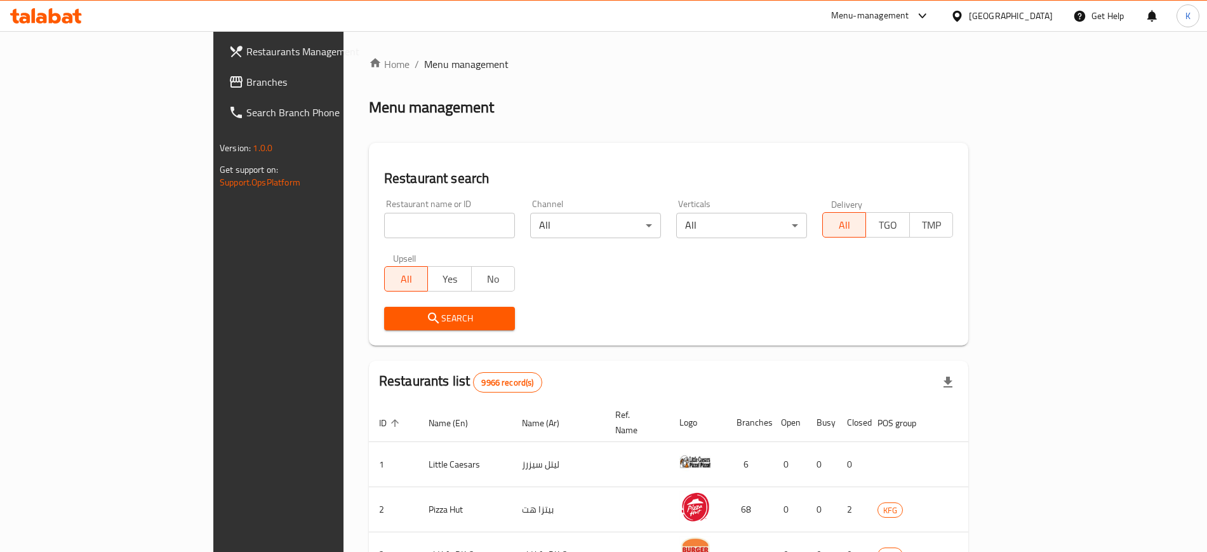
click at [384, 227] on input "search" at bounding box center [449, 225] width 131 height 25
paste input "656425"
type input "656425"
click button "Search" at bounding box center [449, 318] width 131 height 23
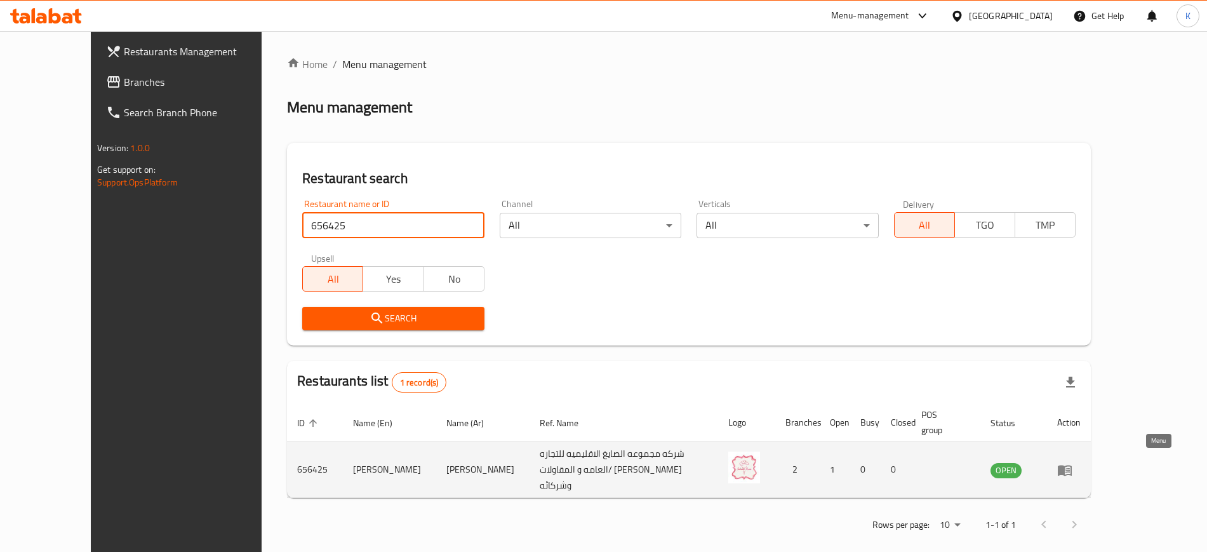
click at [1072, 465] on icon "enhanced table" at bounding box center [1065, 470] width 14 height 11
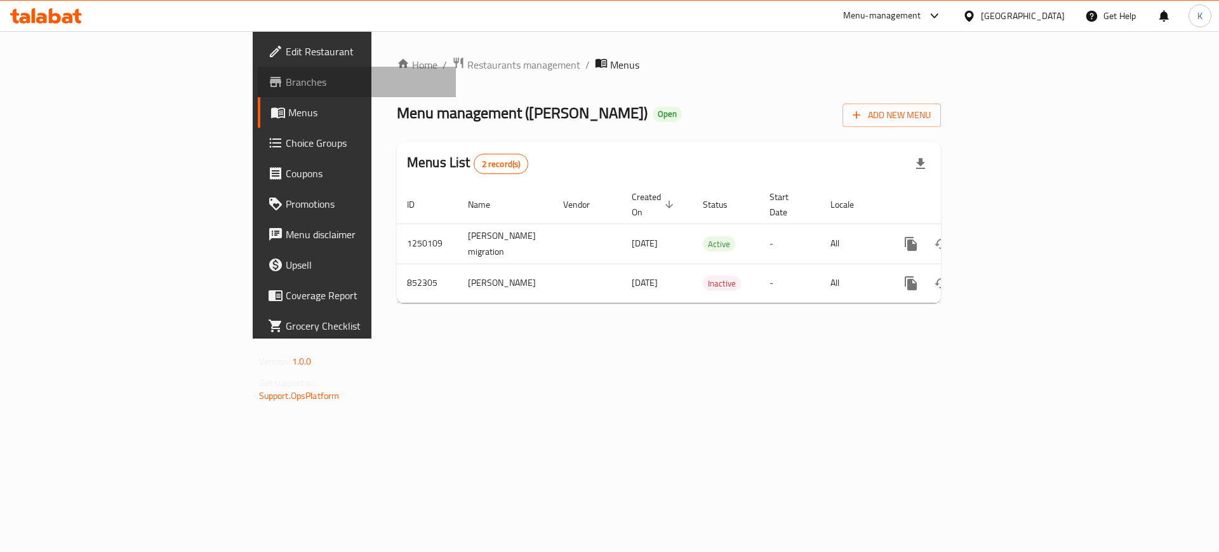
click at [286, 87] on span "Branches" at bounding box center [366, 81] width 161 height 15
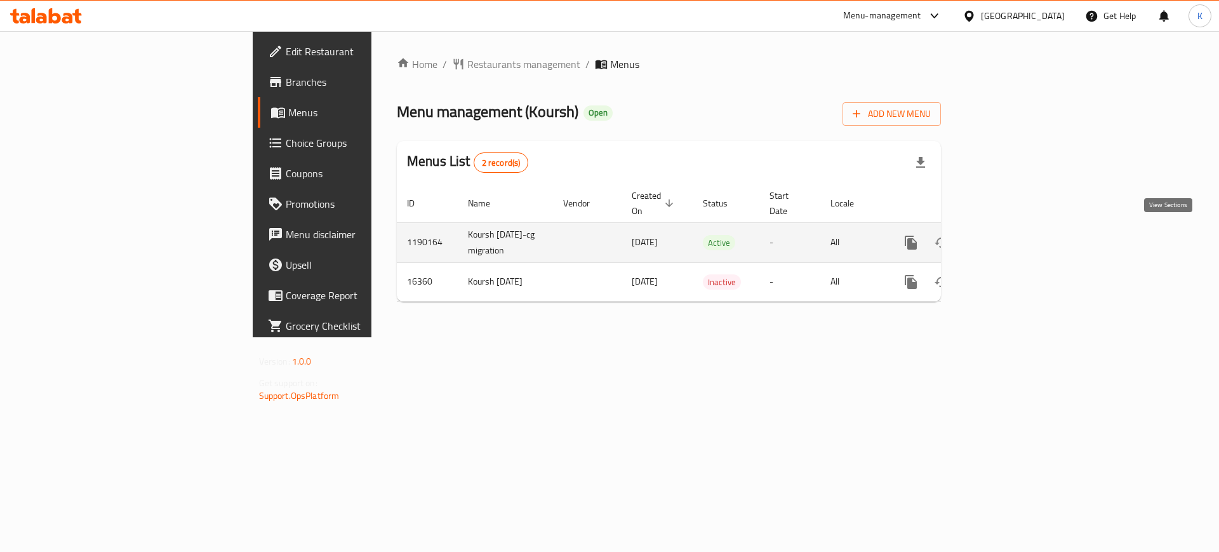
click at [1010, 242] on icon "enhanced table" at bounding box center [1002, 242] width 15 height 15
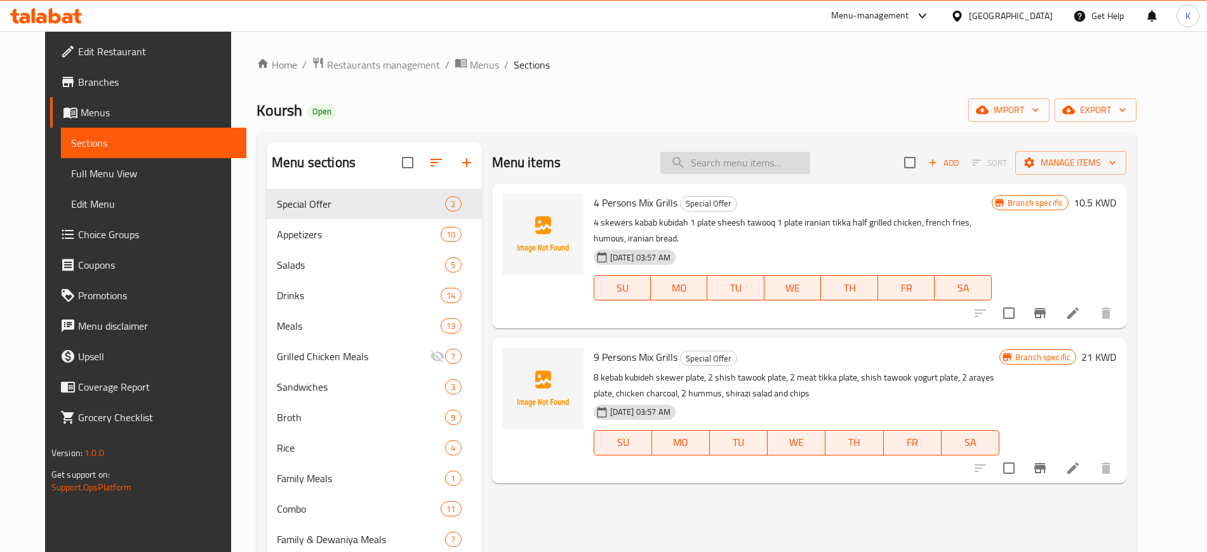
click at [742, 164] on input "search" at bounding box center [735, 163] width 150 height 22
paste input "Shabzi soup"
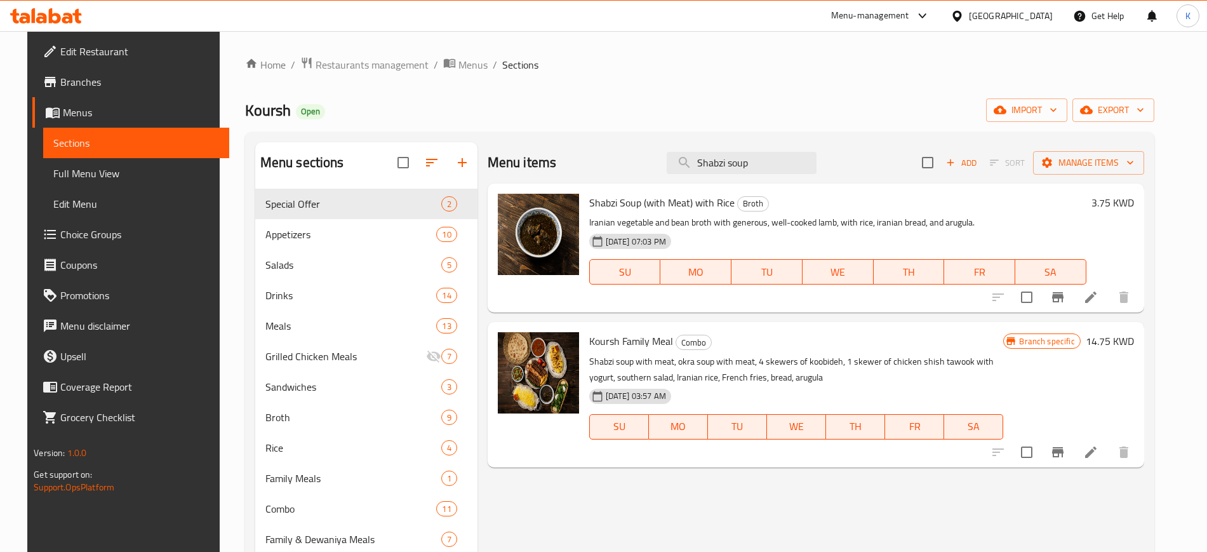
type input "Shabzi soup"
click at [1064, 298] on icon "Branch-specific-item" at bounding box center [1057, 297] width 11 height 10
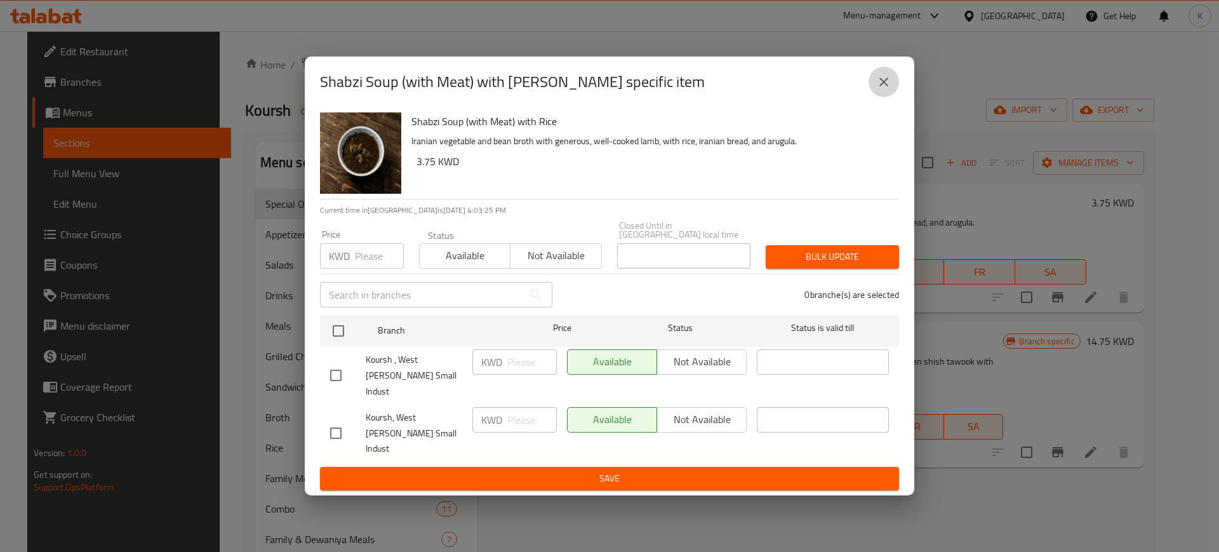
click at [877, 90] on icon "close" at bounding box center [883, 81] width 15 height 15
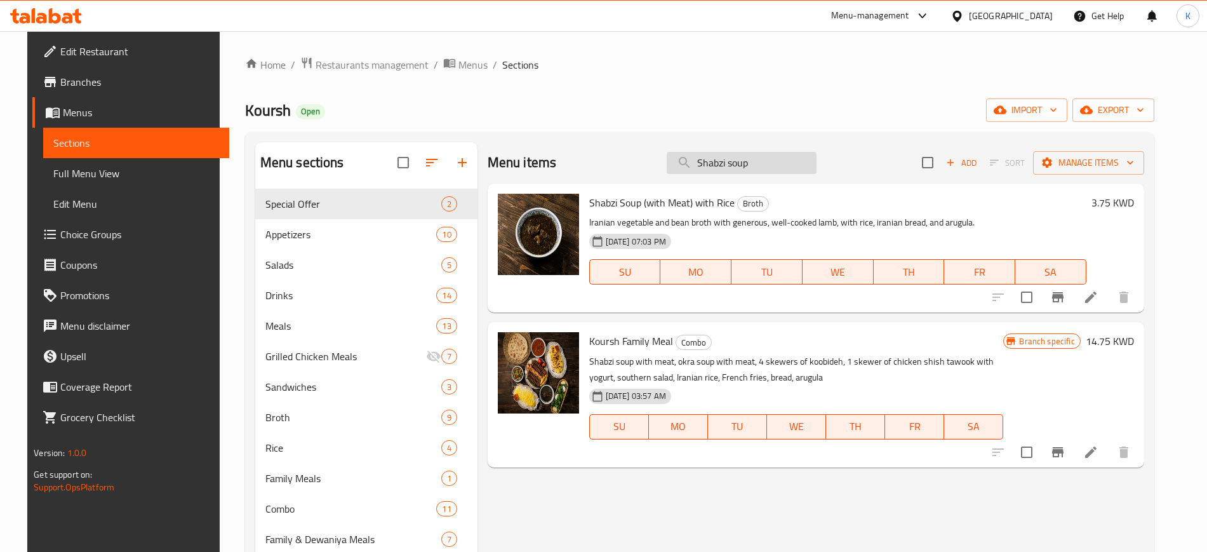
click at [745, 162] on input "Shabzi soup" at bounding box center [742, 163] width 150 height 22
paste input "Chicken shish with yogurt and rice"
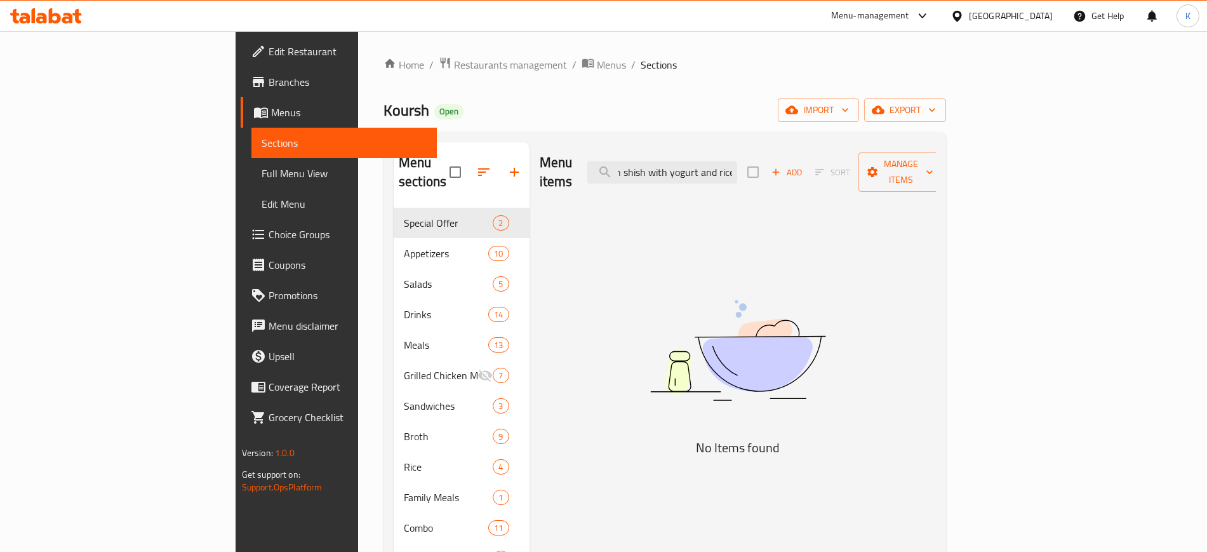
drag, startPoint x: 787, startPoint y: 161, endPoint x: 860, endPoint y: 168, distance: 74.1
click at [860, 168] on div "Menu items Chicken shish with yogurt and rice Add Sort Manage items" at bounding box center [738, 172] width 397 height 60
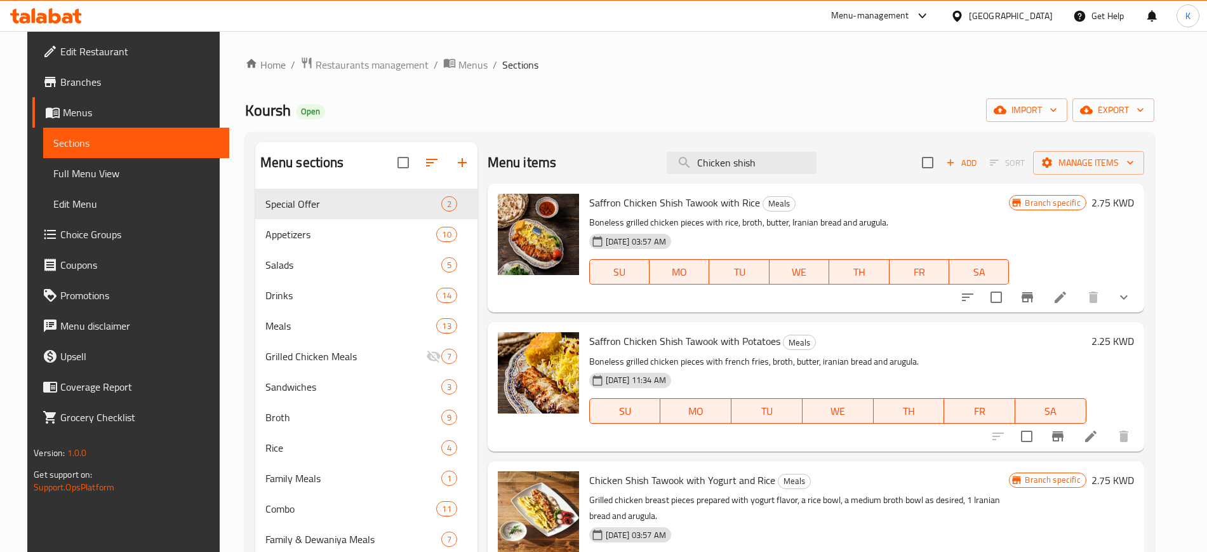
scroll to position [159, 0]
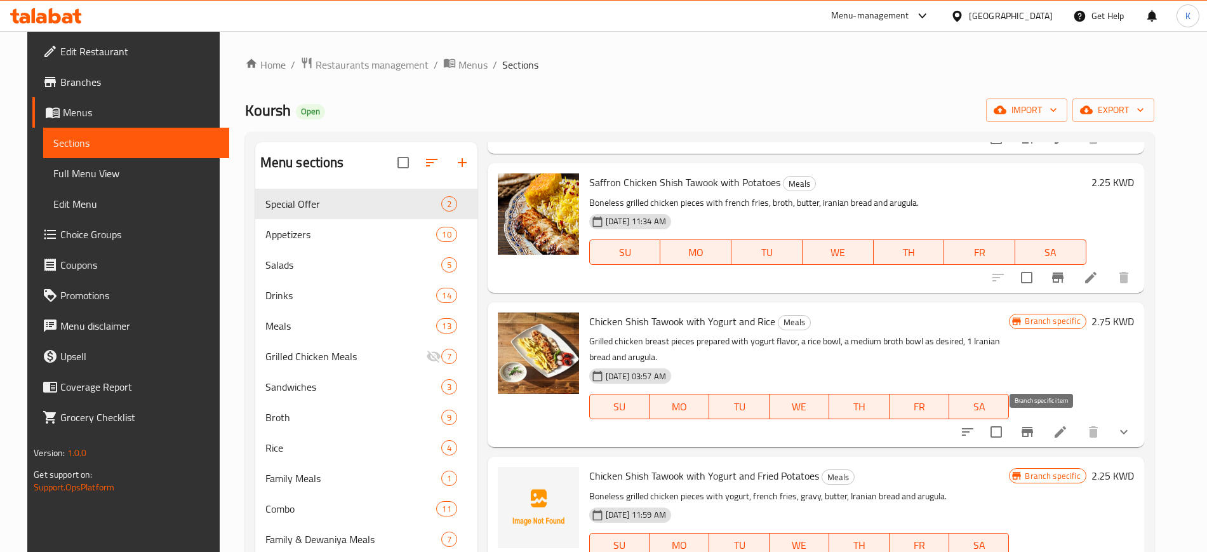
type input "Chicken shish"
click at [1035, 434] on icon "Branch-specific-item" at bounding box center [1027, 431] width 15 height 15
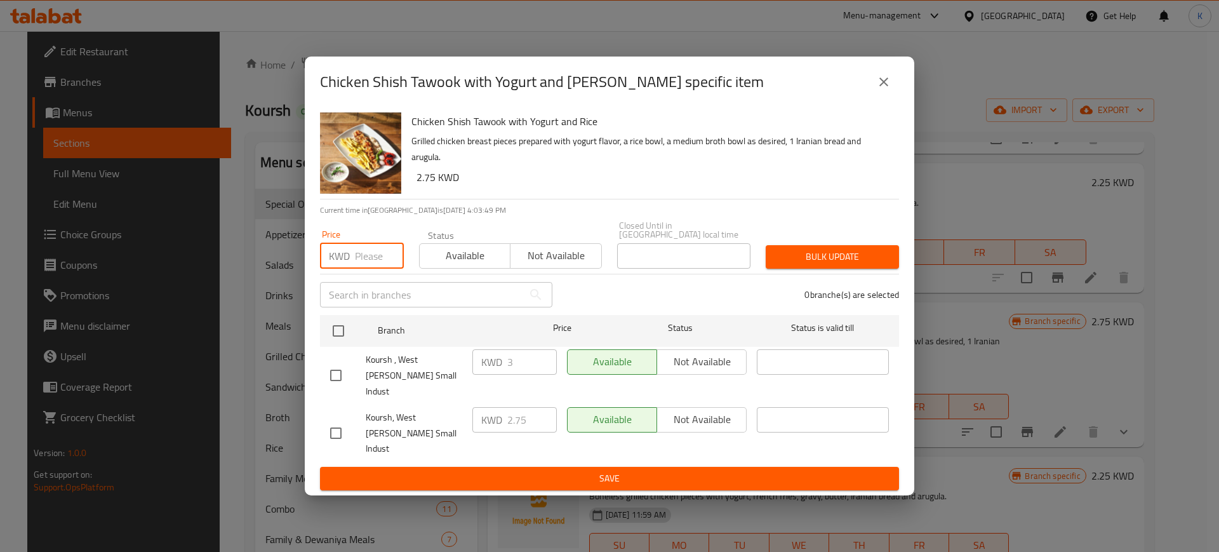
click at [367, 267] on input "number" at bounding box center [379, 255] width 49 height 25
click at [858, 265] on span "Bulk update" at bounding box center [832, 257] width 113 height 16
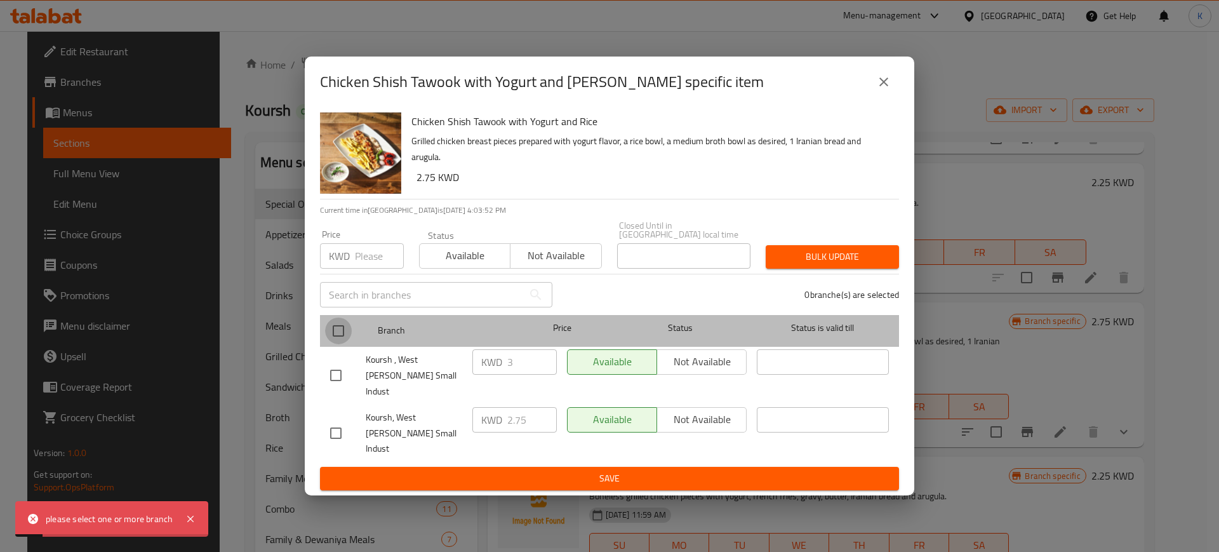
click at [339, 337] on input "checkbox" at bounding box center [338, 330] width 27 height 27
checkbox input "true"
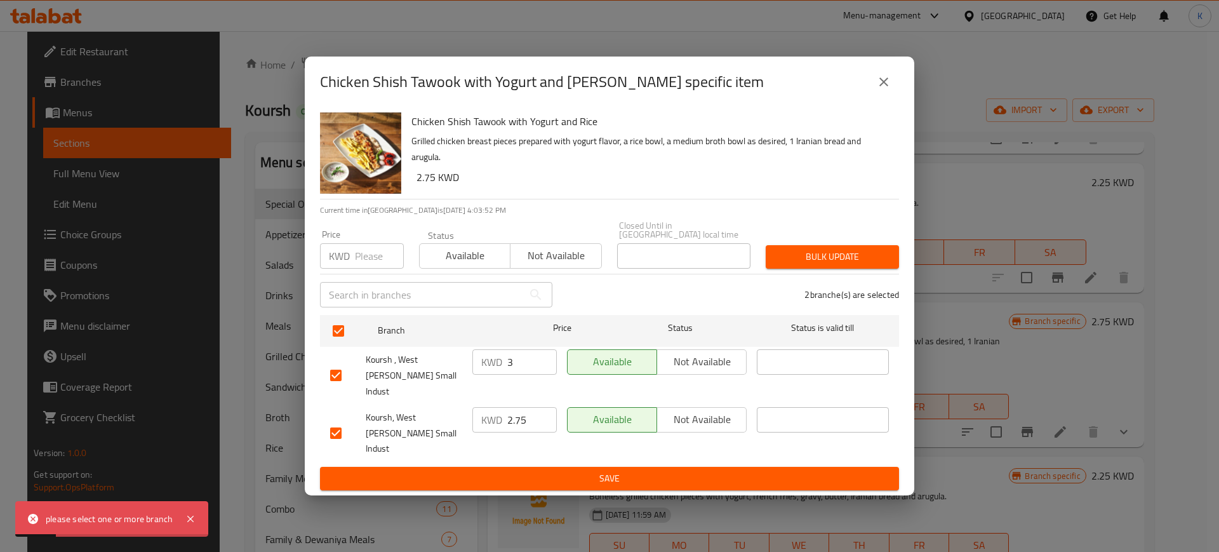
click at [815, 265] on span "Bulk update" at bounding box center [832, 257] width 113 height 16
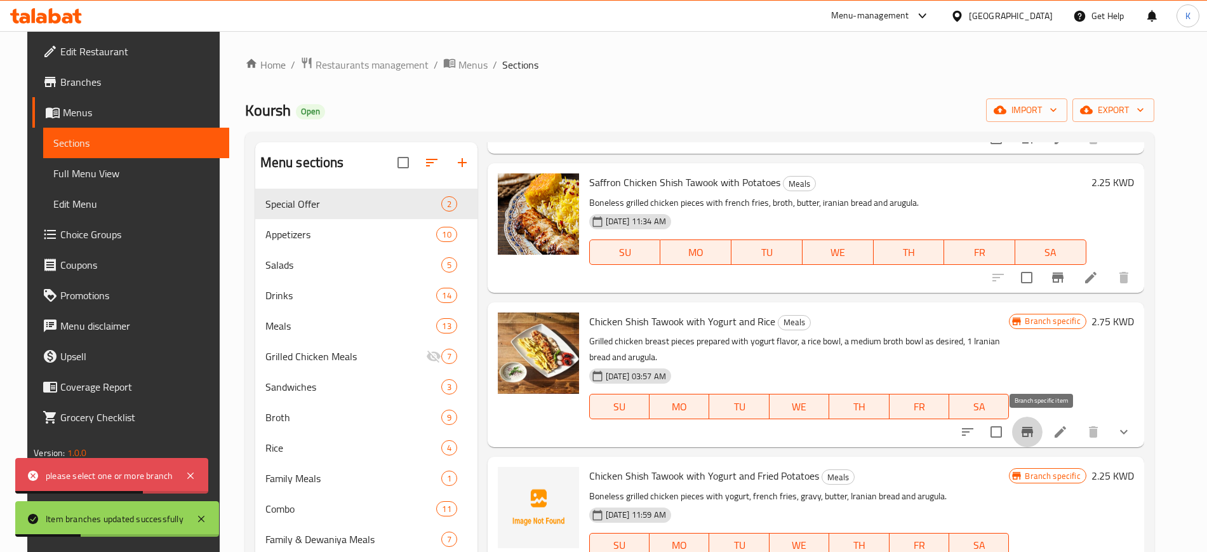
click at [1035, 435] on icon "Branch-specific-item" at bounding box center [1027, 431] width 15 height 15
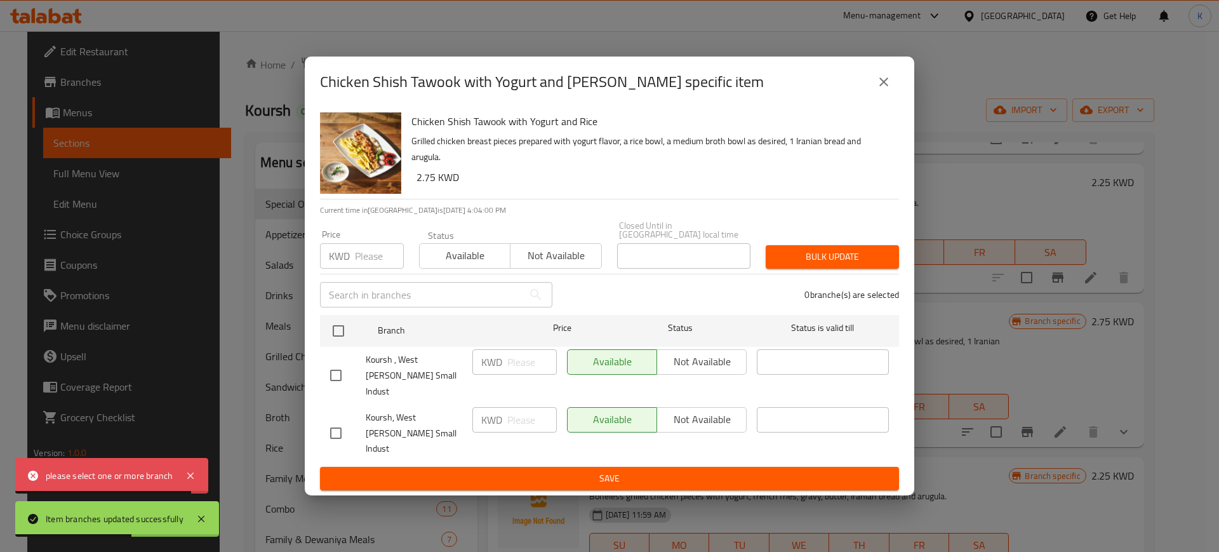
click at [884, 90] on icon "close" at bounding box center [883, 81] width 15 height 15
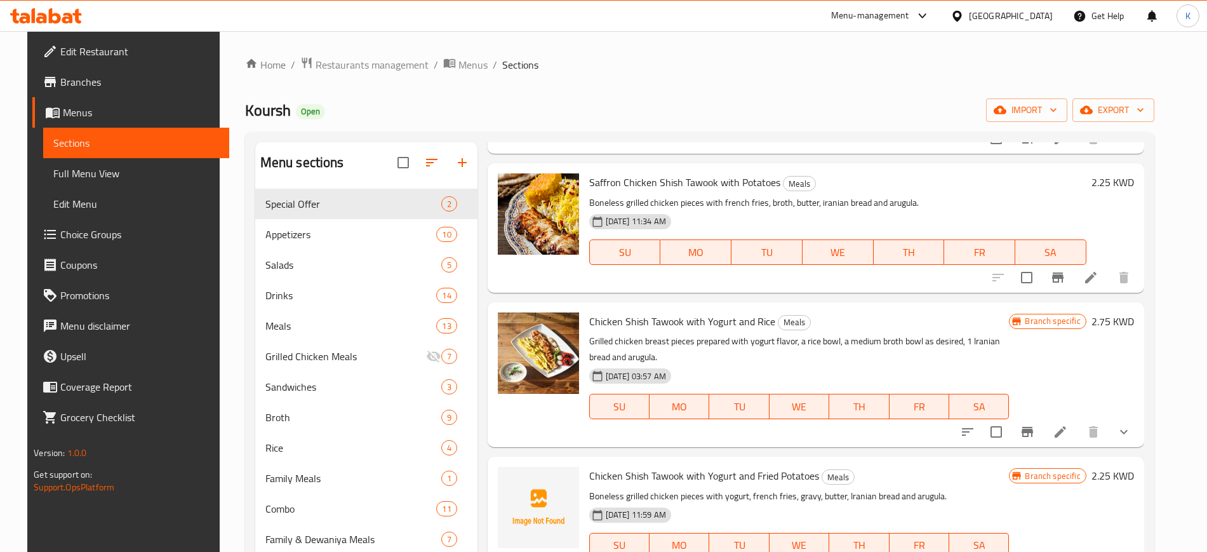
click at [1116, 321] on h6 "2.75 KWD" at bounding box center [1113, 321] width 43 height 18
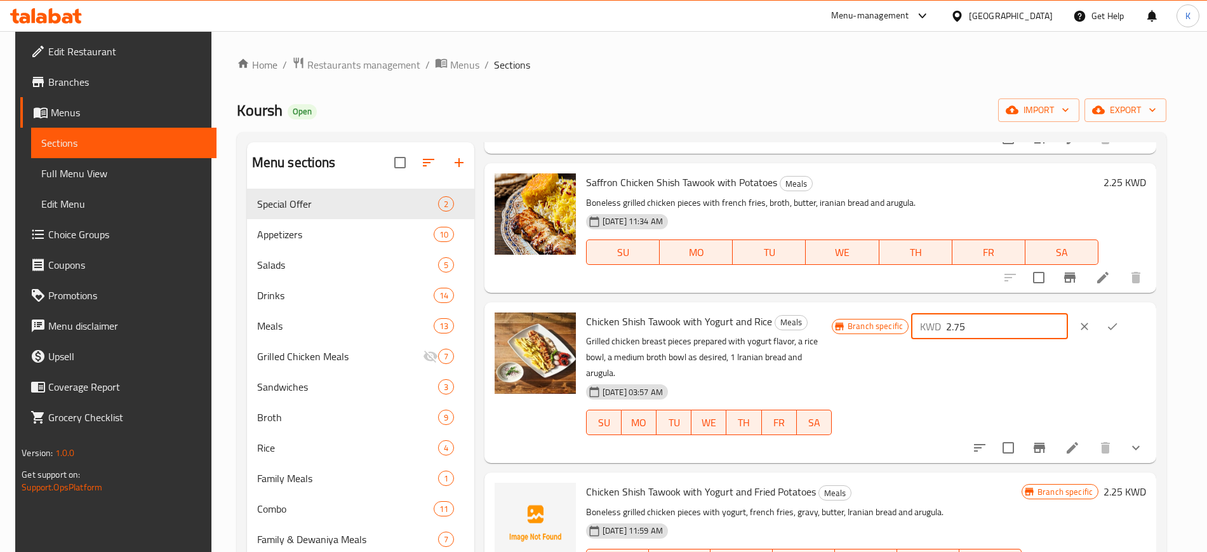
drag, startPoint x: 1005, startPoint y: 322, endPoint x: 943, endPoint y: 333, distance: 63.2
click at [944, 344] on div "Branch specific KWD 2.75 ​" at bounding box center [989, 382] width 314 height 140
type input "3.250"
click at [1126, 333] on button "ok" at bounding box center [1113, 326] width 28 height 28
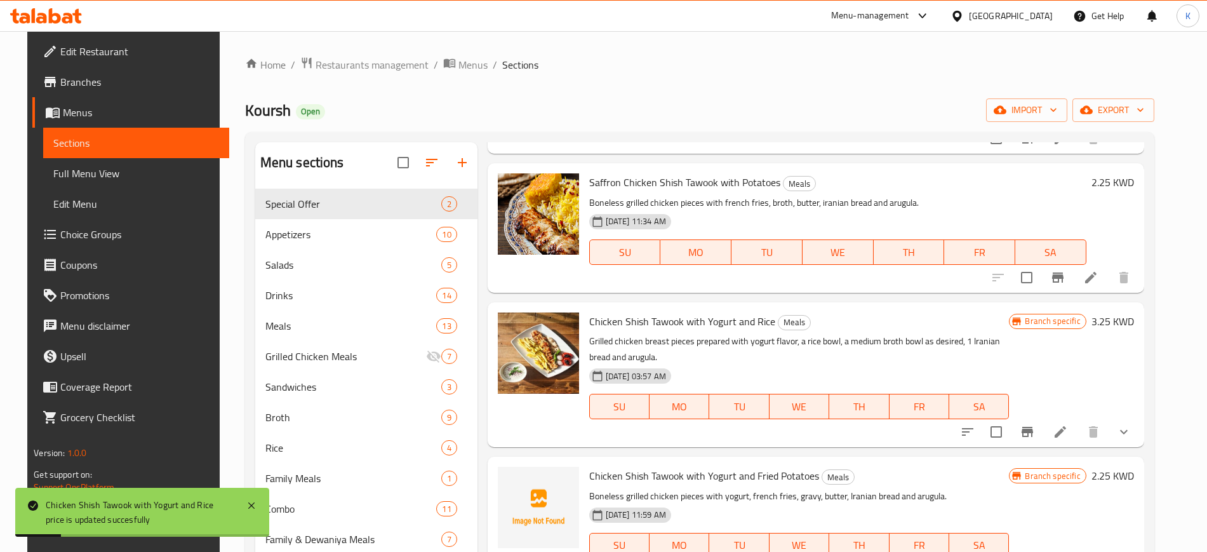
click at [1033, 433] on icon "Branch-specific-item" at bounding box center [1027, 432] width 11 height 10
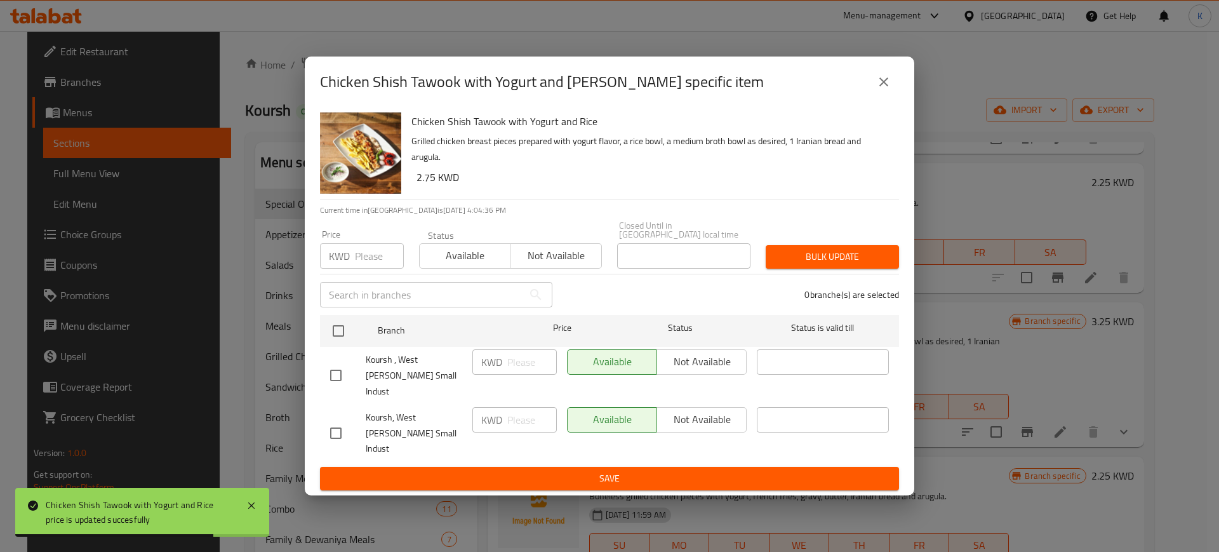
click at [883, 90] on icon "close" at bounding box center [883, 81] width 15 height 15
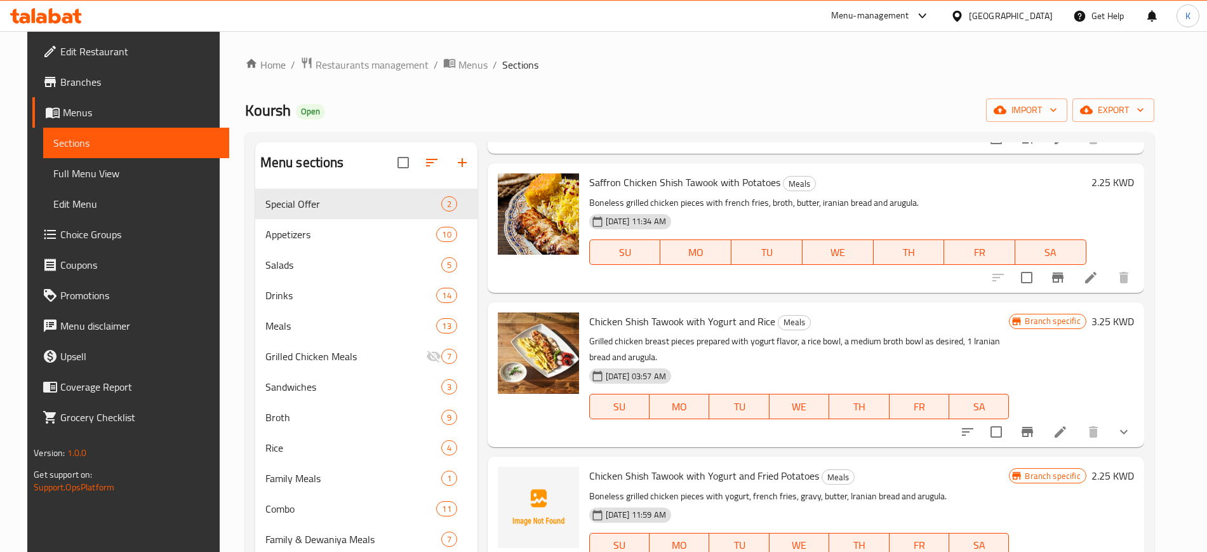
drag, startPoint x: 856, startPoint y: 94, endPoint x: 660, endPoint y: 323, distance: 301.3
click at [660, 323] on span "Chicken Shish Tawook with Yogurt and Rice" at bounding box center [682, 321] width 186 height 19
click at [662, 321] on span "Chicken Shish Tawook with Yogurt and Rice" at bounding box center [682, 321] width 186 height 19
copy h6 "Chicken Shish Tawook with Yogurt and Rice"
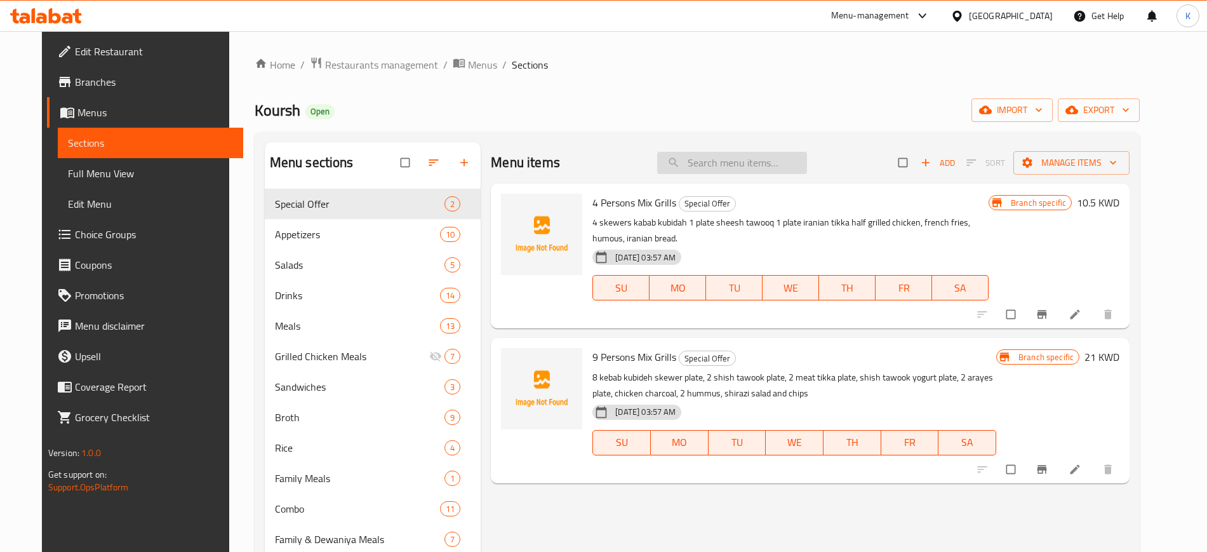
click at [735, 161] on input "search" at bounding box center [732, 163] width 150 height 22
paste input "Chicken Shish Tawook with Yogurt and Rice"
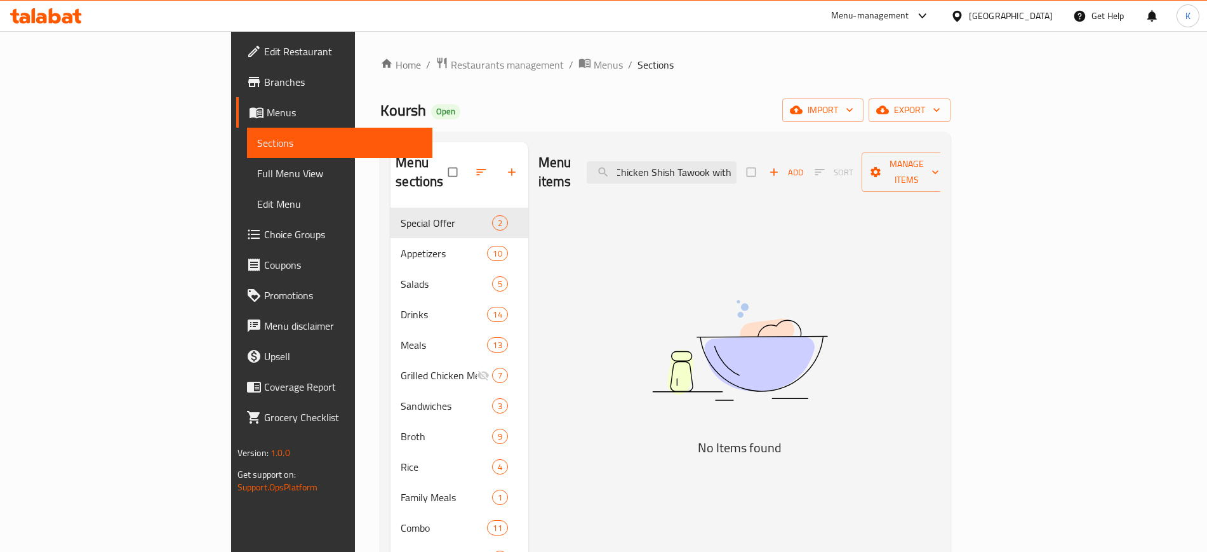
drag, startPoint x: 749, startPoint y: 159, endPoint x: 883, endPoint y: 169, distance: 134.3
click at [886, 168] on div "Menu items Chicken Shish Tawook with Add Sort Manage items" at bounding box center [739, 172] width 403 height 60
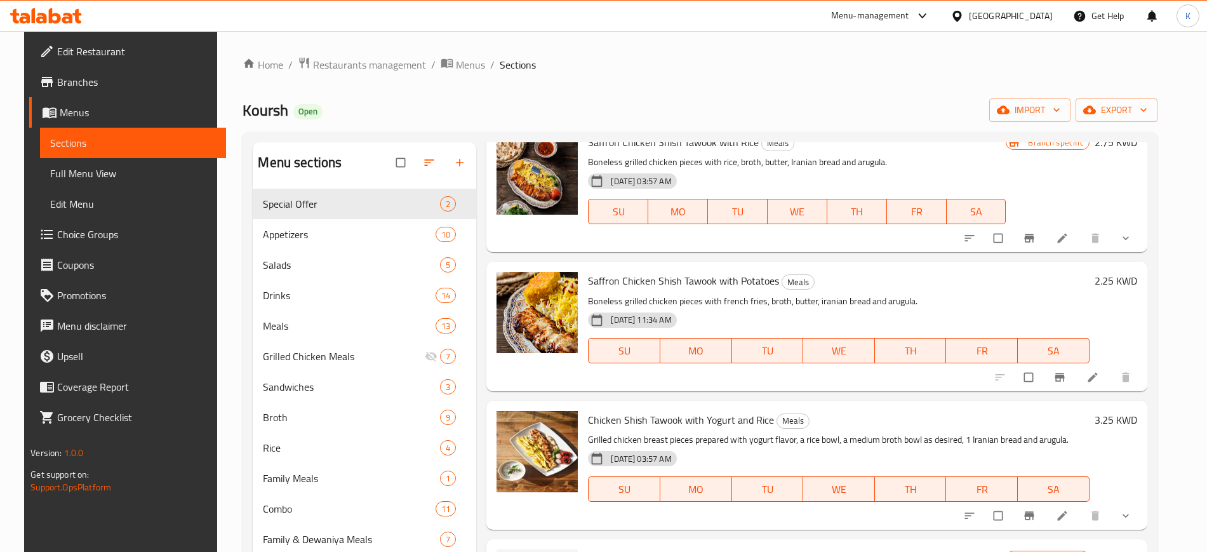
scroll to position [0, 0]
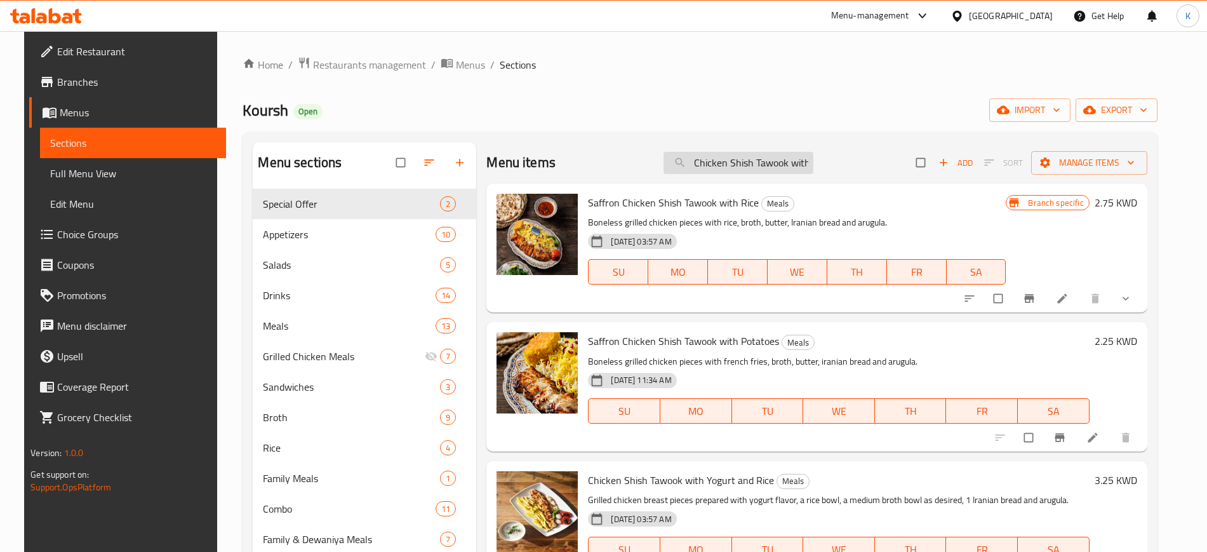
click at [746, 167] on input "Chicken Shish Tawook with" at bounding box center [739, 163] width 150 height 22
click at [746, 166] on input "Chicken Shish Tawook with" at bounding box center [739, 163] width 150 height 22
paste input "Saffron Shish Tawook With Rice"
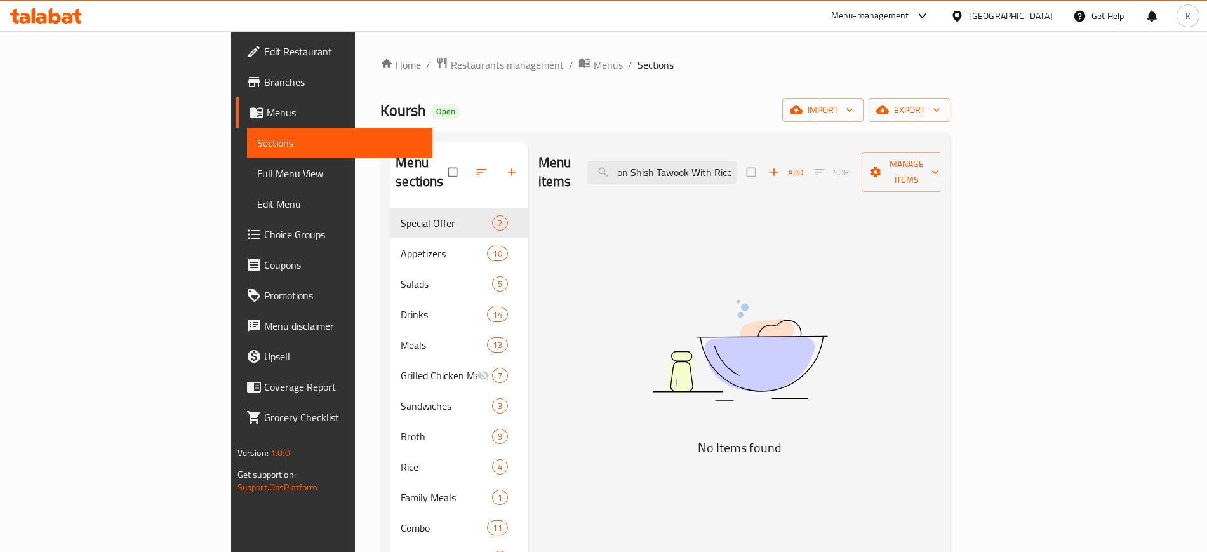
drag, startPoint x: 773, startPoint y: 163, endPoint x: 841, endPoint y: 166, distance: 68.1
click at [841, 166] on div "Menu items Saffron Shish Tawook With Rice Add Sort Manage items" at bounding box center [739, 172] width 403 height 60
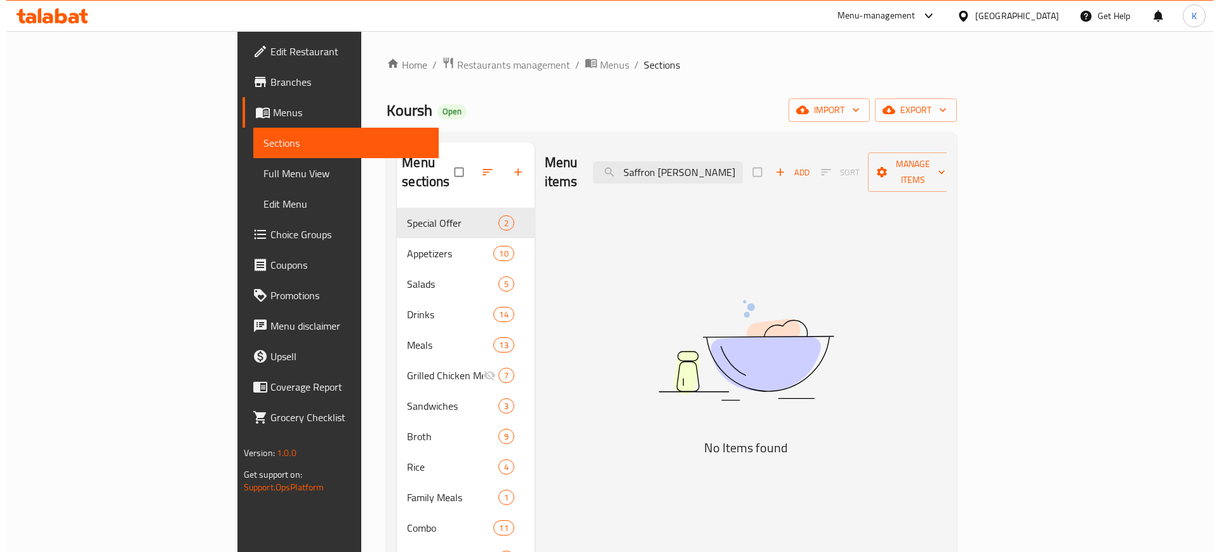
scroll to position [0, 0]
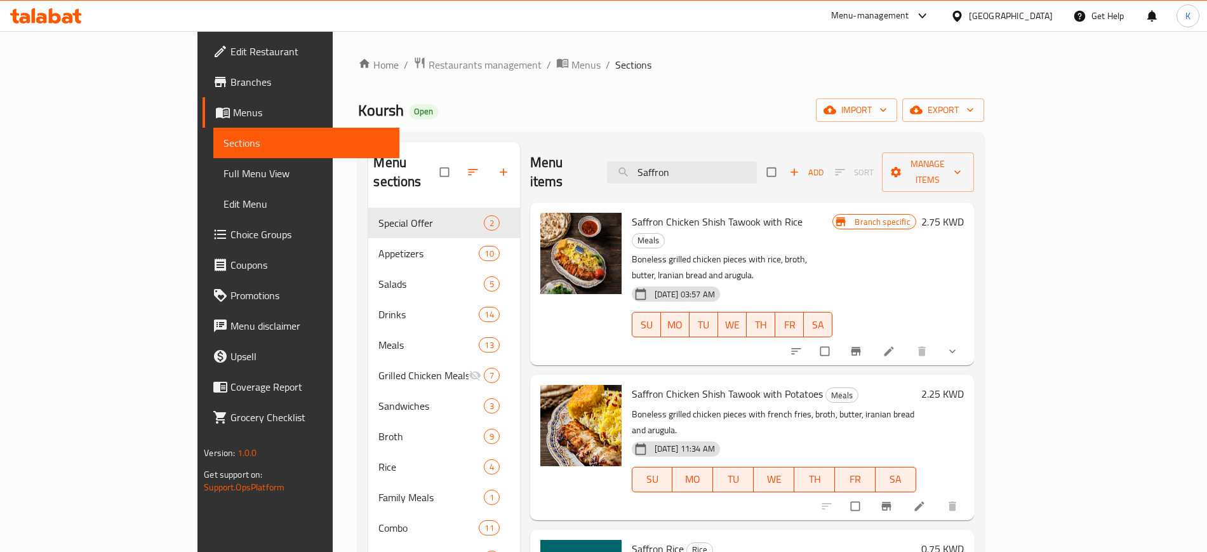
type input "Saffron"
click at [964, 213] on h6 "2.75 KWD" at bounding box center [942, 222] width 43 height 18
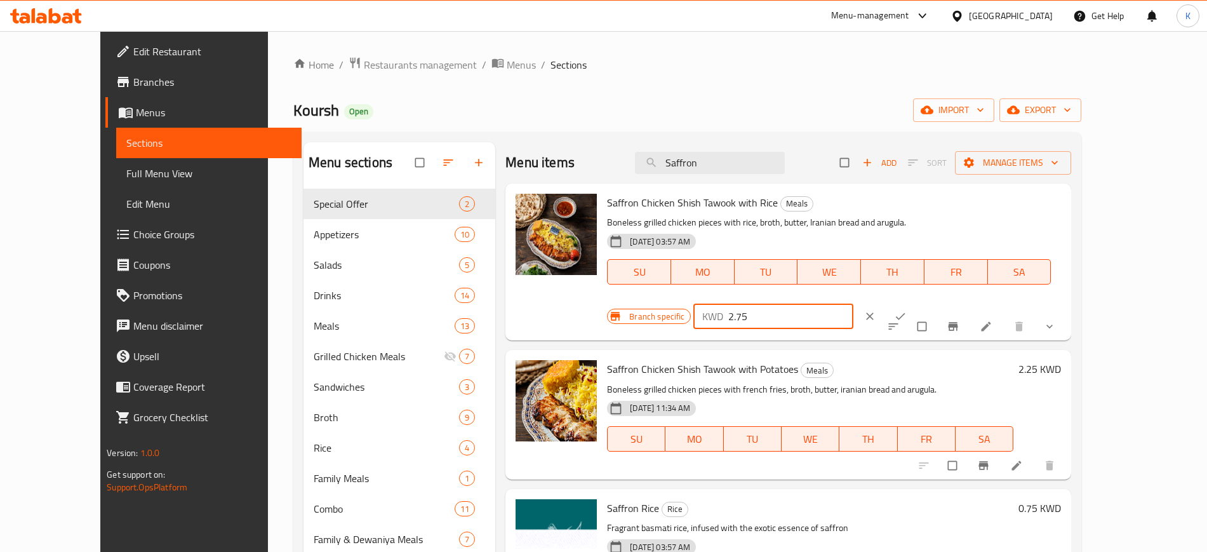
drag, startPoint x: 844, startPoint y: 212, endPoint x: 813, endPoint y: 212, distance: 31.1
click at [808, 213] on div "Saffron Chicken Shish Tawook with Rice Meals Boneless grilled chicken pieces wi…" at bounding box center [834, 262] width 464 height 147
type input "3"
click at [917, 302] on button "ok" at bounding box center [901, 316] width 30 height 28
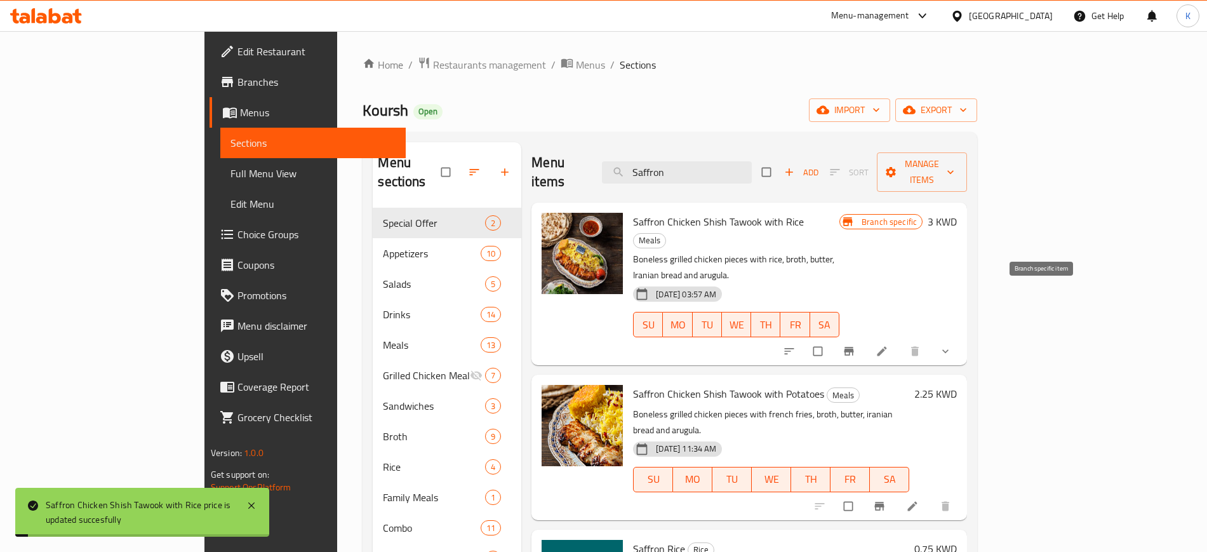
click at [854, 347] on icon "Branch-specific-item" at bounding box center [850, 351] width 10 height 8
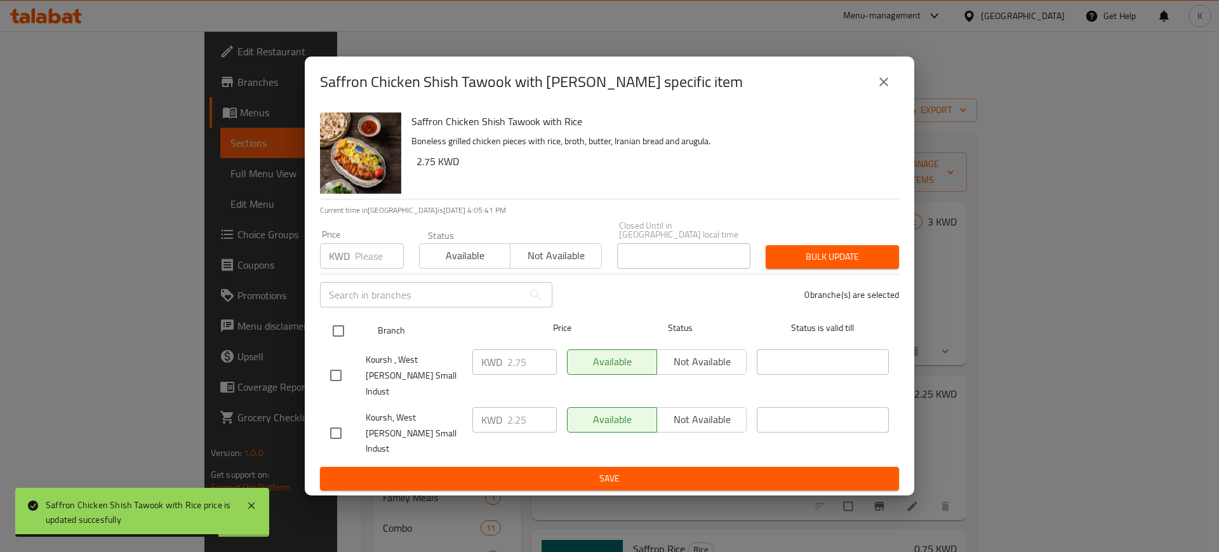
click at [344, 338] on input "checkbox" at bounding box center [338, 330] width 27 height 27
checkbox input "true"
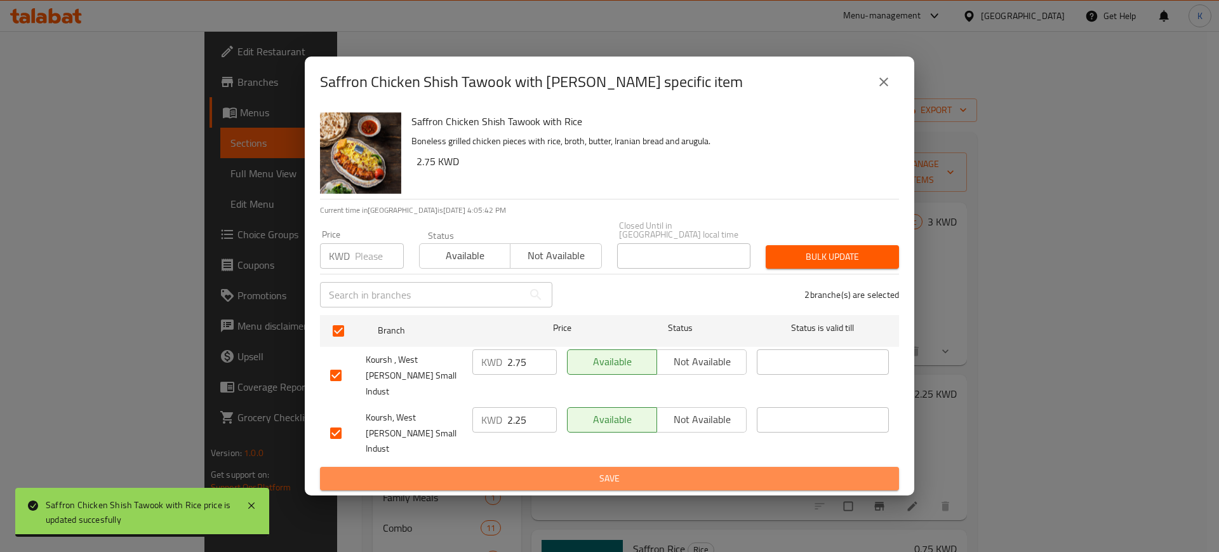
click at [654, 471] on span "Save" at bounding box center [609, 479] width 559 height 16
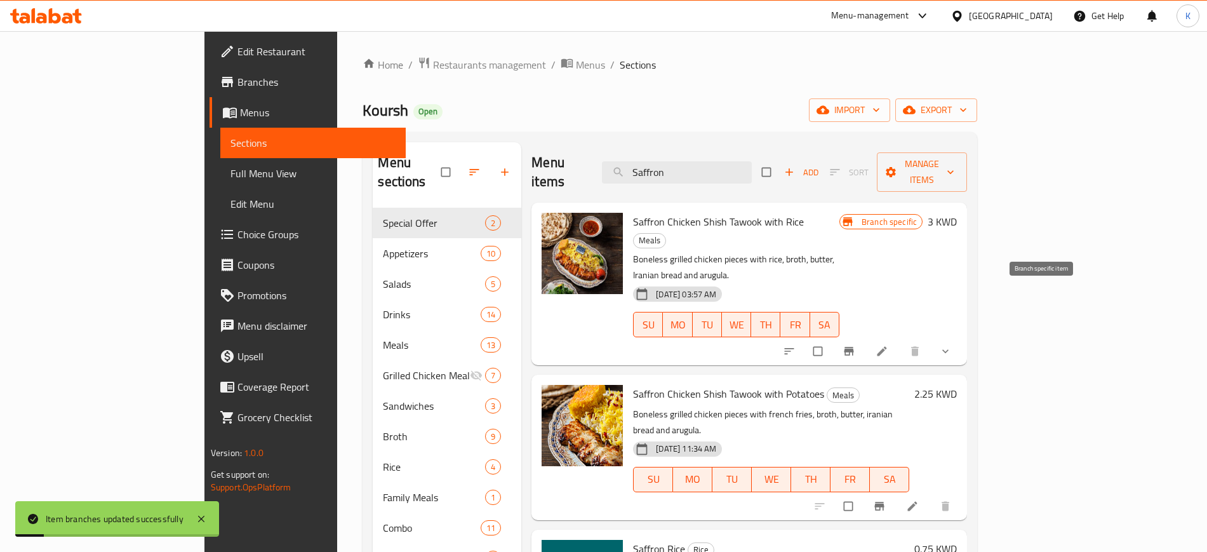
click at [854, 347] on icon "Branch-specific-item" at bounding box center [850, 351] width 10 height 8
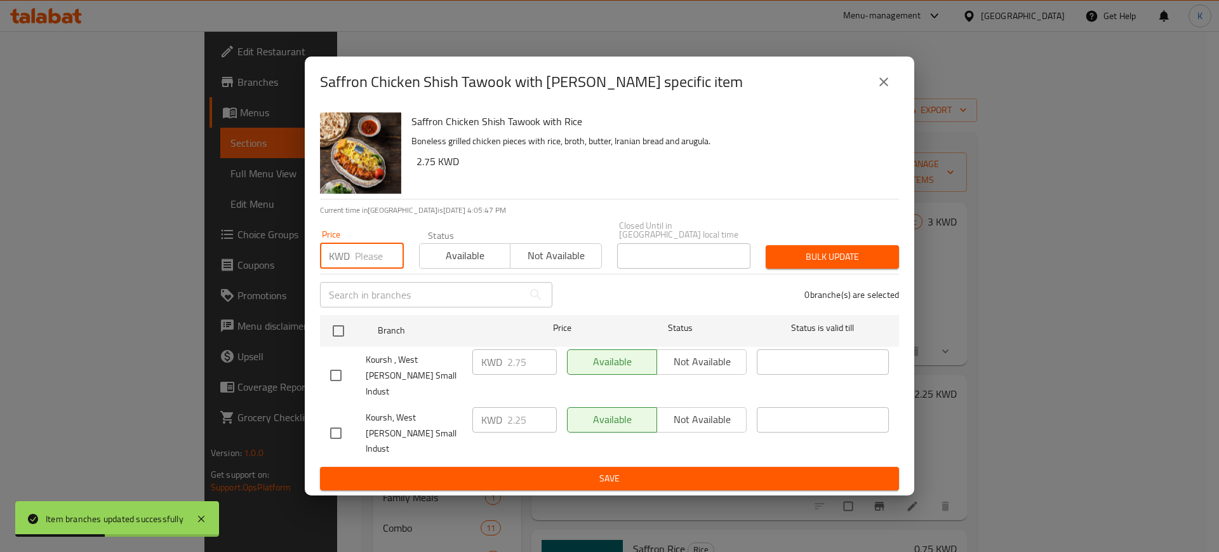
click at [364, 269] on input "number" at bounding box center [379, 255] width 49 height 25
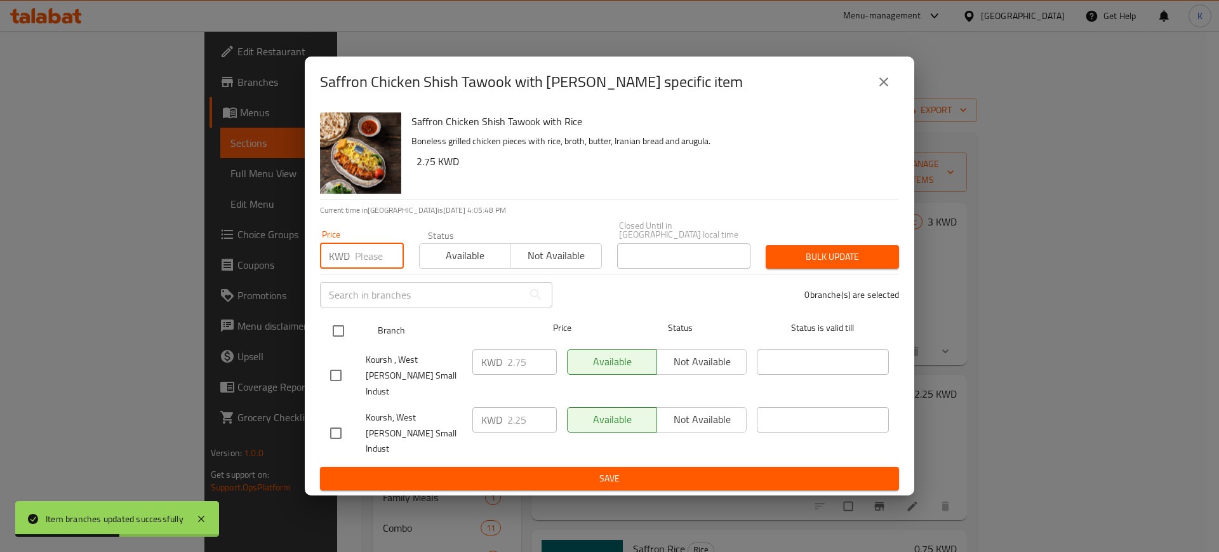
click at [335, 340] on input "checkbox" at bounding box center [338, 330] width 27 height 27
checkbox input "true"
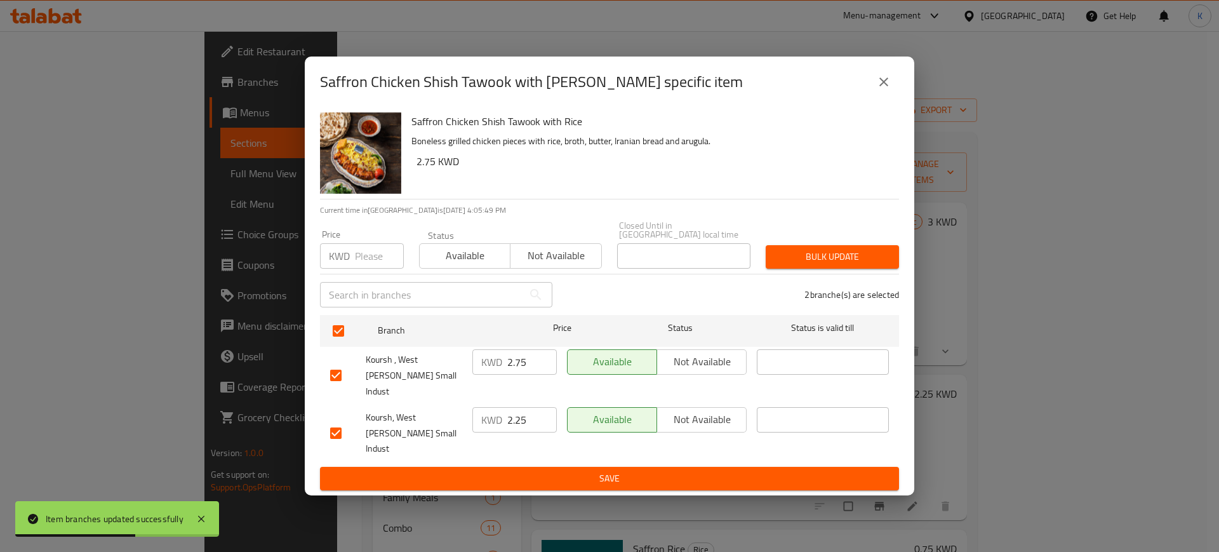
click at [851, 269] on button "Bulk update" at bounding box center [832, 256] width 133 height 23
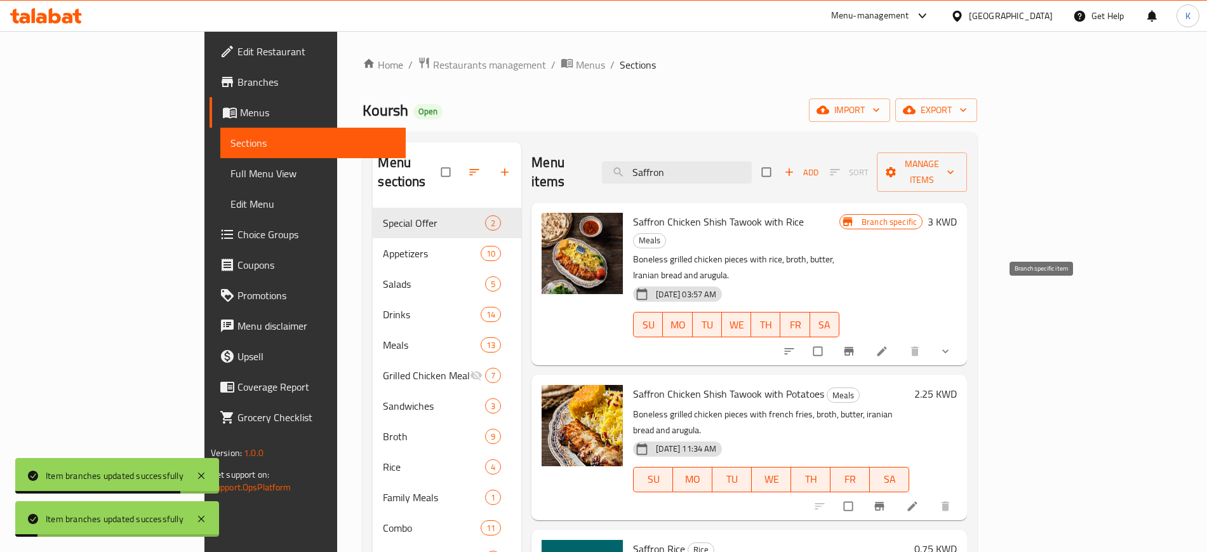
click at [855, 345] on icon "Branch-specific-item" at bounding box center [849, 351] width 13 height 13
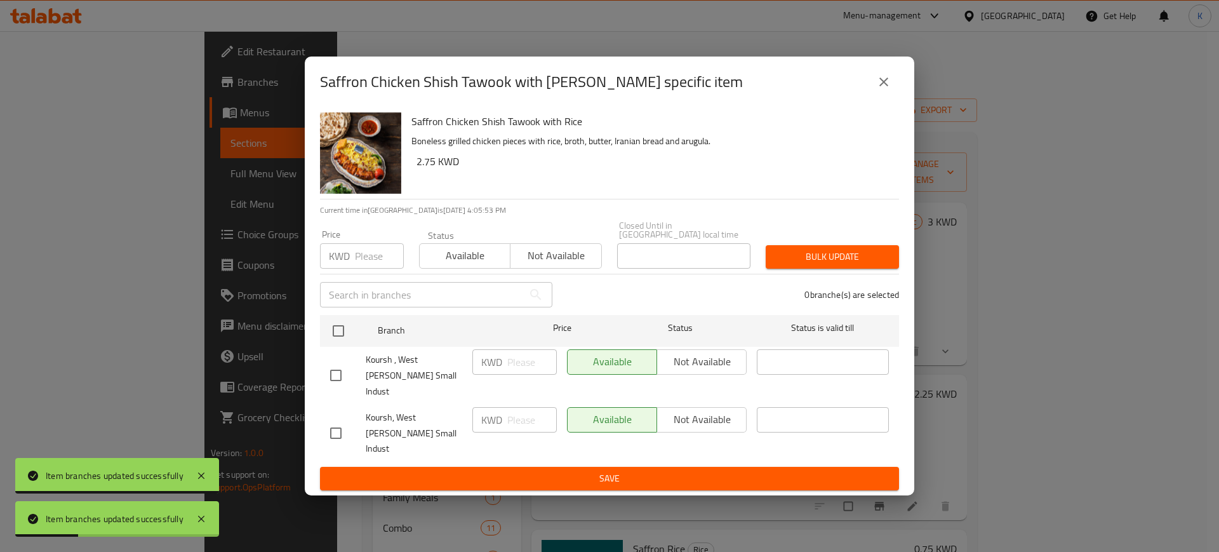
click at [892, 97] on button "close" at bounding box center [884, 82] width 30 height 30
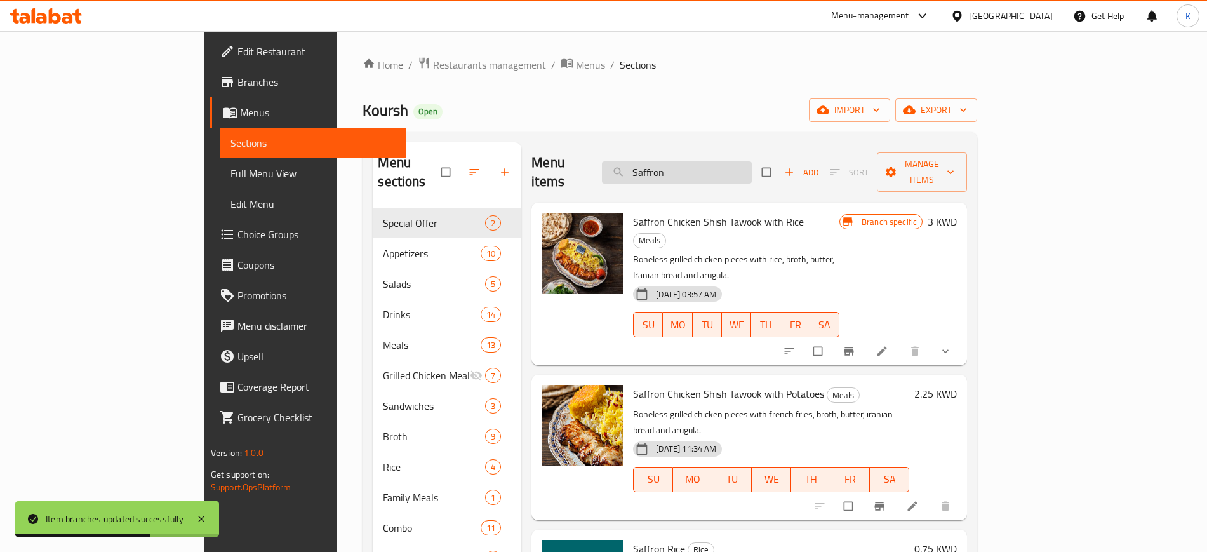
click at [752, 166] on input "Saffron" at bounding box center [677, 172] width 150 height 22
paste input "3 Types Of Rice"
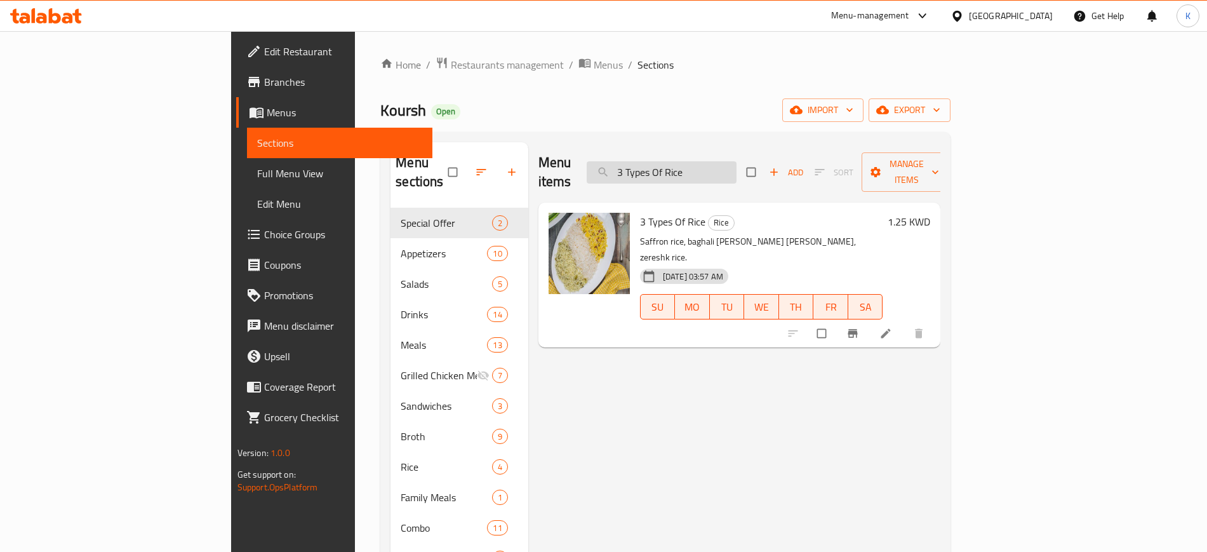
click at [737, 167] on input "3 Types Of Rice" at bounding box center [662, 172] width 150 height 22
paste input "Zereshk"
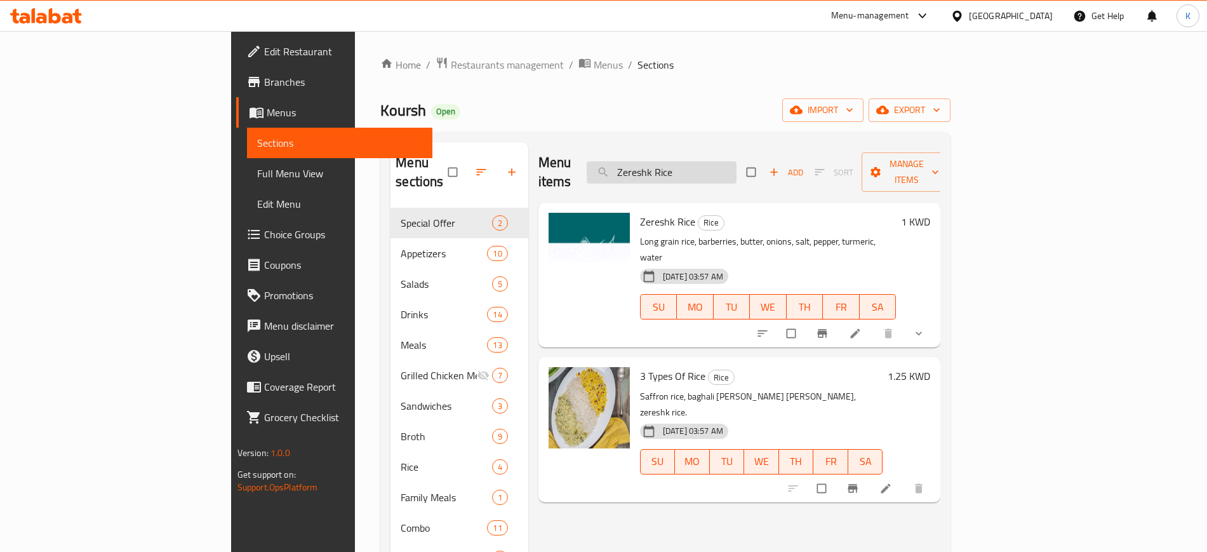
click at [737, 161] on input "Zereshk Rice" at bounding box center [662, 172] width 150 height 22
paste input "Baghali"
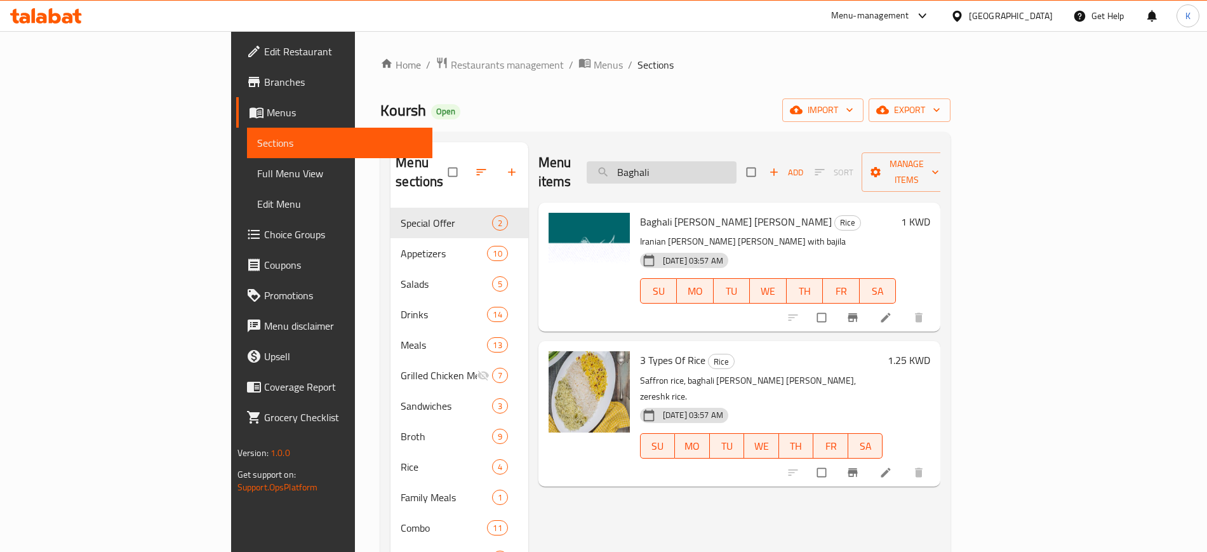
click at [698, 161] on input "Baghali" at bounding box center [662, 172] width 150 height 22
paste input "Saffron Rice"
type input "Saffron Rice"
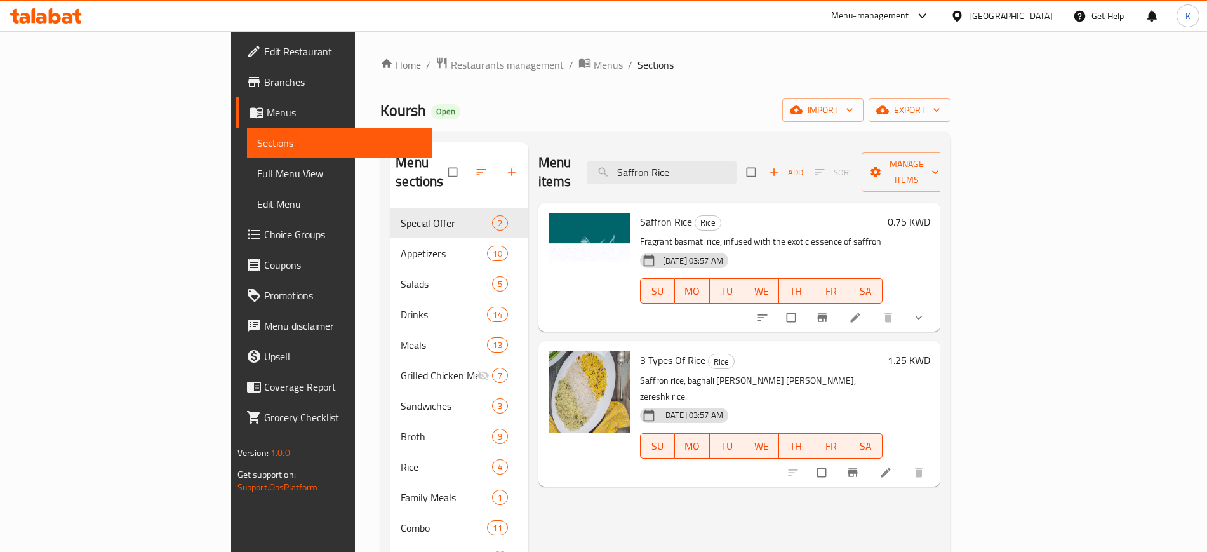
click at [930, 213] on h6 "0.75 KWD" at bounding box center [909, 222] width 43 height 18
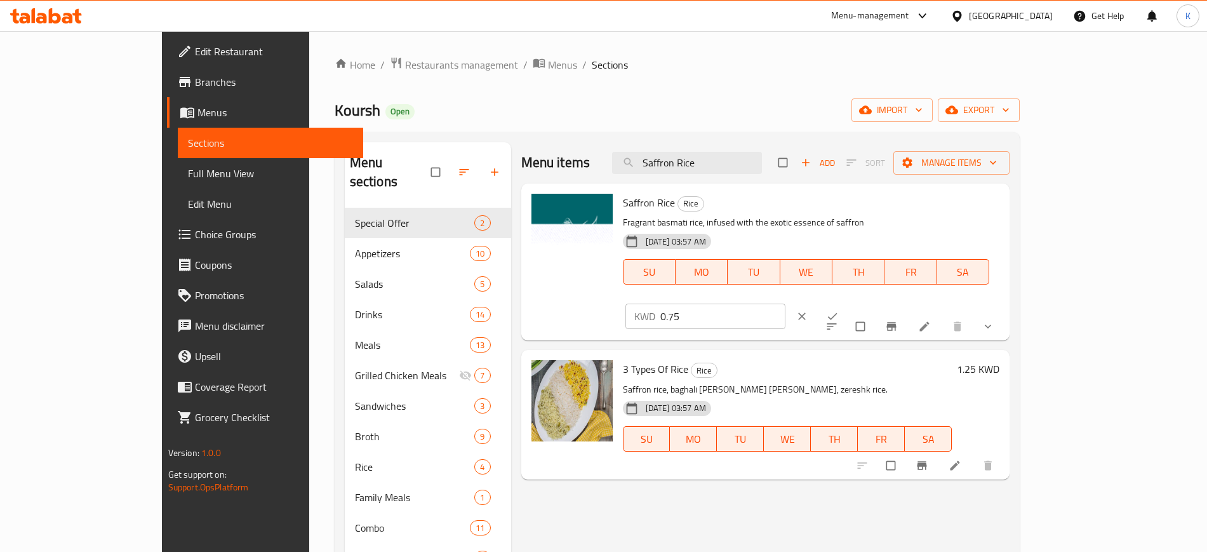
drag, startPoint x: 858, startPoint y: 213, endPoint x: 835, endPoint y: 217, distance: 23.2
click at [834, 217] on div "Saffron Rice Rice Fragrant basmati rice, infused with the exotic essence of saf…" at bounding box center [811, 262] width 387 height 147
type input "1"
click at [839, 310] on icon "ok" at bounding box center [832, 316] width 13 height 13
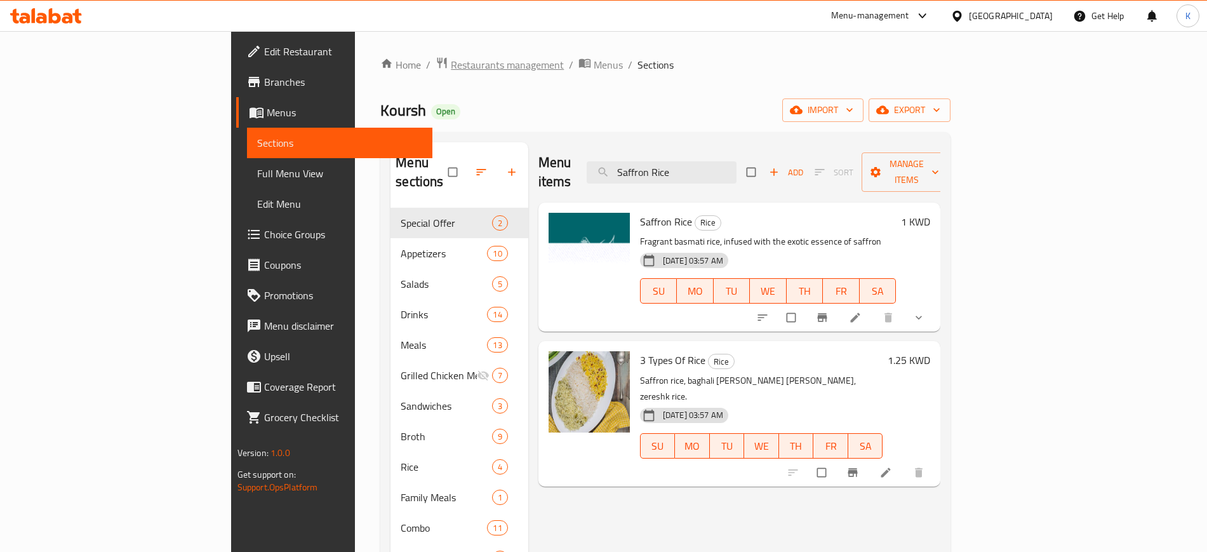
click at [451, 62] on span "Restaurants management" at bounding box center [507, 64] width 113 height 15
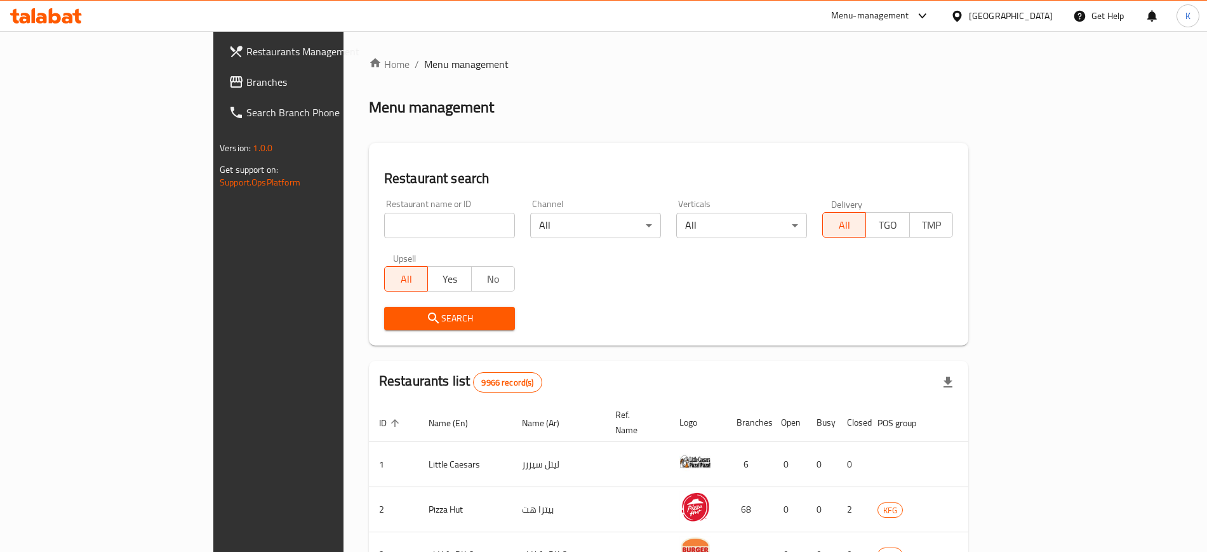
click at [387, 227] on input "search" at bounding box center [449, 225] width 131 height 25
type input "y"
click button "Search" at bounding box center [449, 318] width 131 height 23
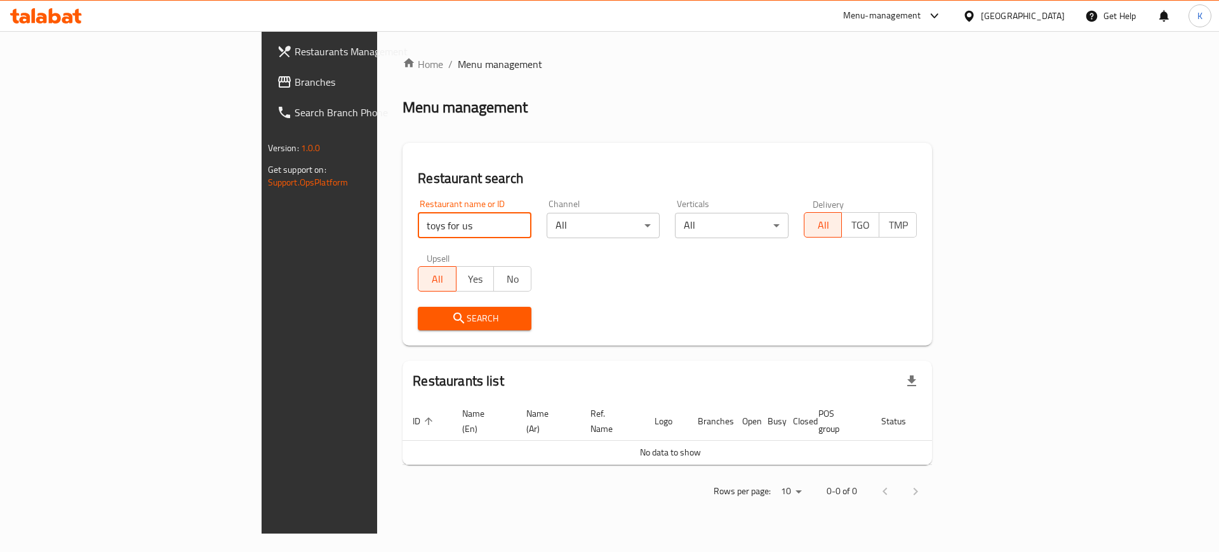
click button "Search" at bounding box center [475, 318] width 114 height 23
type input "toy for us"
click button "Search" at bounding box center [475, 318] width 114 height 23
drag, startPoint x: 307, startPoint y: 222, endPoint x: 232, endPoint y: 231, distance: 76.1
click at [403, 231] on div "Restaurant search Restaurant name or ID toy for us Restaurant name or ID Channe…" at bounding box center [668, 244] width 530 height 203
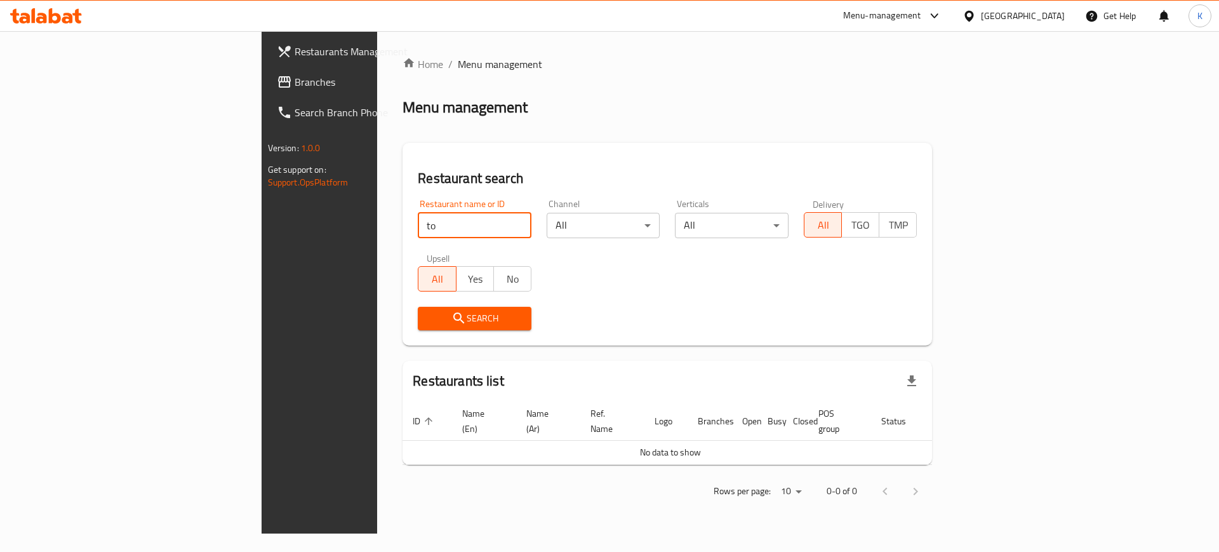
type input "t"
type input "toys r us"
click button "Search" at bounding box center [475, 318] width 114 height 23
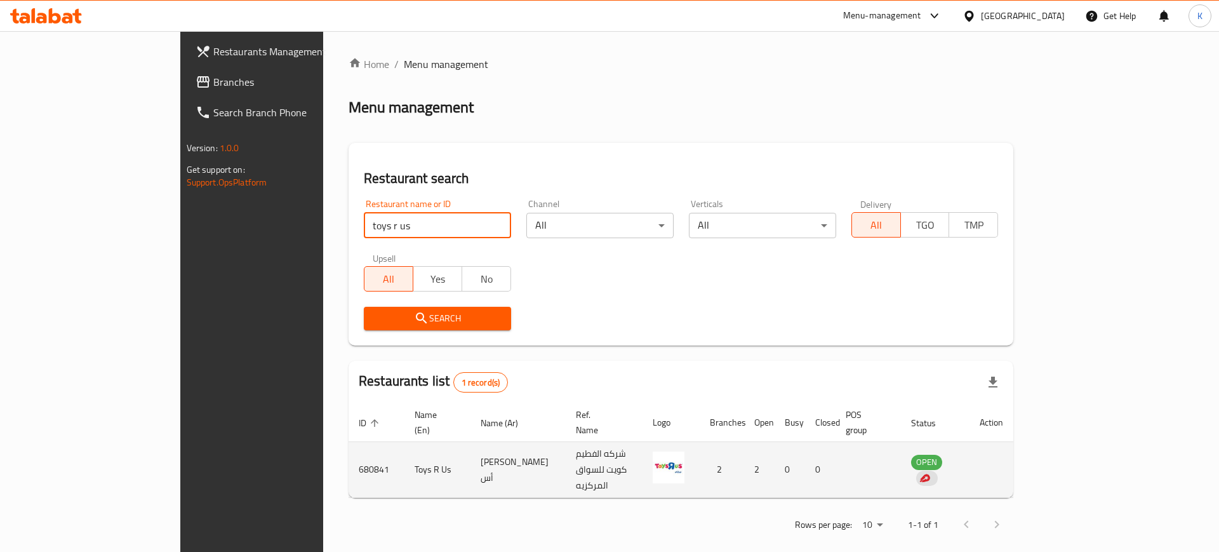
click at [404, 448] on td "Toys R Us" at bounding box center [437, 470] width 66 height 56
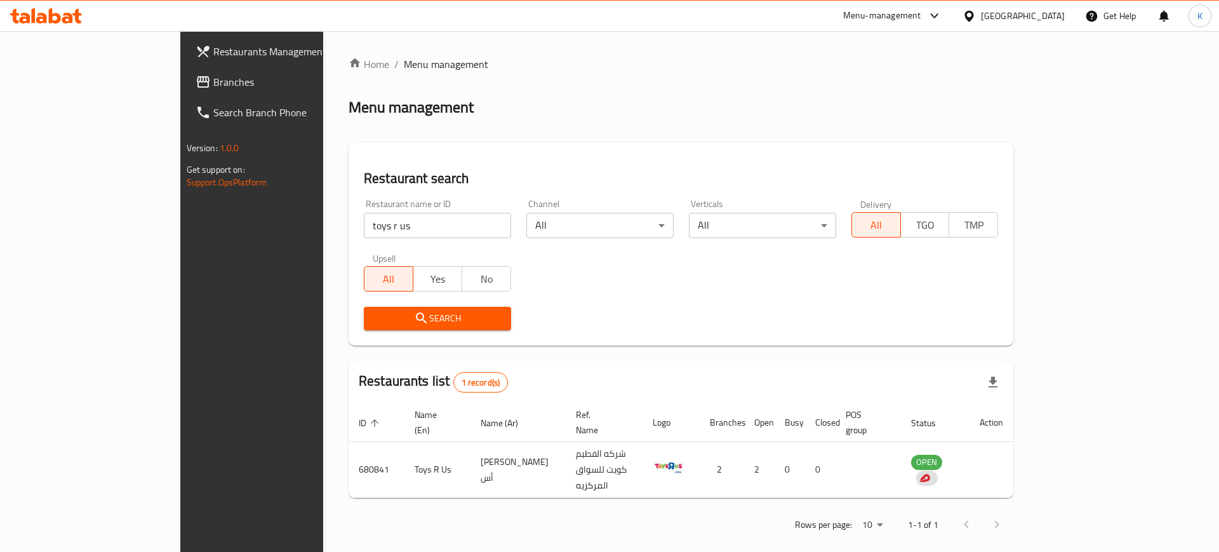
click at [488, 508] on div "Rows per page: 10 1-1 of 1" at bounding box center [681, 524] width 665 height 33
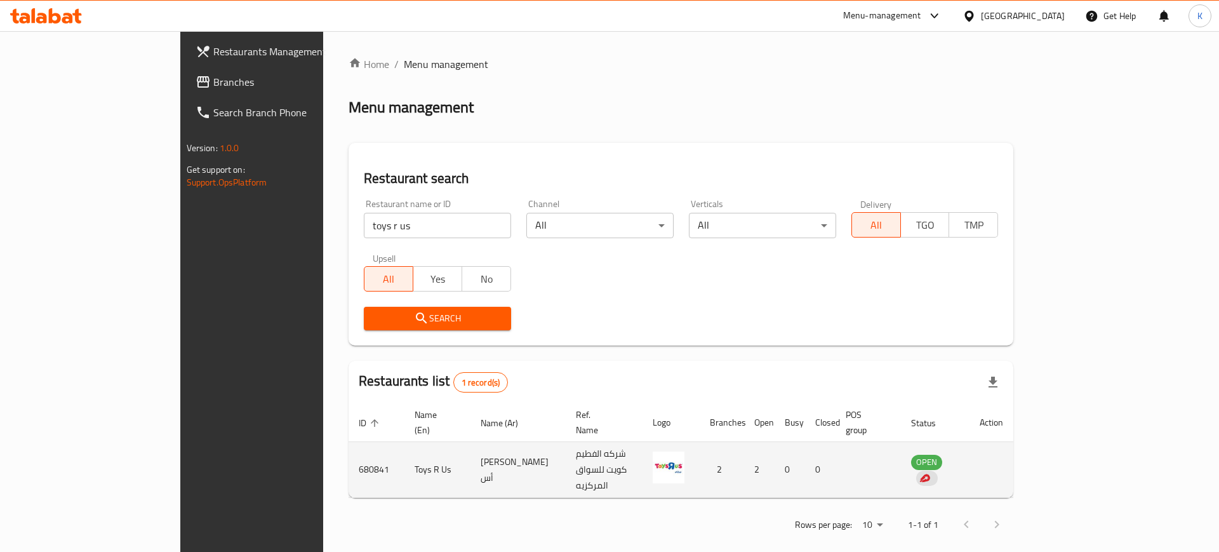
click at [404, 447] on td "Toys R Us" at bounding box center [437, 470] width 66 height 56
click at [404, 446] on td "Toys R Us" at bounding box center [437, 470] width 66 height 56
click at [404, 453] on td "Toys R Us" at bounding box center [437, 470] width 66 height 56
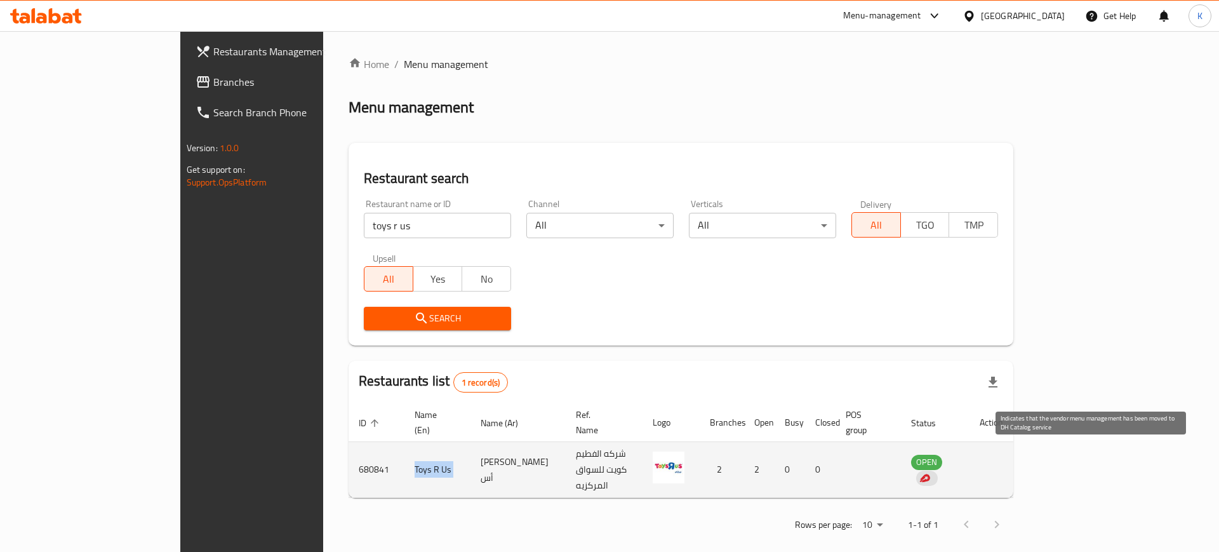
click at [930, 472] on img "enhanced table" at bounding box center [924, 477] width 11 height 11
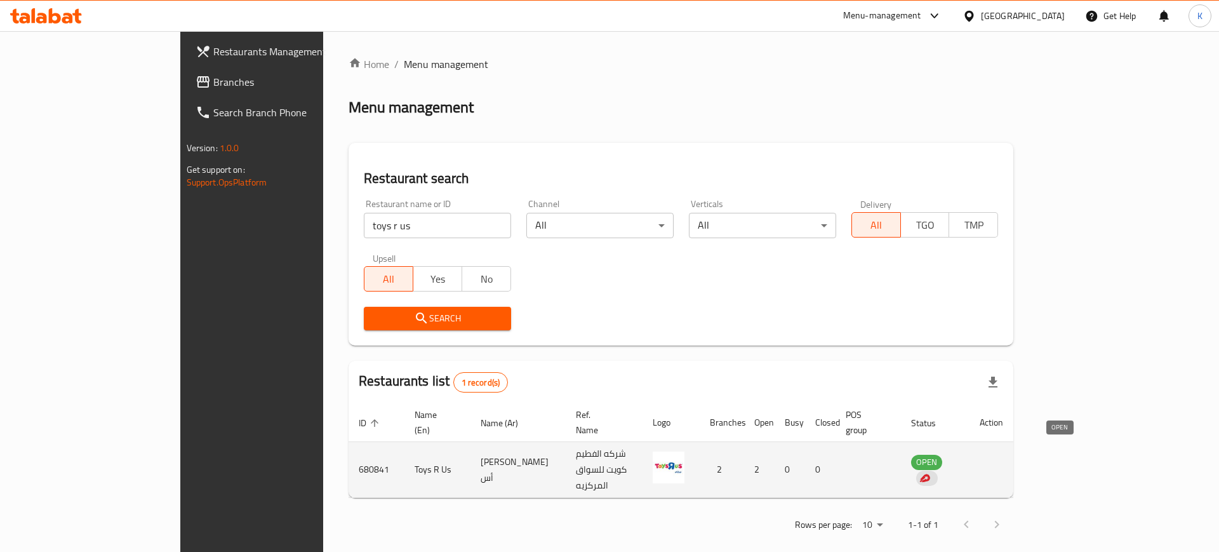
click at [942, 455] on span "OPEN" at bounding box center [926, 462] width 31 height 15
click at [349, 452] on td "680841" at bounding box center [377, 470] width 56 height 56
click at [938, 471] on div "enhanced table" at bounding box center [927, 478] width 22 height 15
click at [930, 472] on img "enhanced table" at bounding box center [924, 477] width 11 height 11
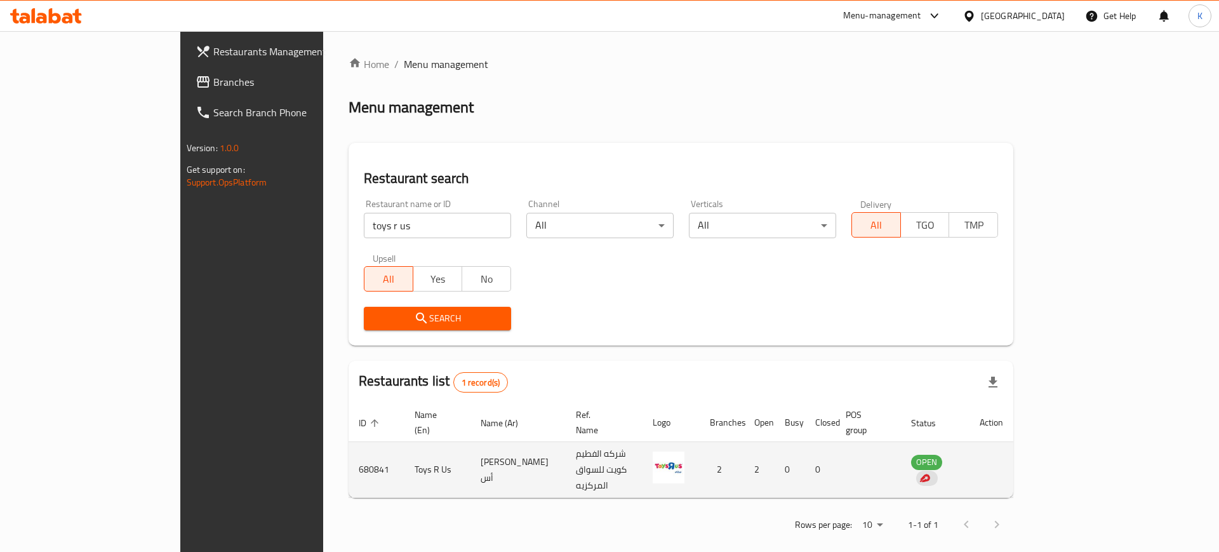
click at [970, 455] on td "OPEN" at bounding box center [935, 470] width 69 height 56
click at [901, 455] on td "enhanced table" at bounding box center [868, 470] width 65 height 56
click at [836, 465] on td "0" at bounding box center [820, 470] width 30 height 56
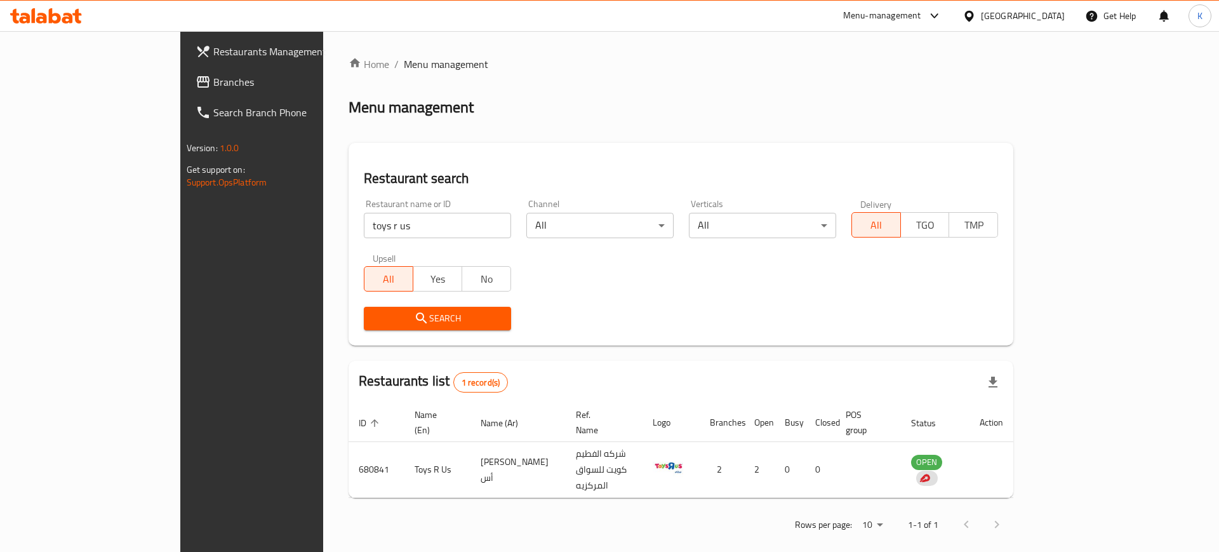
click at [625, 477] on div "Home / Menu management Menu management Restaurant search Restaurant name or ID …" at bounding box center [681, 299] width 665 height 484
click at [213, 81] on span "Branches" at bounding box center [293, 81] width 161 height 15
